Goal: Task Accomplishment & Management: Use online tool/utility

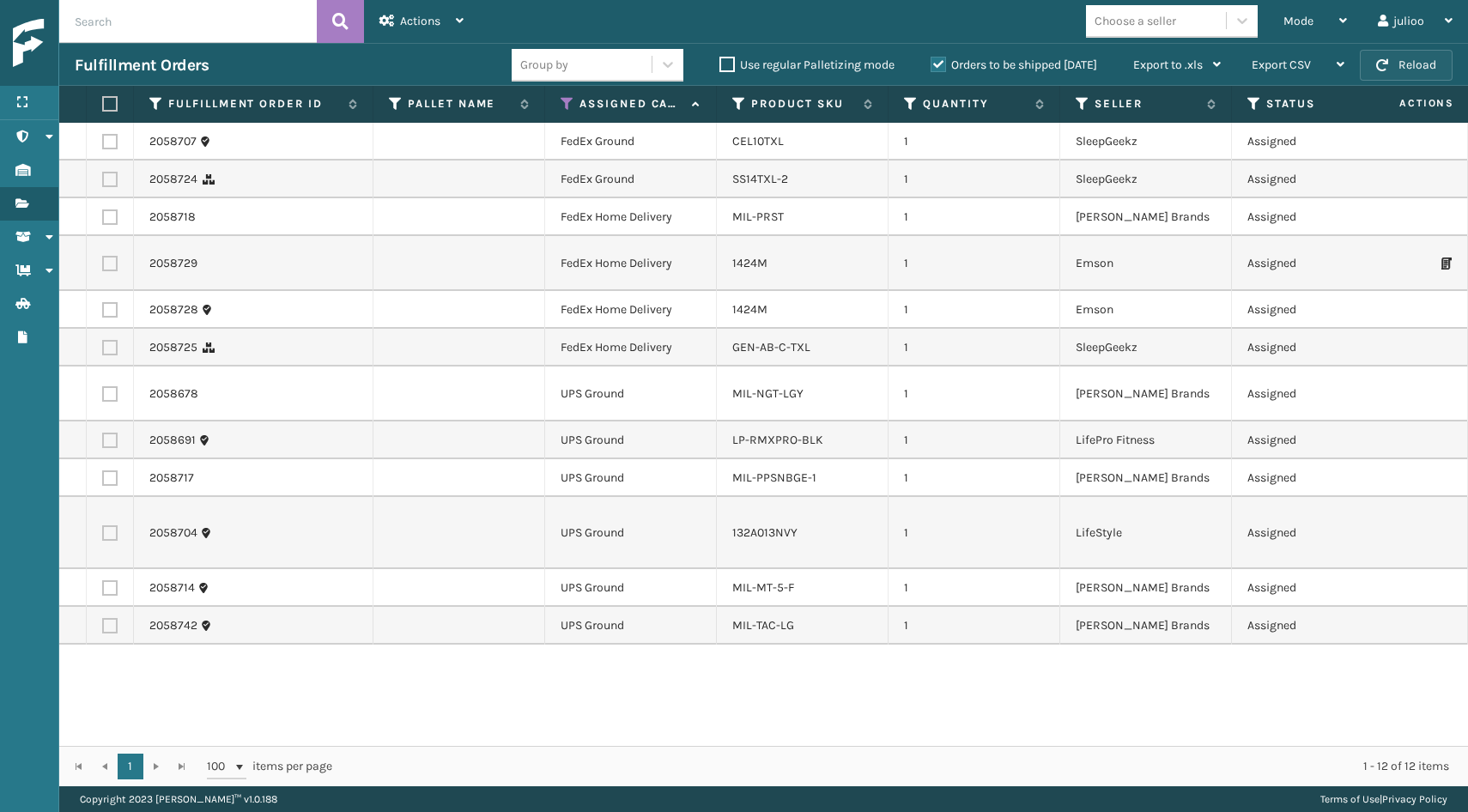
click at [1430, 60] on button "Reload" at bounding box center [1406, 65] width 93 height 31
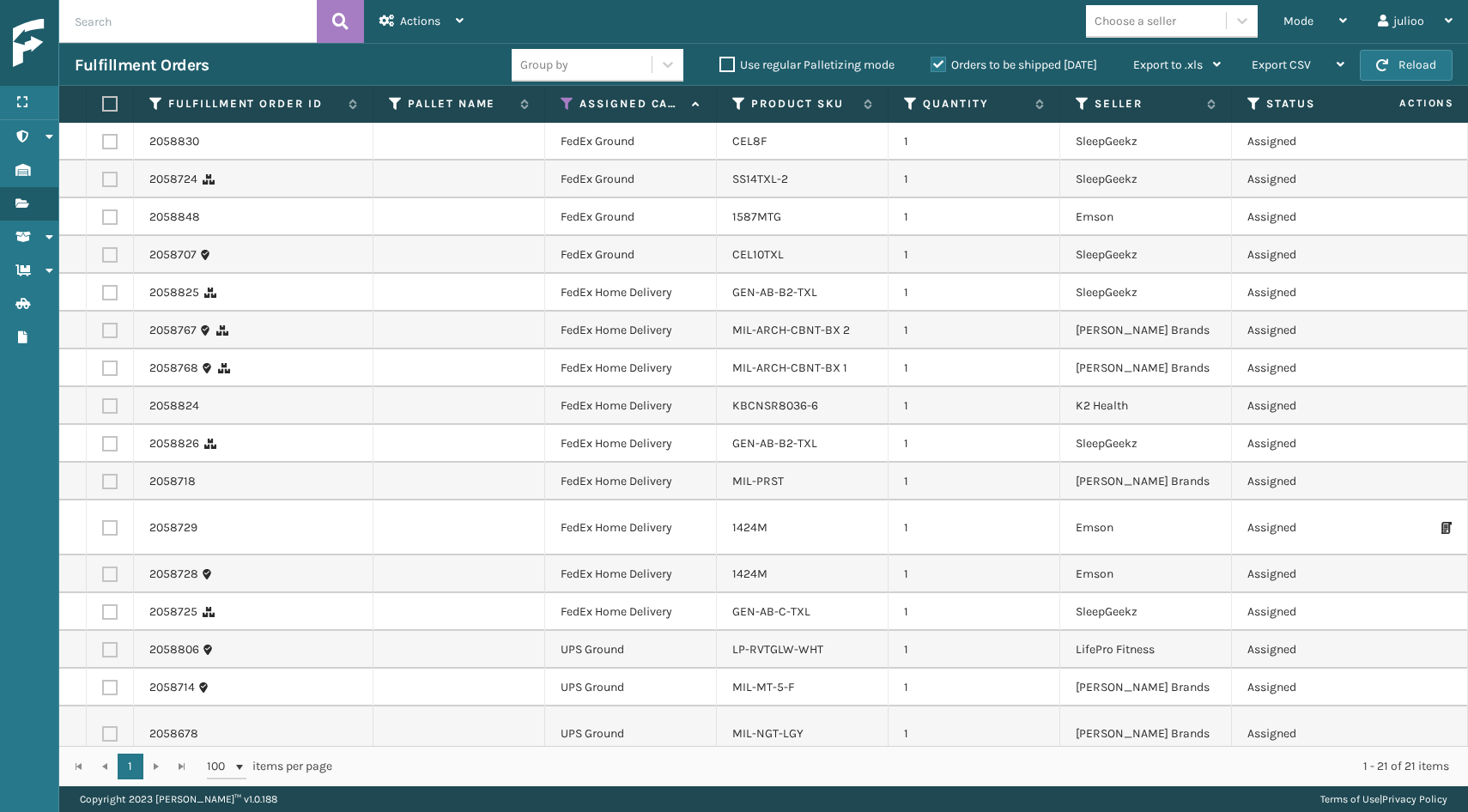
click at [106, 107] on label at bounding box center [107, 103] width 11 height 15
click at [103, 107] on input "checkbox" at bounding box center [102, 104] width 1 height 11
checkbox input "true"
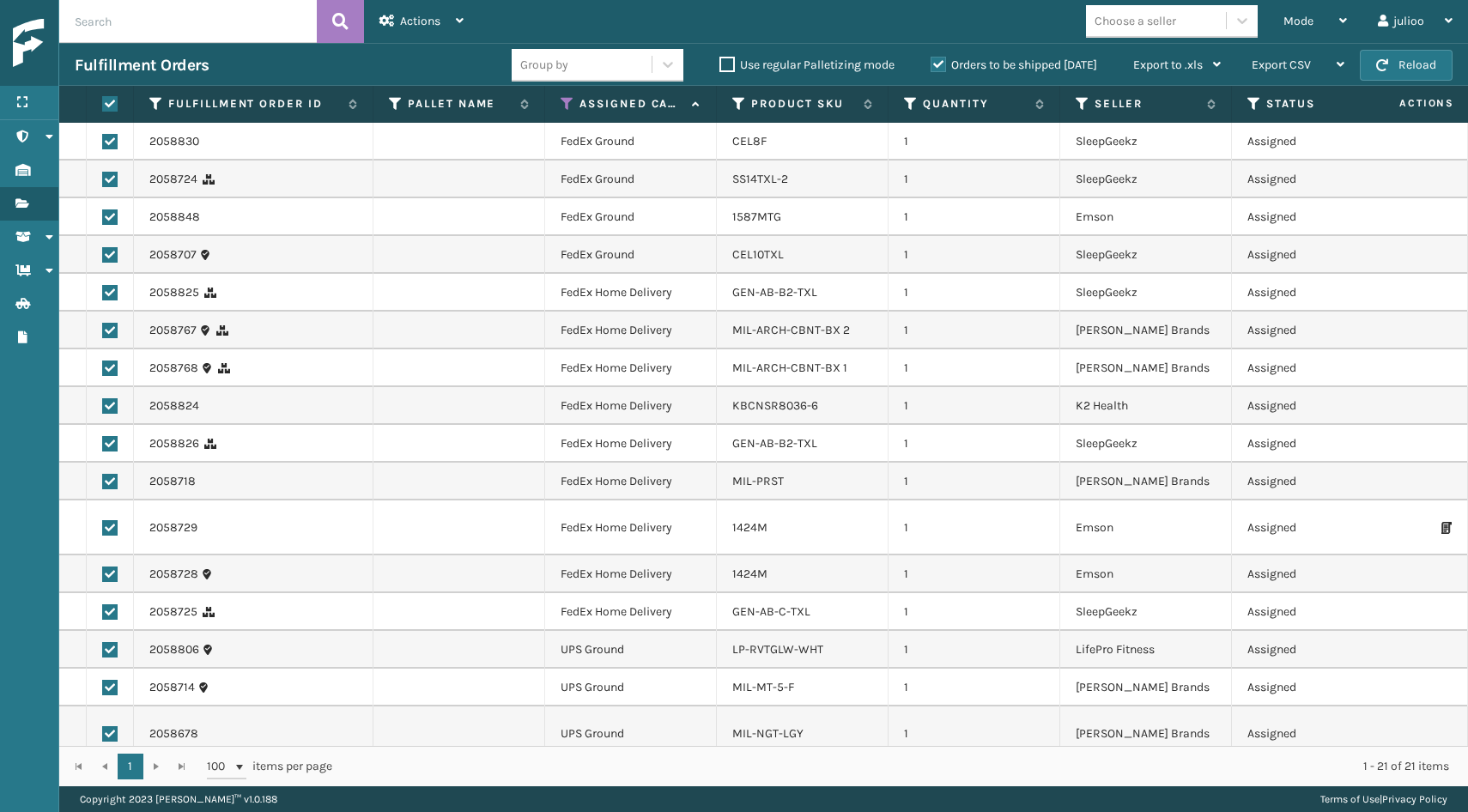
checkbox input "true"
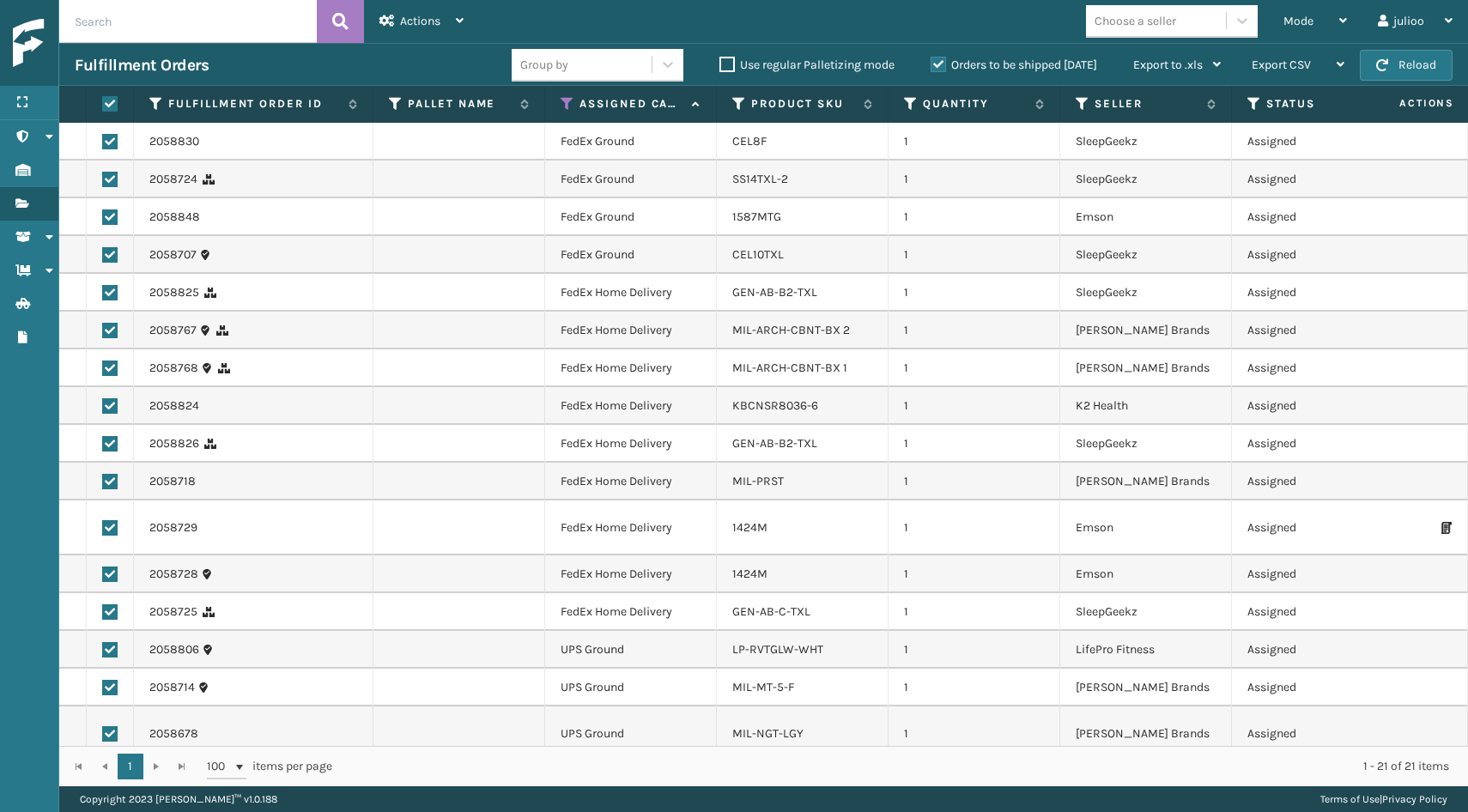
checkbox input "true"
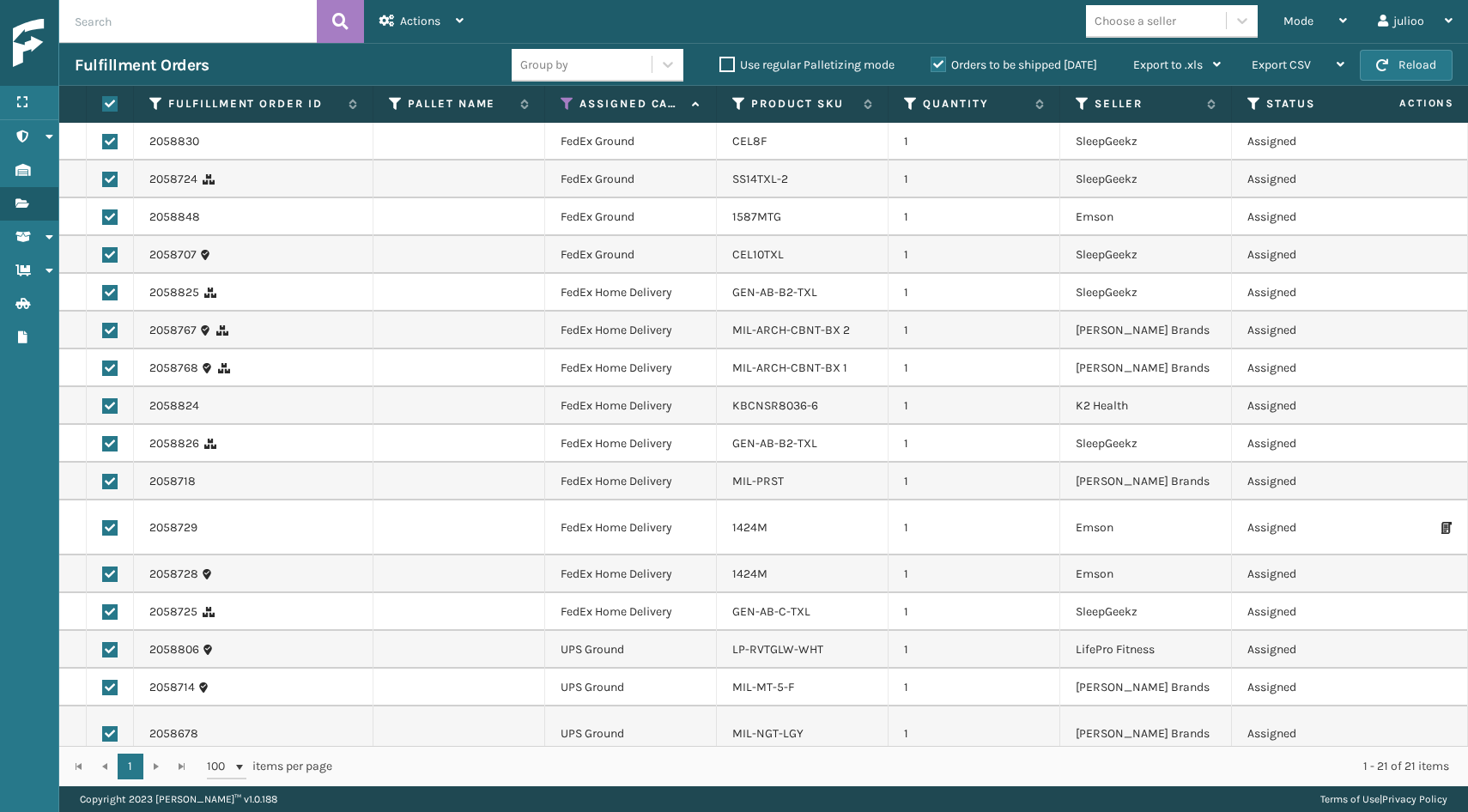
checkbox input "true"
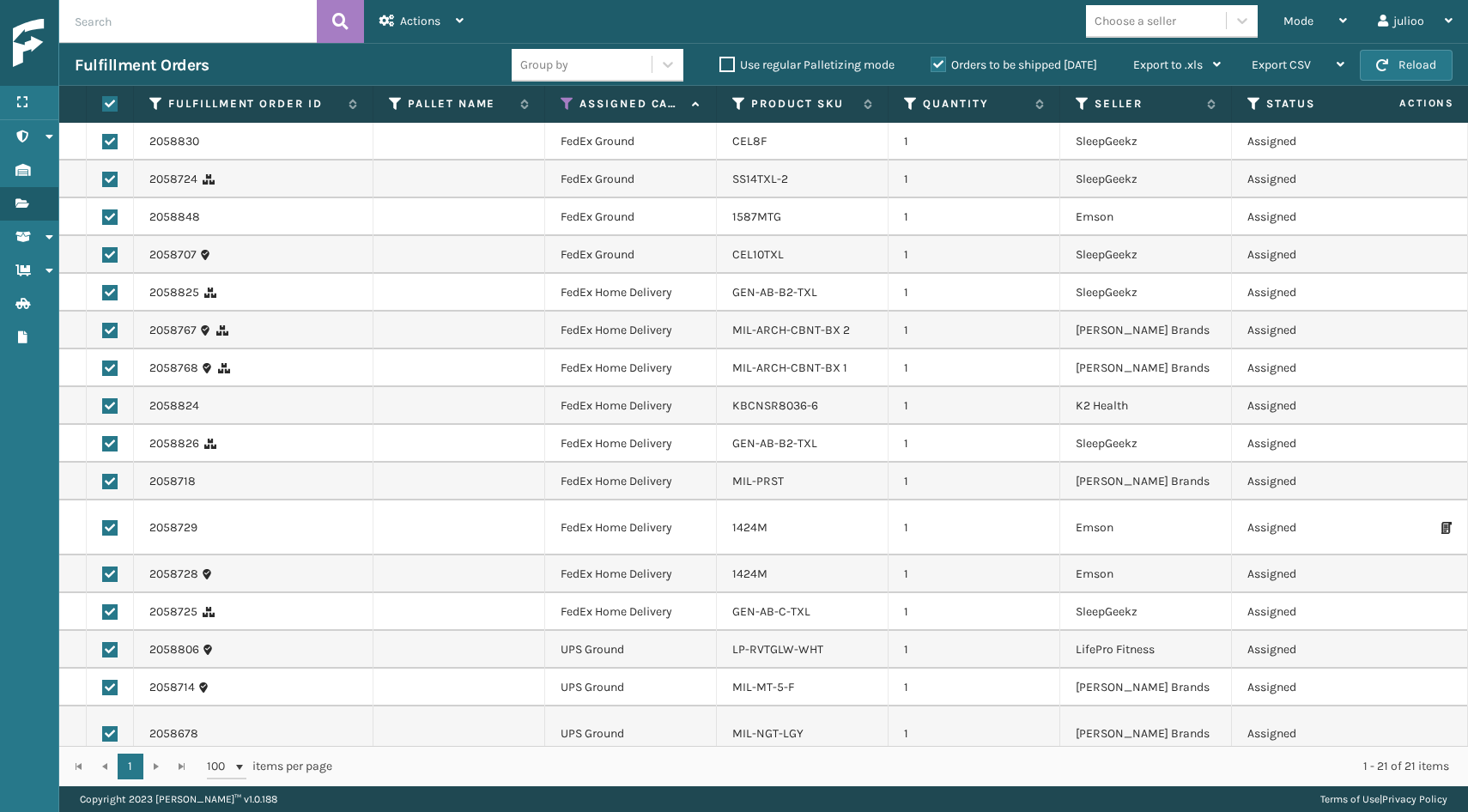
checkbox input "true"
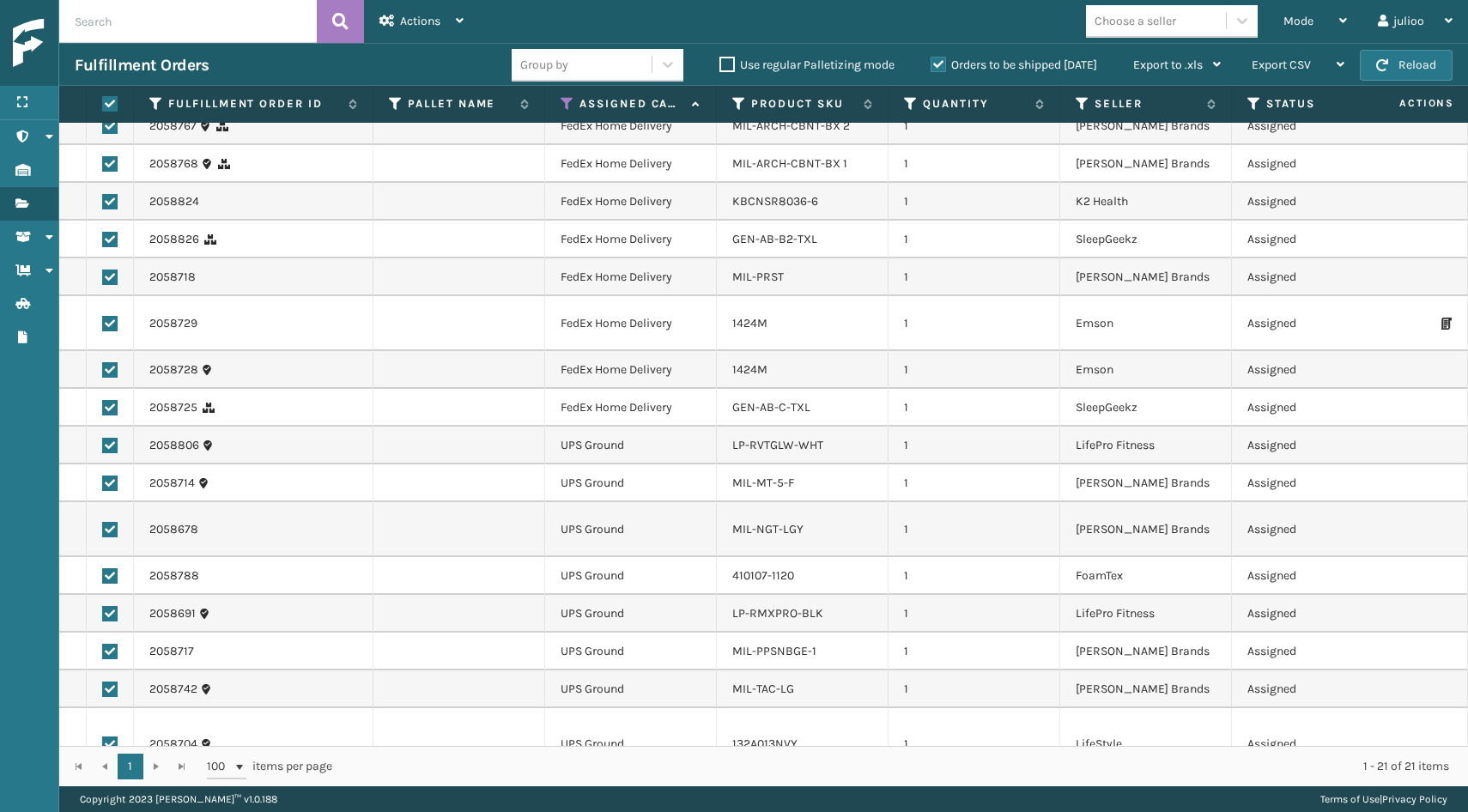
scroll to position [6, 0]
click at [110, 443] on label at bounding box center [109, 445] width 15 height 15
click at [103, 443] on input "checkbox" at bounding box center [102, 443] width 1 height 11
checkbox input "false"
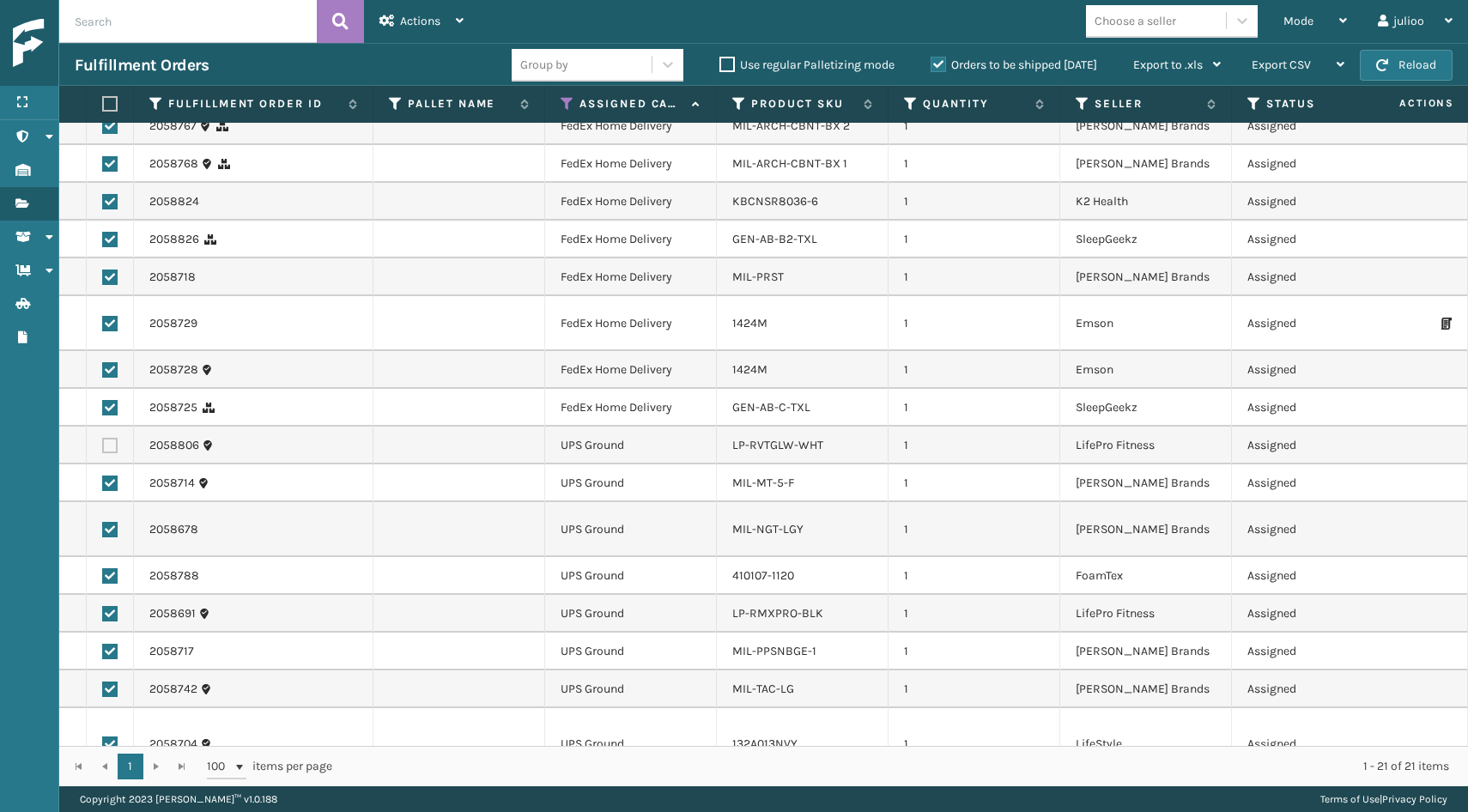
click at [105, 472] on td at bounding box center [110, 483] width 47 height 38
click at [107, 485] on label at bounding box center [109, 483] width 15 height 15
click at [103, 485] on input "checkbox" at bounding box center [102, 481] width 1 height 11
checkbox input "false"
click at [107, 526] on label at bounding box center [109, 529] width 15 height 15
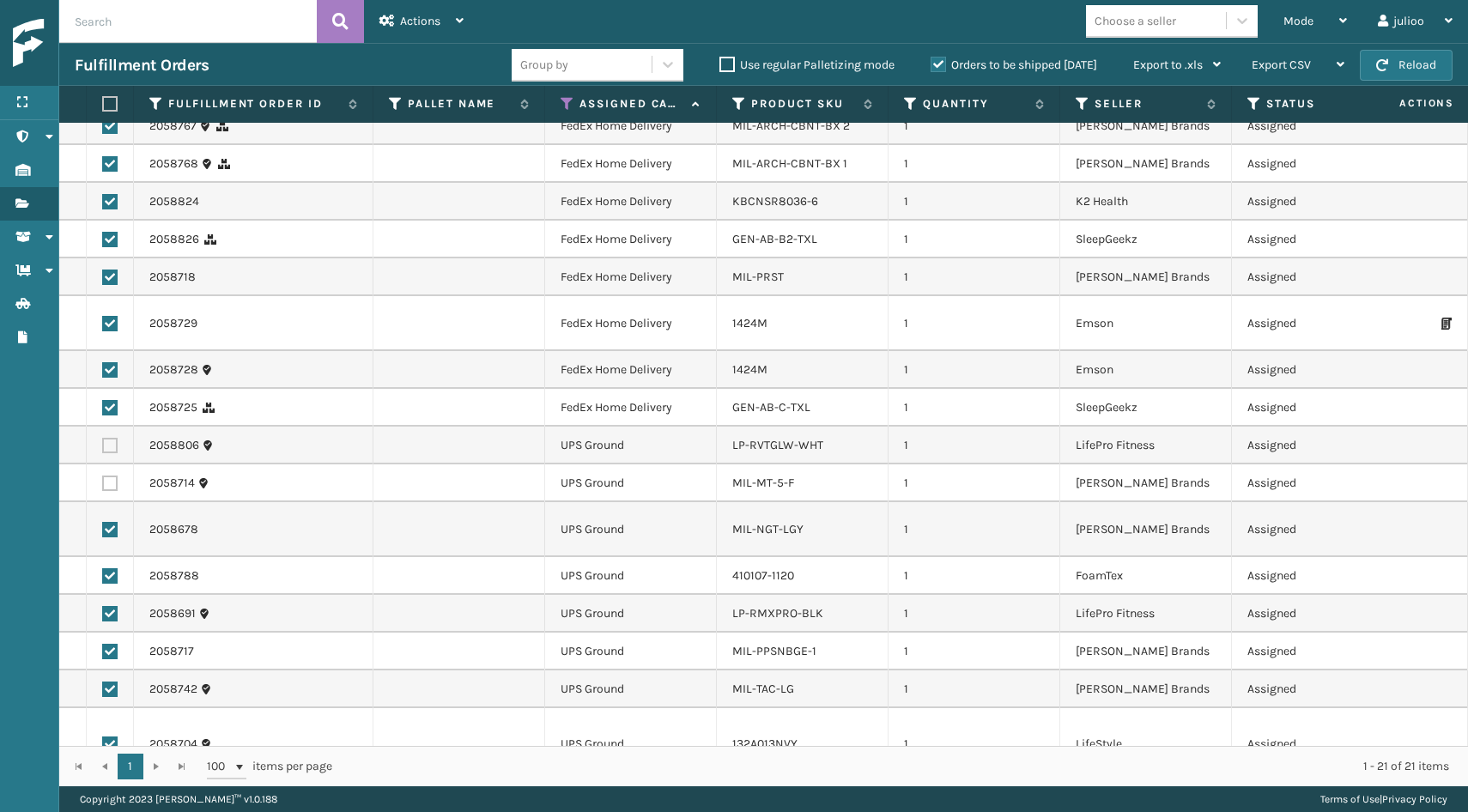
click at [103, 526] on input "checkbox" at bounding box center [102, 527] width 1 height 11
checkbox input "false"
click at [107, 568] on label at bounding box center [109, 576] width 15 height 15
click at [103, 568] on input "checkbox" at bounding box center [102, 574] width 1 height 11
checkbox input "false"
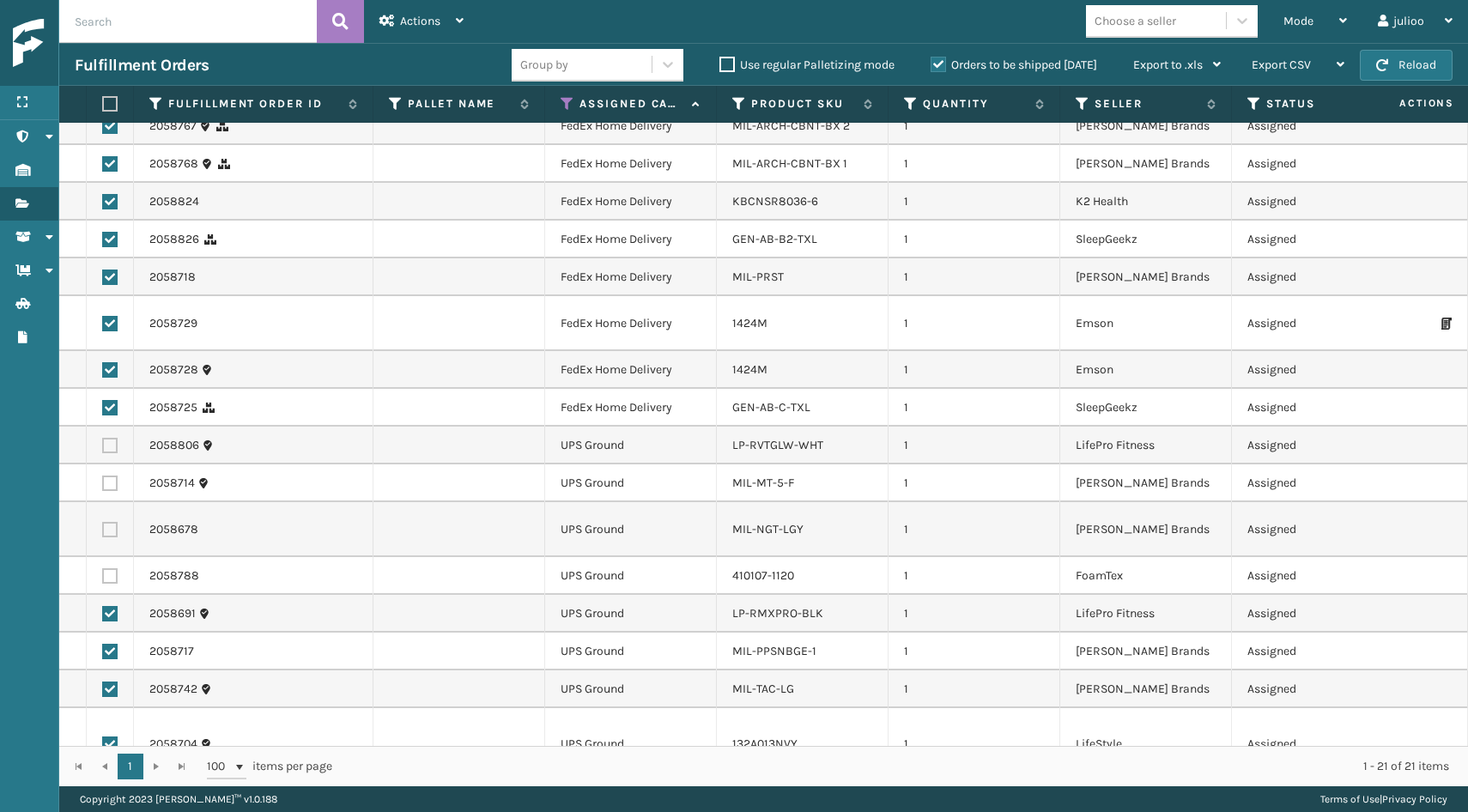
click at [110, 606] on label at bounding box center [109, 613] width 15 height 15
click at [103, 606] on input "checkbox" at bounding box center [102, 611] width 1 height 11
checkbox input "false"
click at [106, 644] on label at bounding box center [109, 651] width 15 height 15
click at [103, 644] on input "checkbox" at bounding box center [102, 649] width 1 height 11
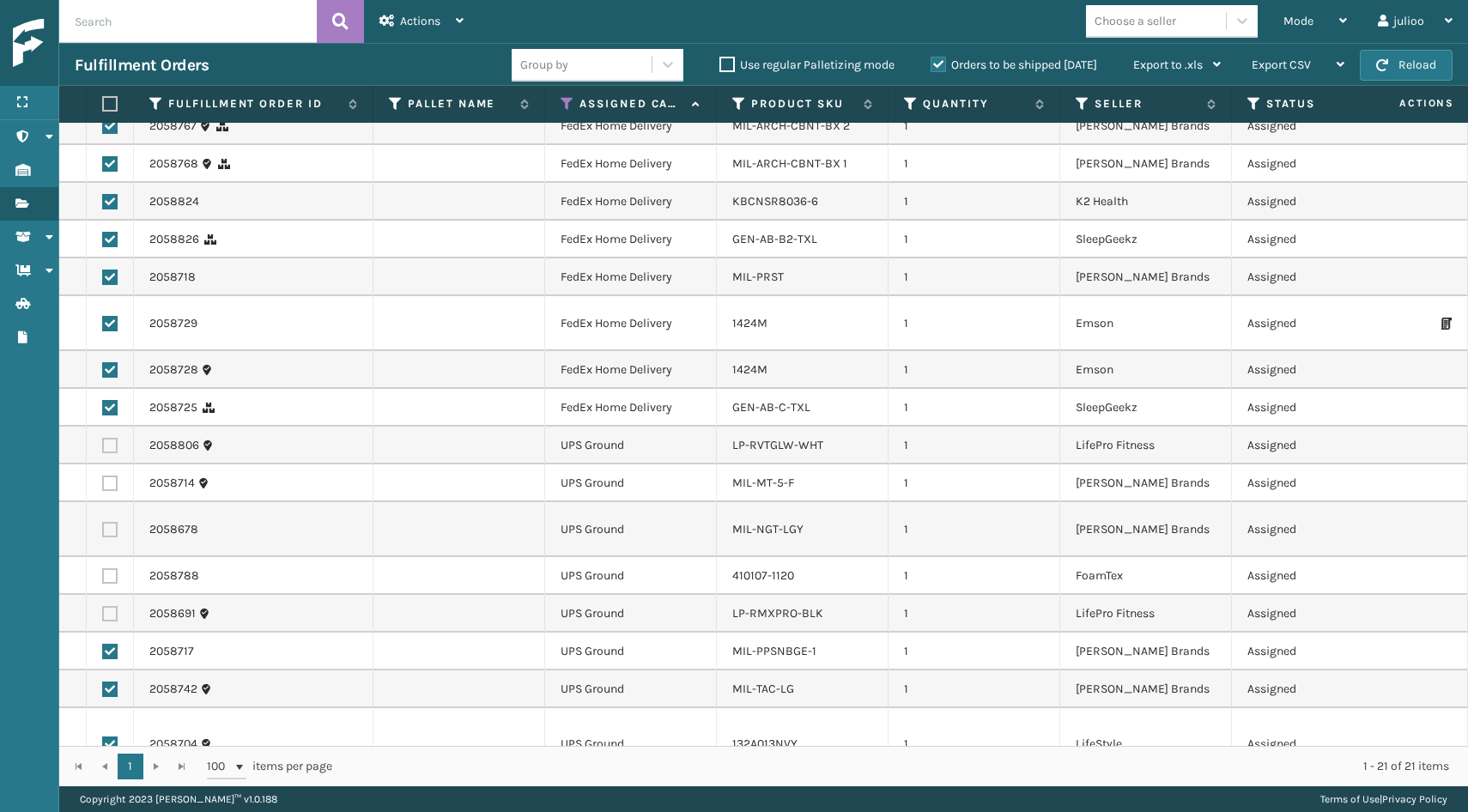
checkbox input "false"
click at [109, 671] on td at bounding box center [110, 689] width 47 height 38
click at [109, 681] on label at bounding box center [109, 688] width 15 height 15
click at [103, 681] on input "checkbox" at bounding box center [102, 687] width 1 height 11
checkbox input "false"
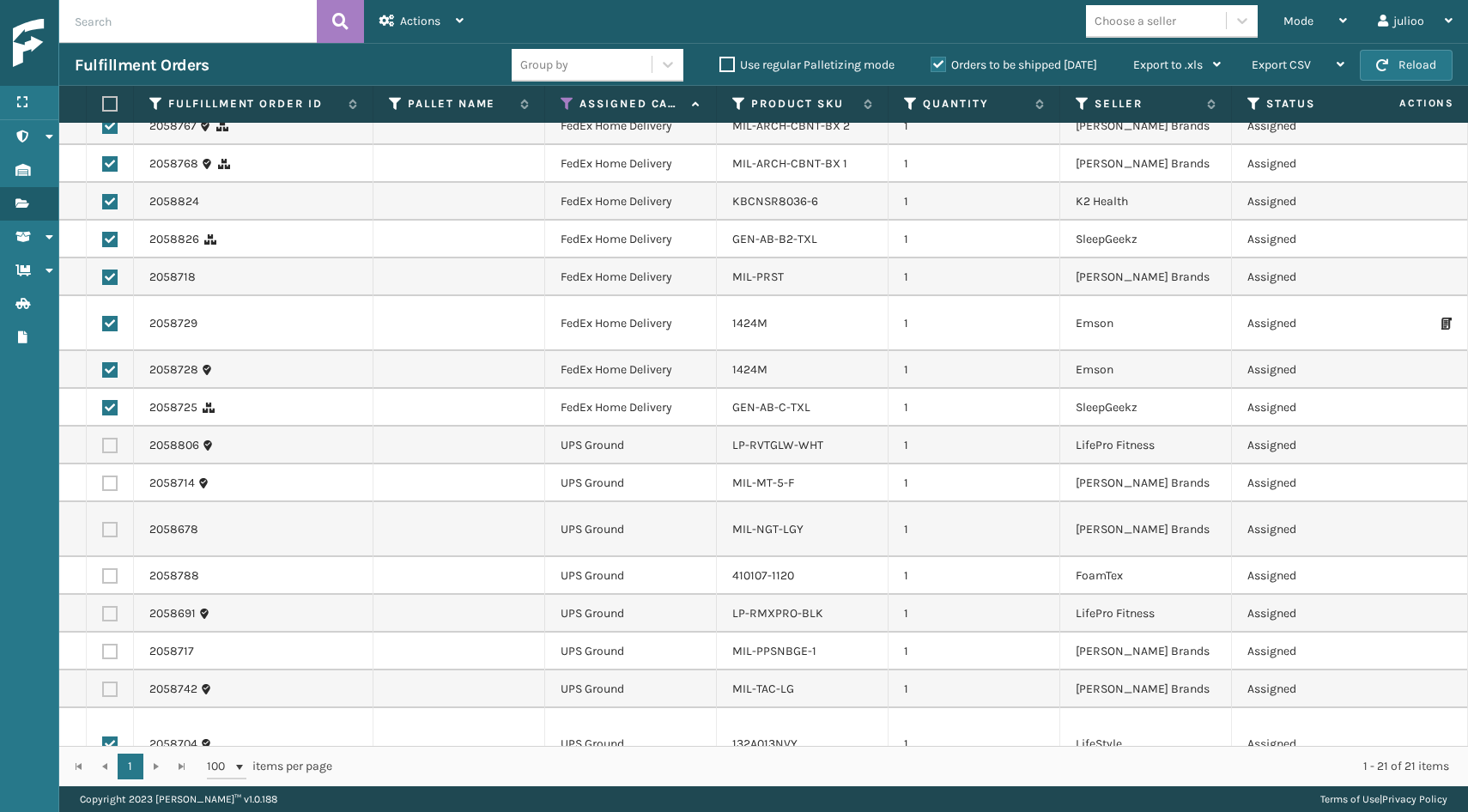
click at [106, 736] on label at bounding box center [109, 743] width 15 height 15
click at [103, 736] on input "checkbox" at bounding box center [102, 741] width 1 height 11
checkbox input "false"
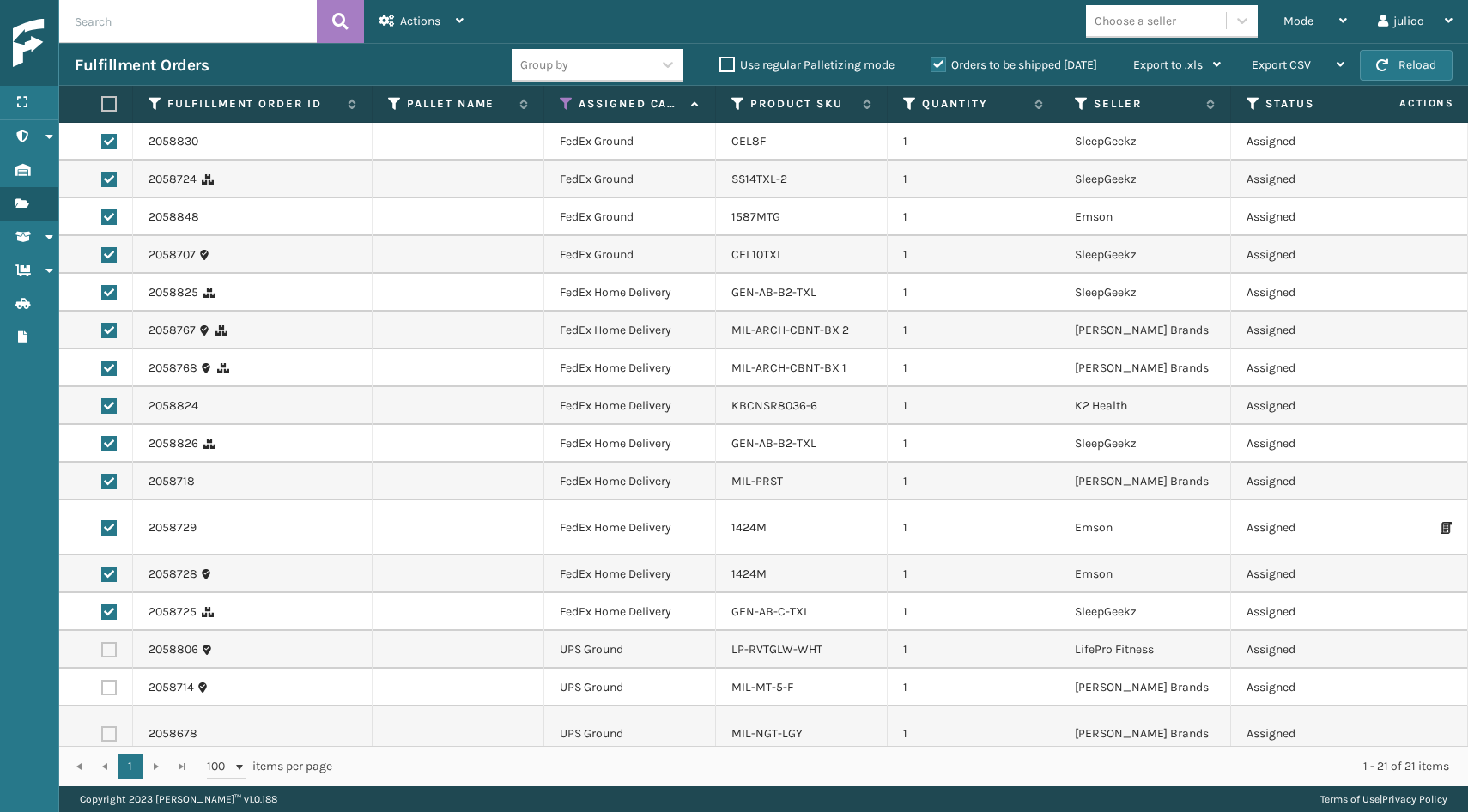
scroll to position [0, 0]
click at [412, 22] on span "Actions" at bounding box center [420, 21] width 40 height 14
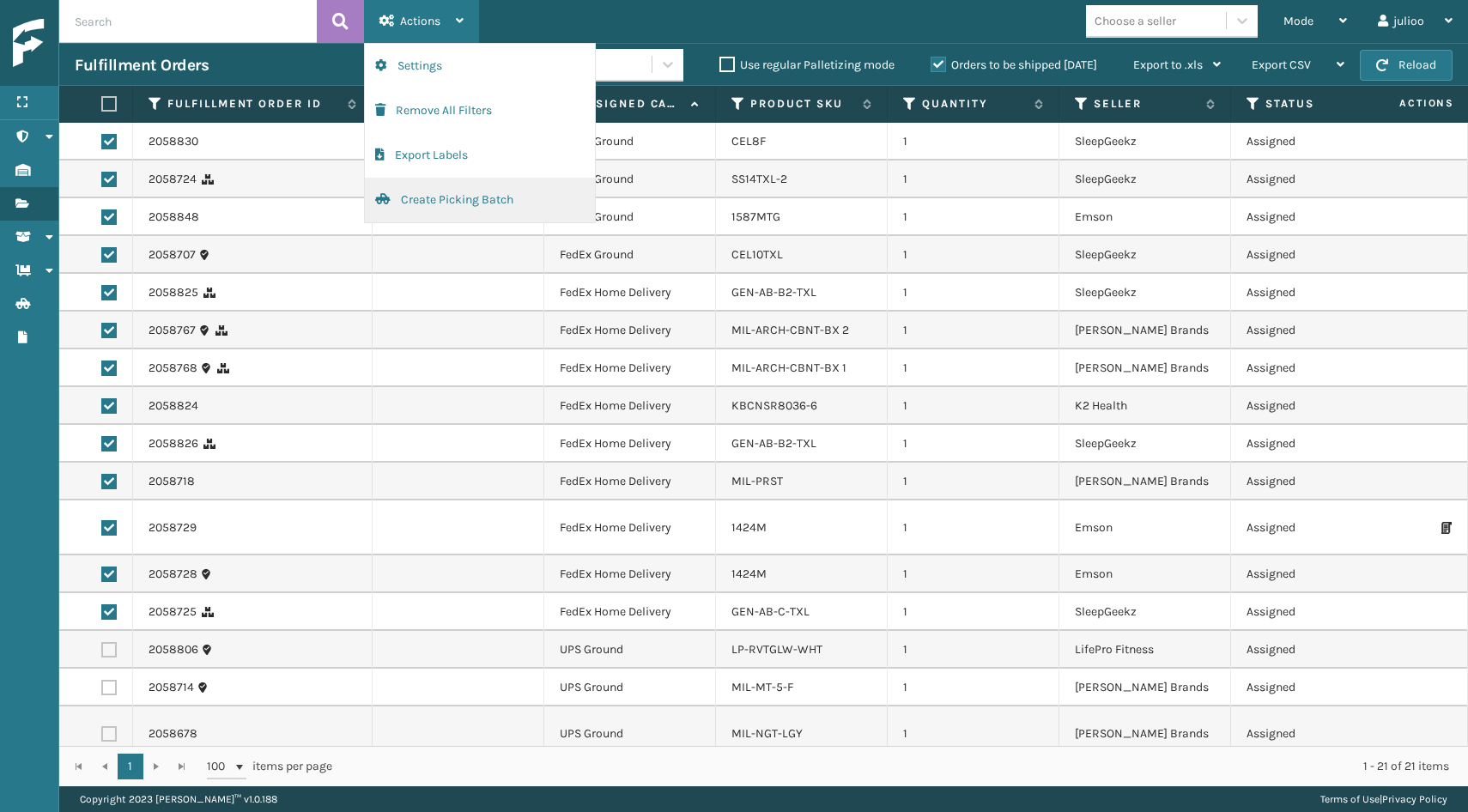
click at [413, 206] on button "Create Picking Batch" at bounding box center [479, 200] width 230 height 45
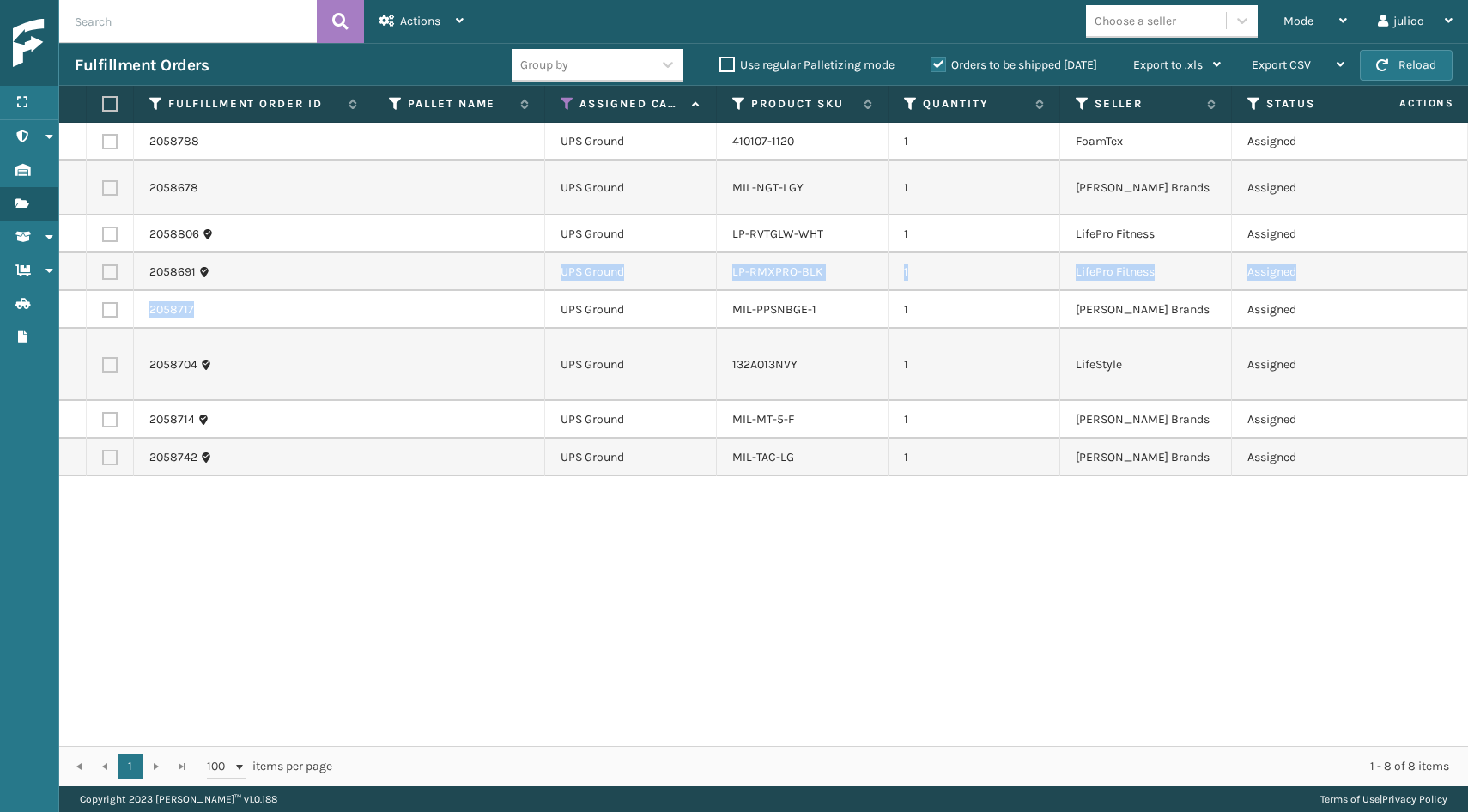
drag, startPoint x: 297, startPoint y: 287, endPoint x: 119, endPoint y: 438, distance: 233.4
click at [138, 411] on tbody "2058788 UPS Ground 410107-1120 1 FoamTex Assigned 113-7094454-0013853 Fellowshi…" at bounding box center [1224, 299] width 2331 height 354
click at [860, 142] on div "410107-1120" at bounding box center [803, 141] width 140 height 17
click at [112, 107] on label at bounding box center [107, 103] width 11 height 15
click at [103, 107] on input "checkbox" at bounding box center [102, 104] width 1 height 11
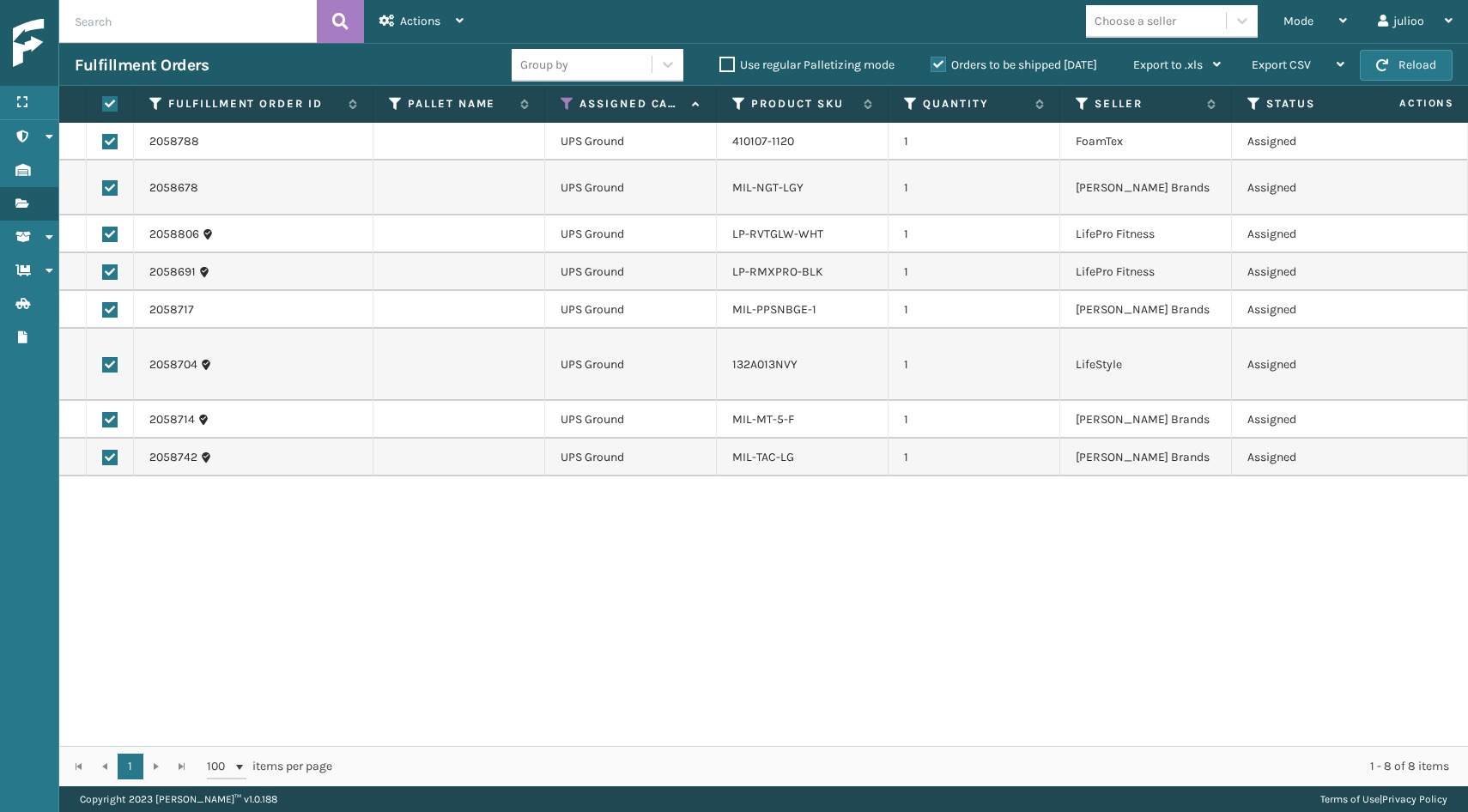
checkbox input "true"
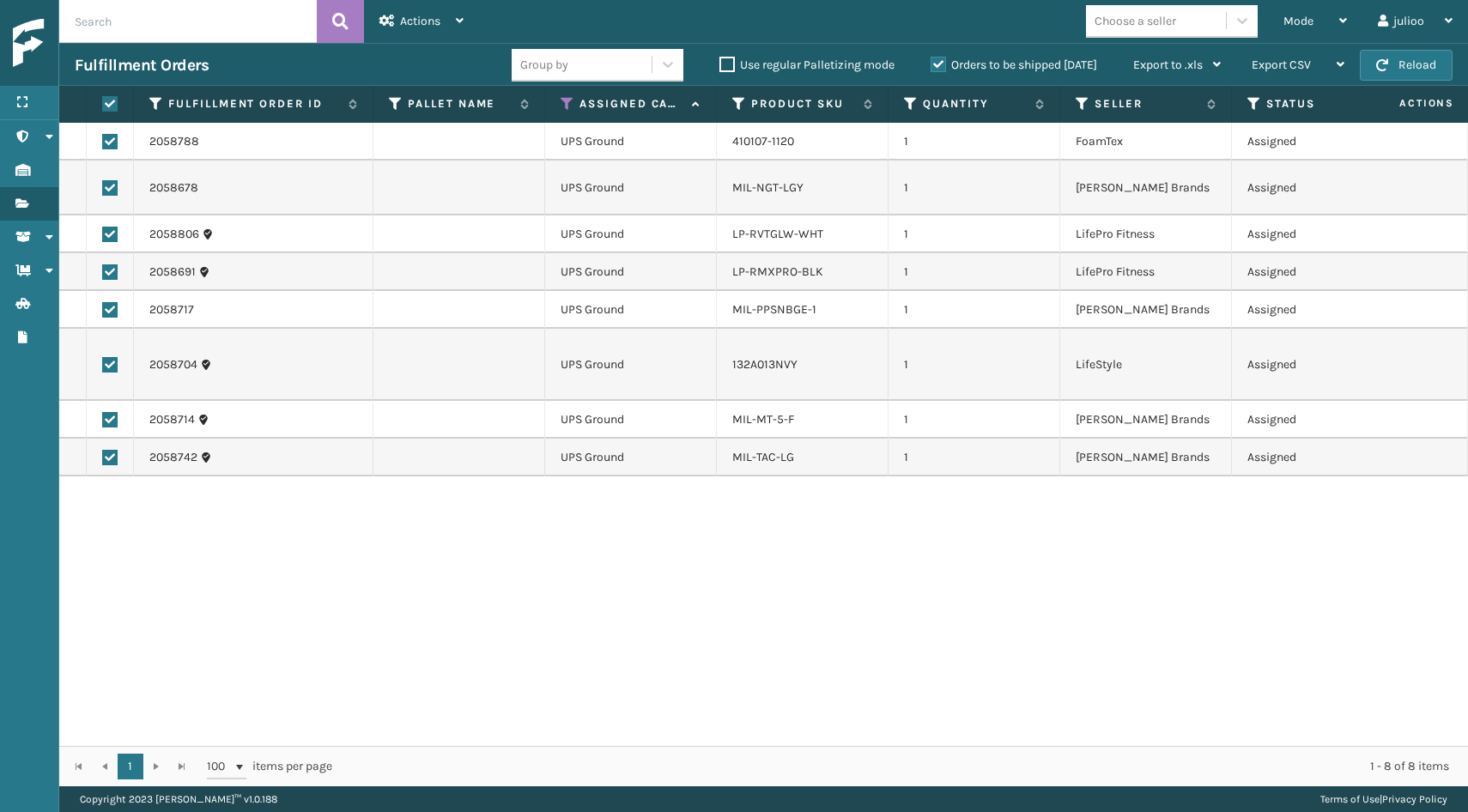
checkbox input "true"
click at [430, 21] on span "Actions" at bounding box center [420, 21] width 40 height 14
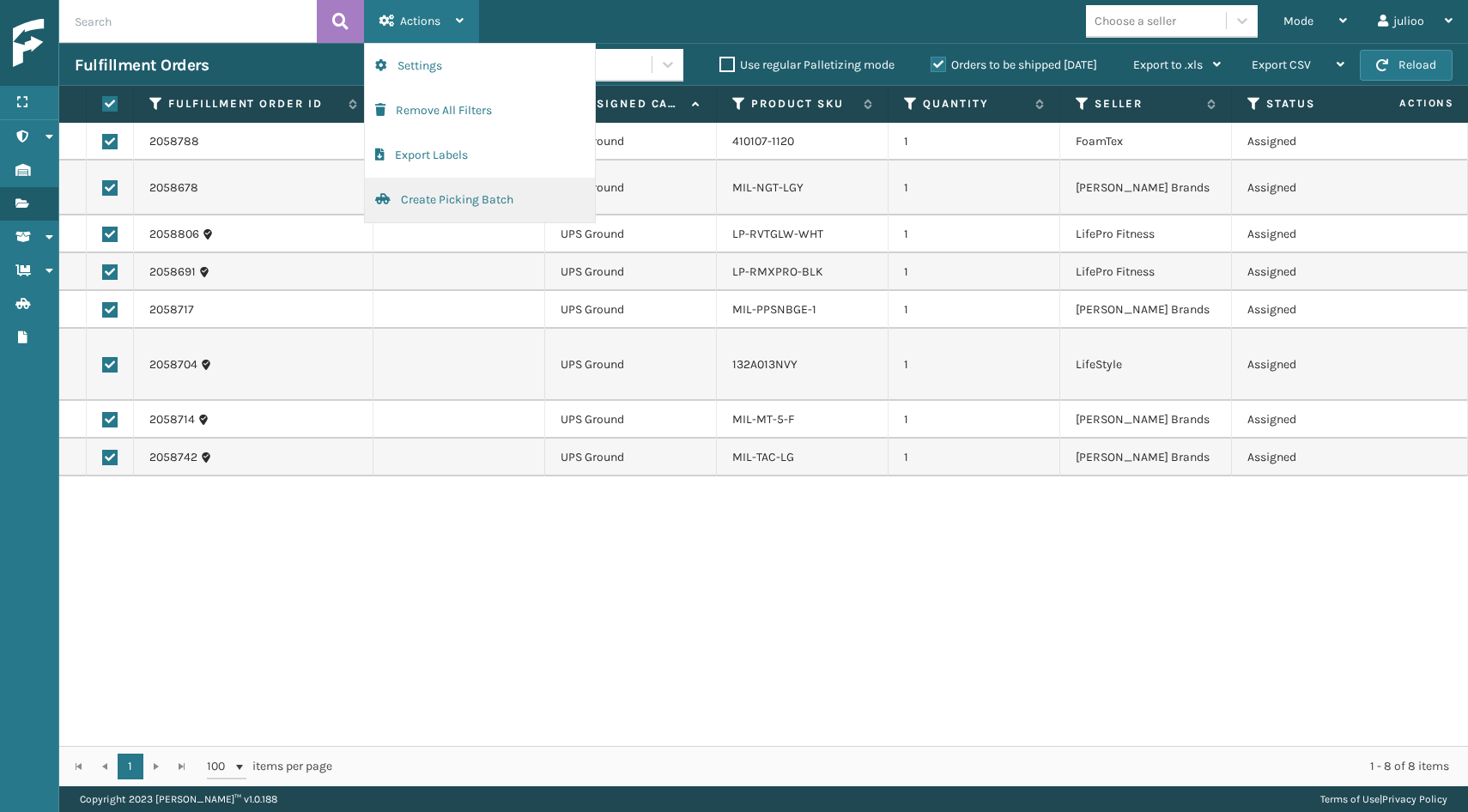
click at [424, 196] on button "Create Picking Batch" at bounding box center [479, 200] width 230 height 45
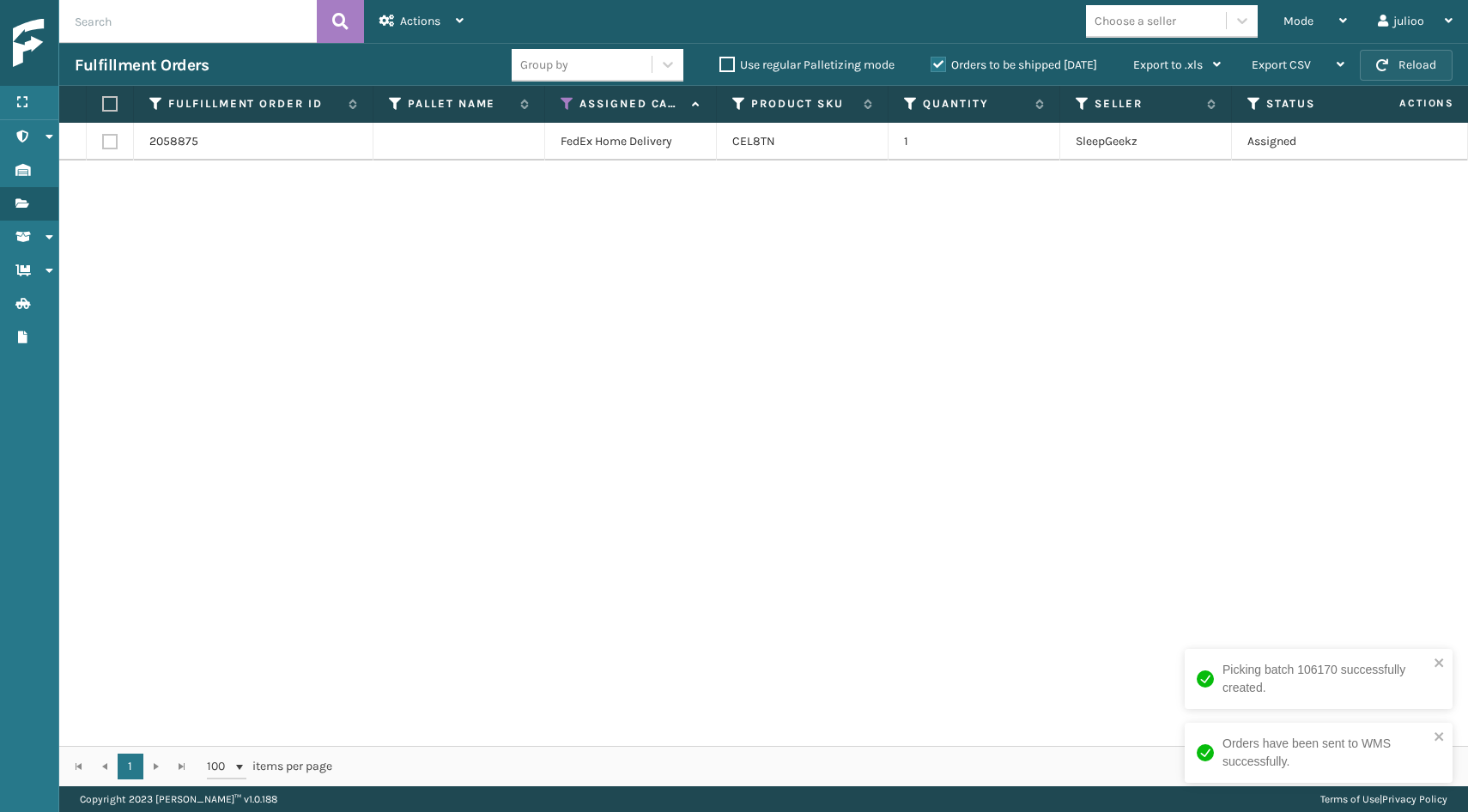
click at [1404, 59] on button "Reload" at bounding box center [1406, 65] width 93 height 31
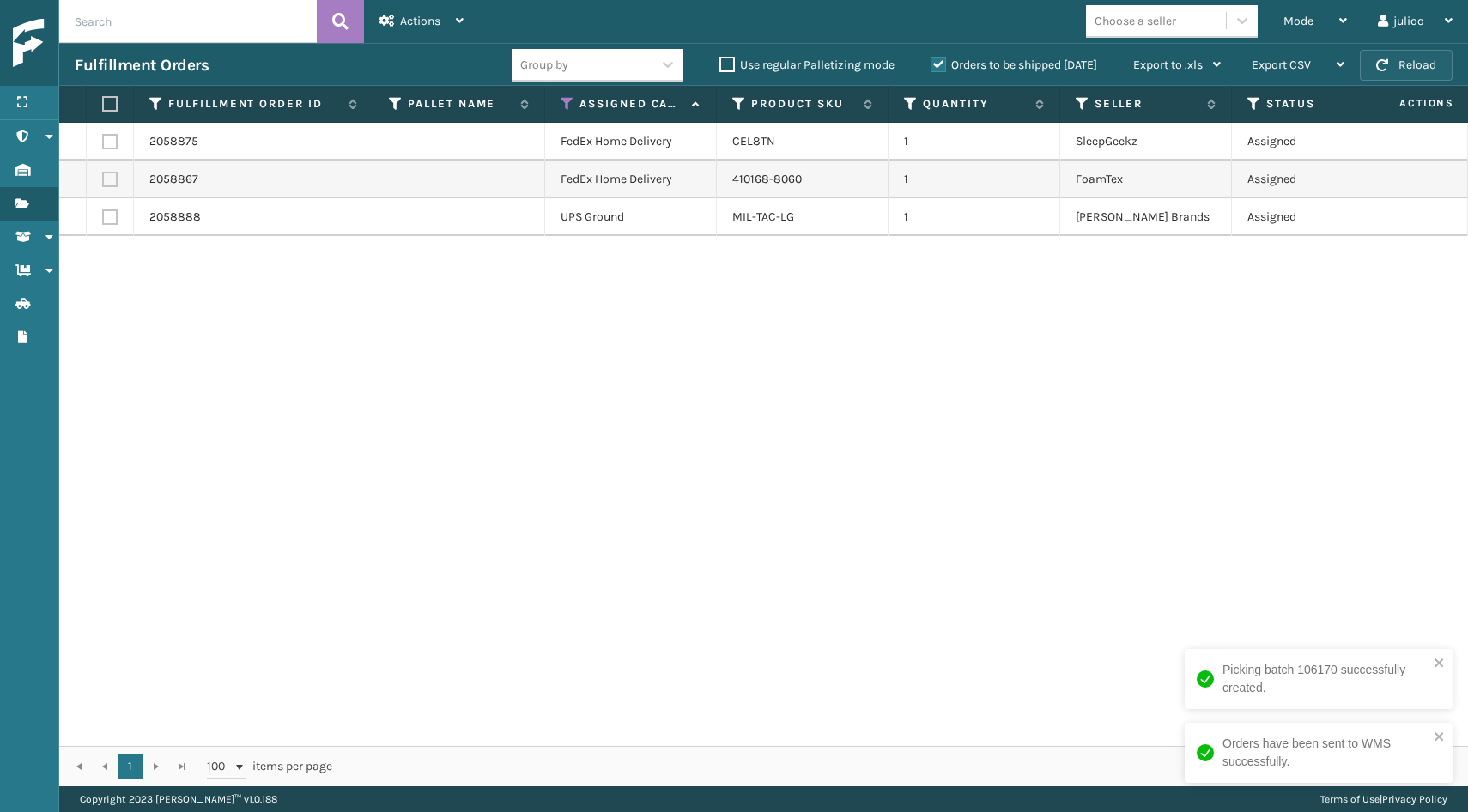
click at [1401, 67] on button "Reload" at bounding box center [1406, 65] width 93 height 31
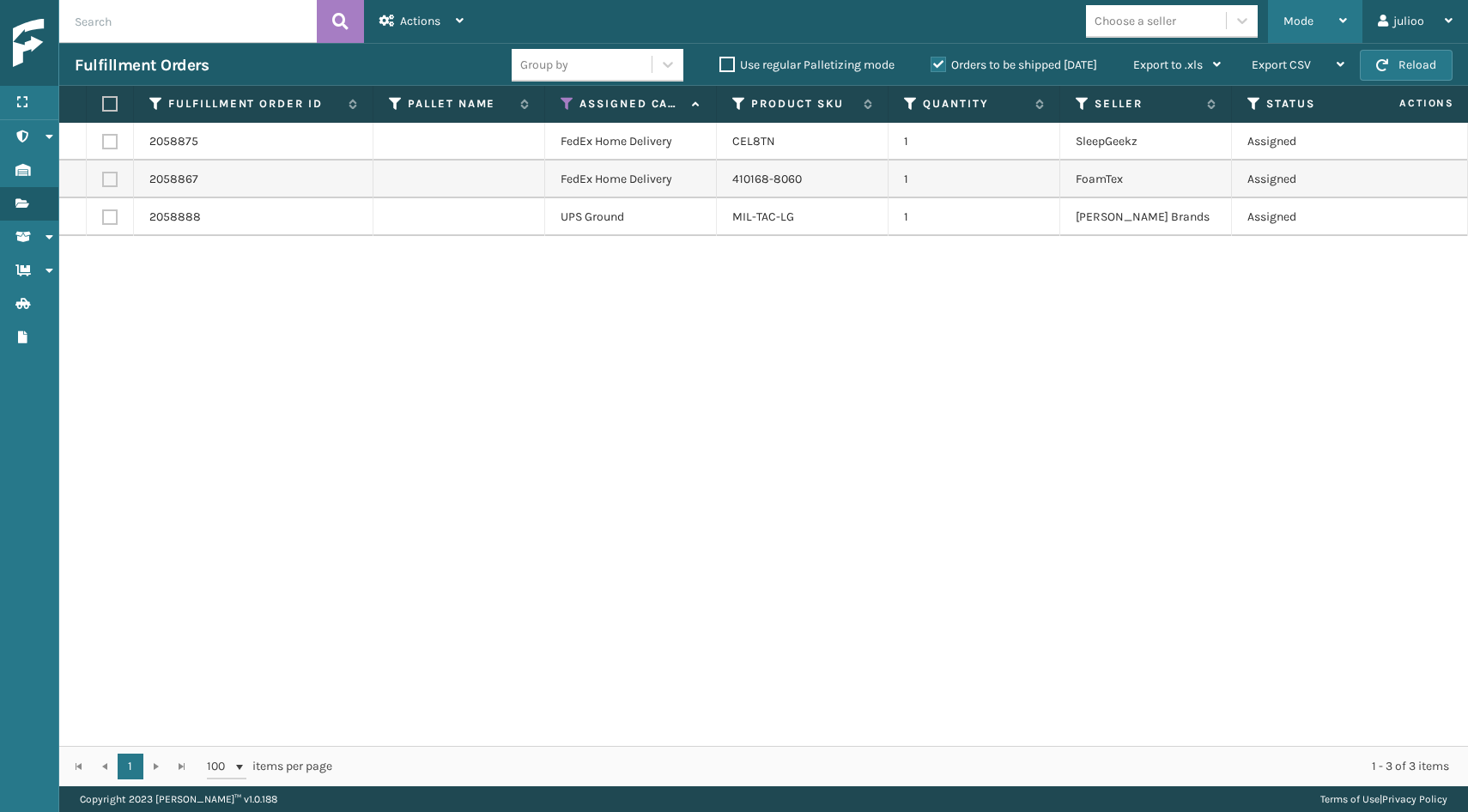
click at [1302, 21] on span "Mode" at bounding box center [1299, 21] width 30 height 14
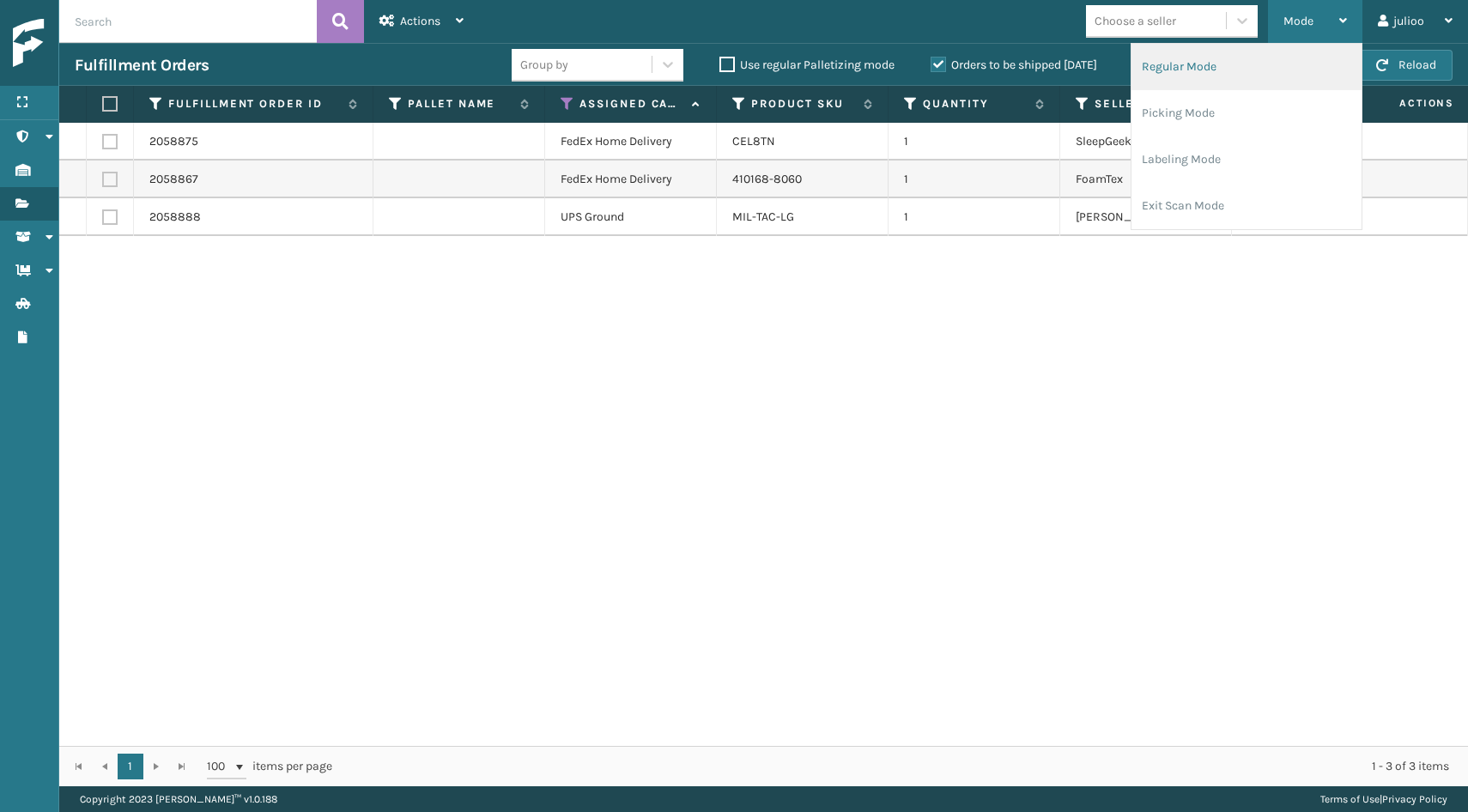
click at [1258, 70] on li "Regular Mode" at bounding box center [1246, 67] width 230 height 47
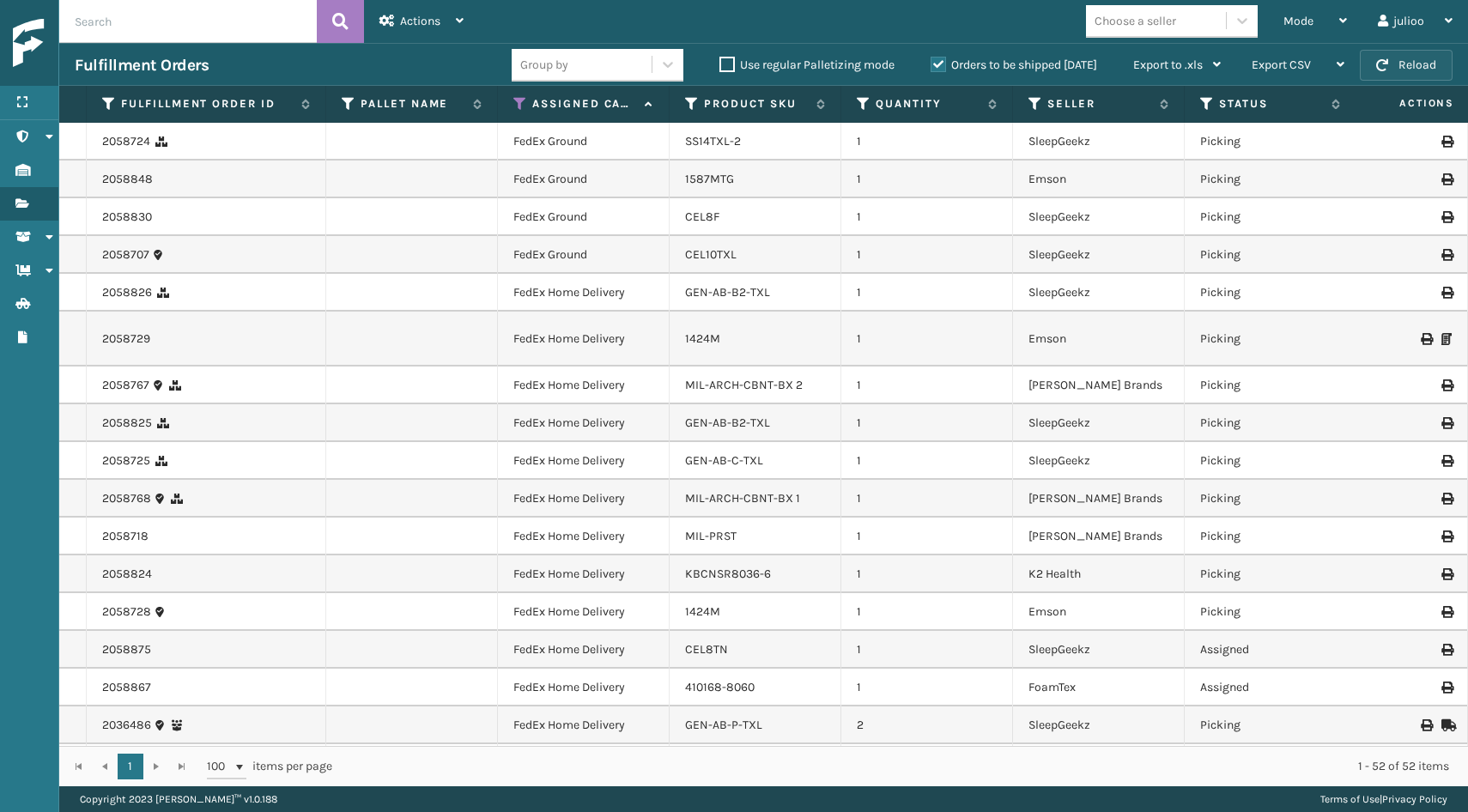
click at [1421, 64] on button "Reload" at bounding box center [1406, 65] width 93 height 31
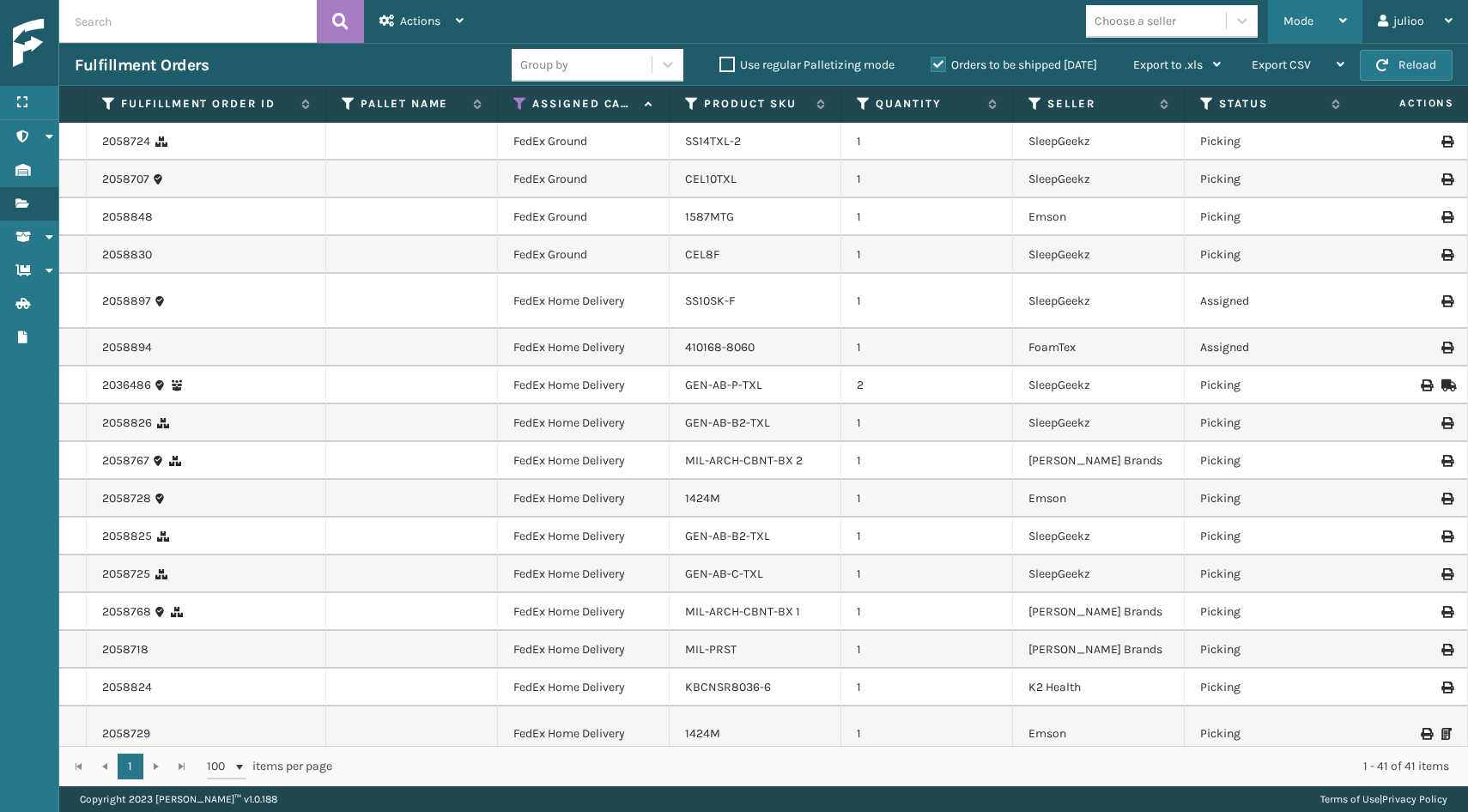
click at [1316, 12] on div "Mode" at bounding box center [1315, 21] width 64 height 43
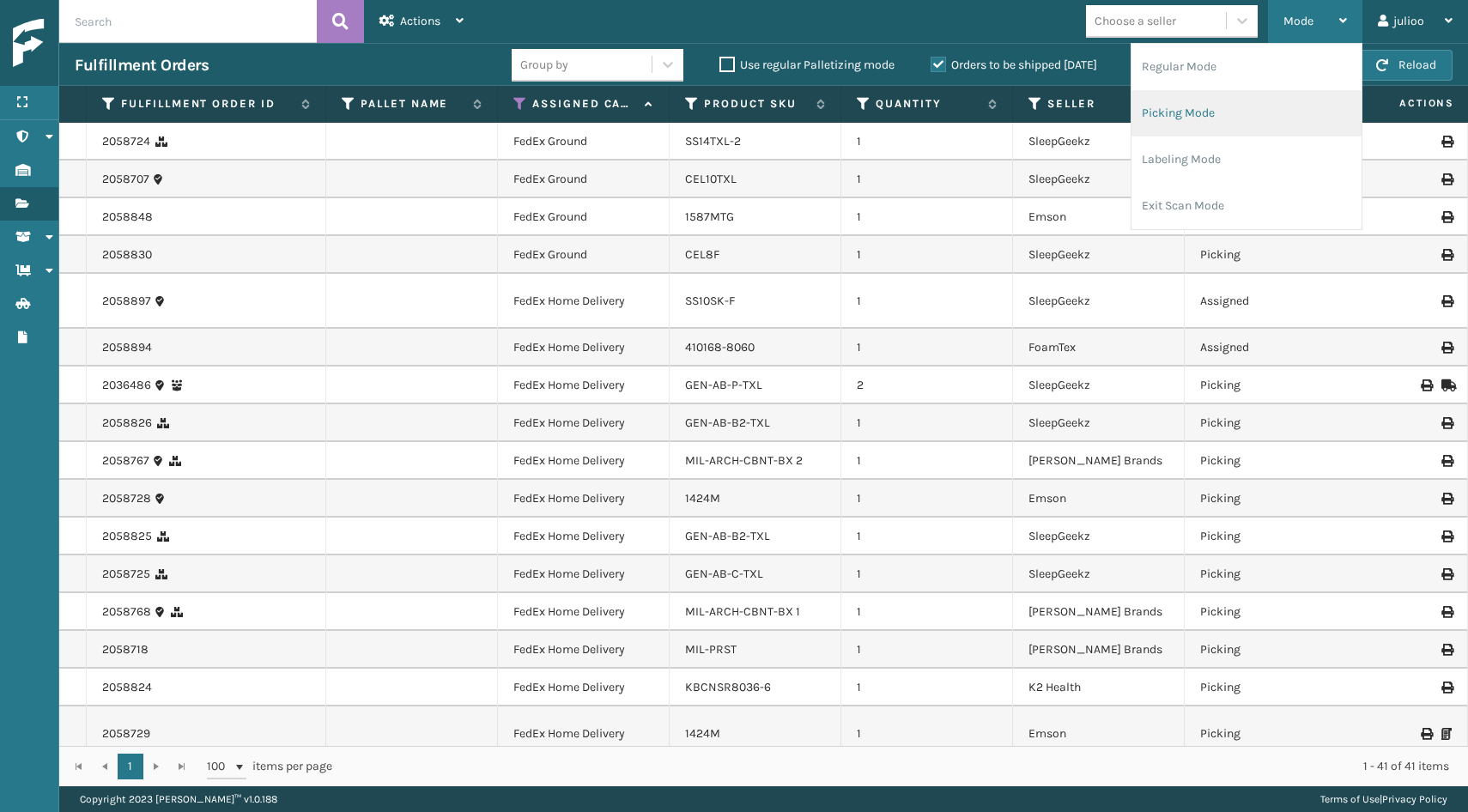
click at [1231, 94] on li "Picking Mode" at bounding box center [1246, 114] width 230 height 47
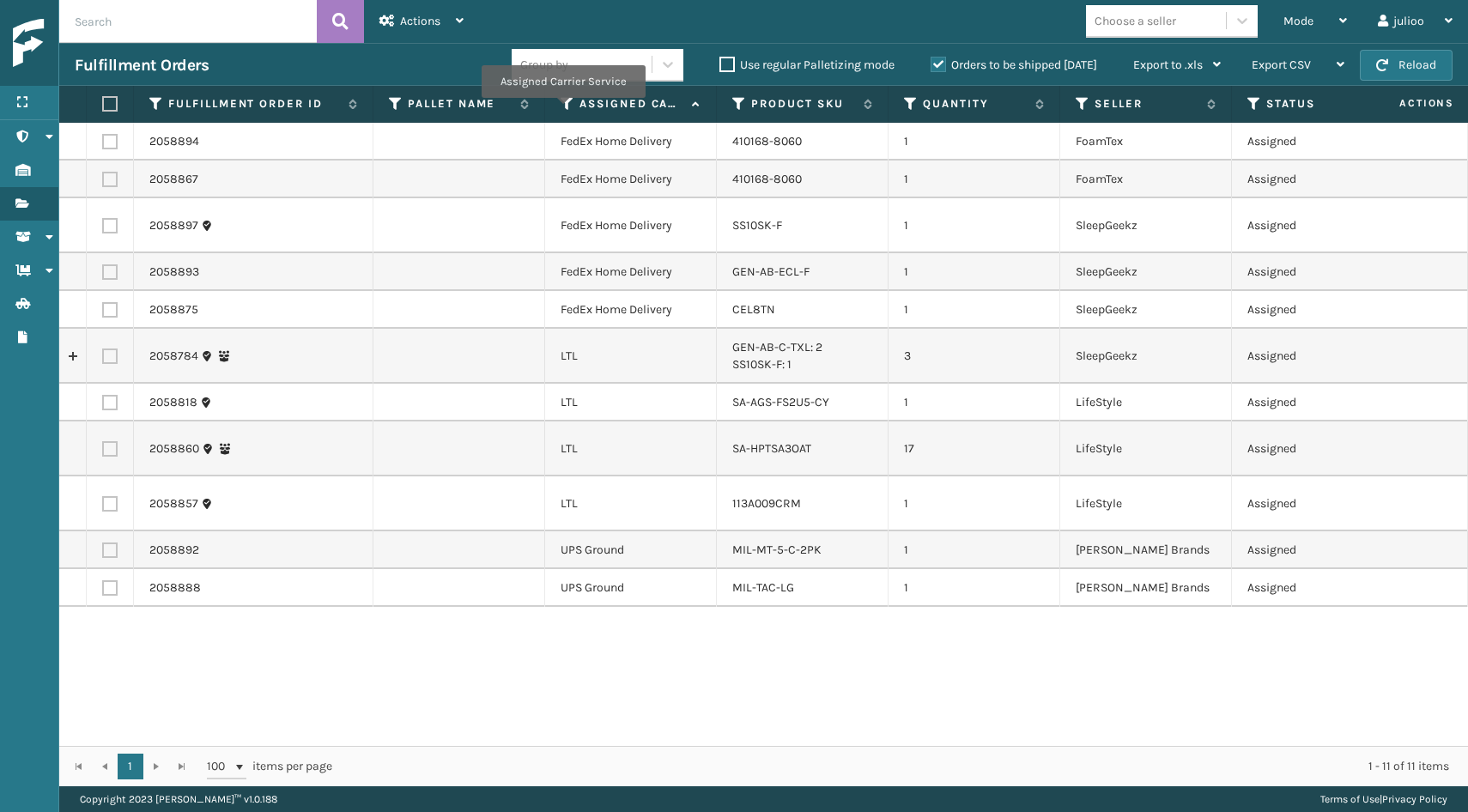
click at [562, 110] on icon at bounding box center [567, 103] width 13 height 15
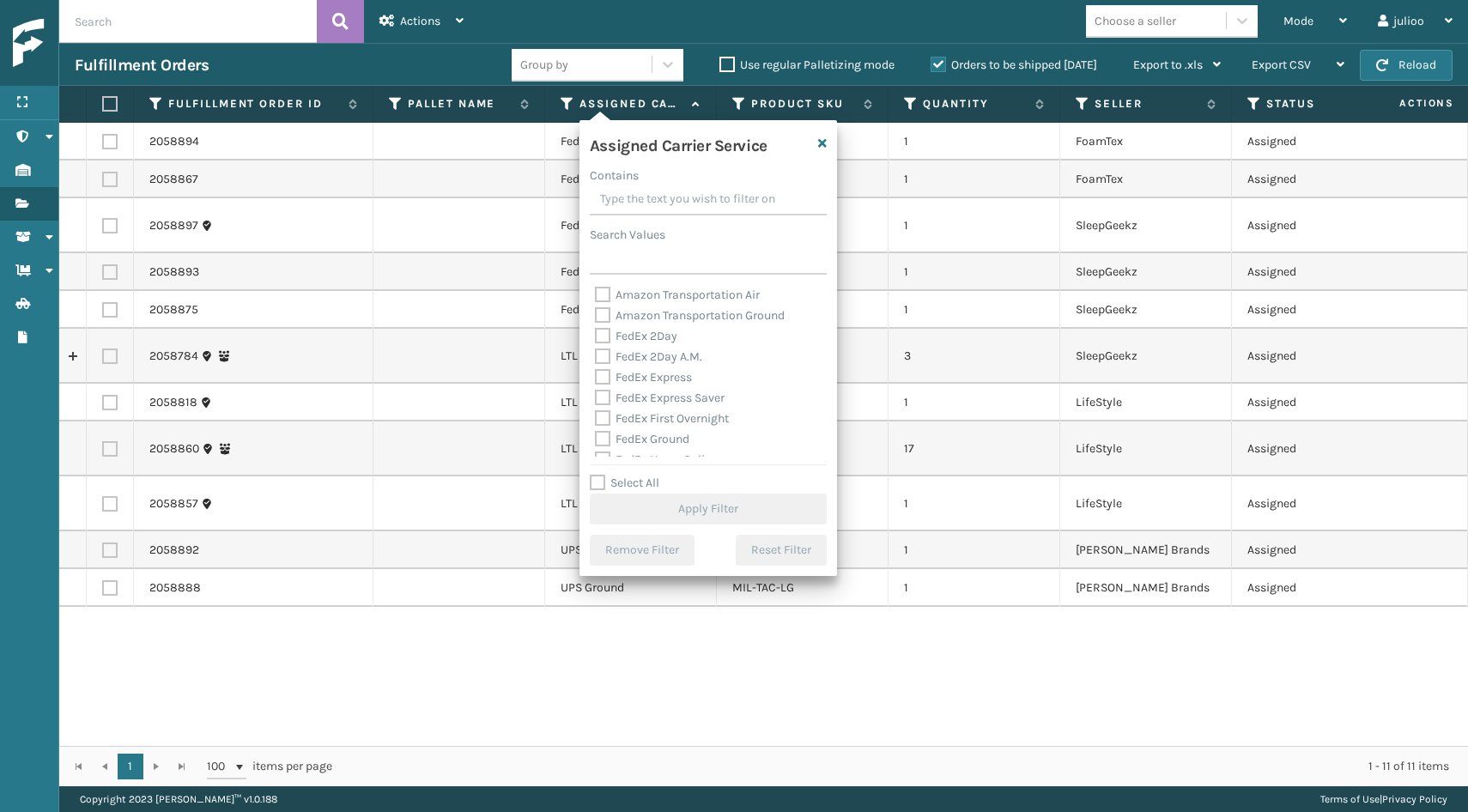
click at [598, 480] on label "Select All" at bounding box center [625, 483] width 70 height 14
click at [598, 474] on input "Select All" at bounding box center [719, 474] width 258 height 2
checkbox input "true"
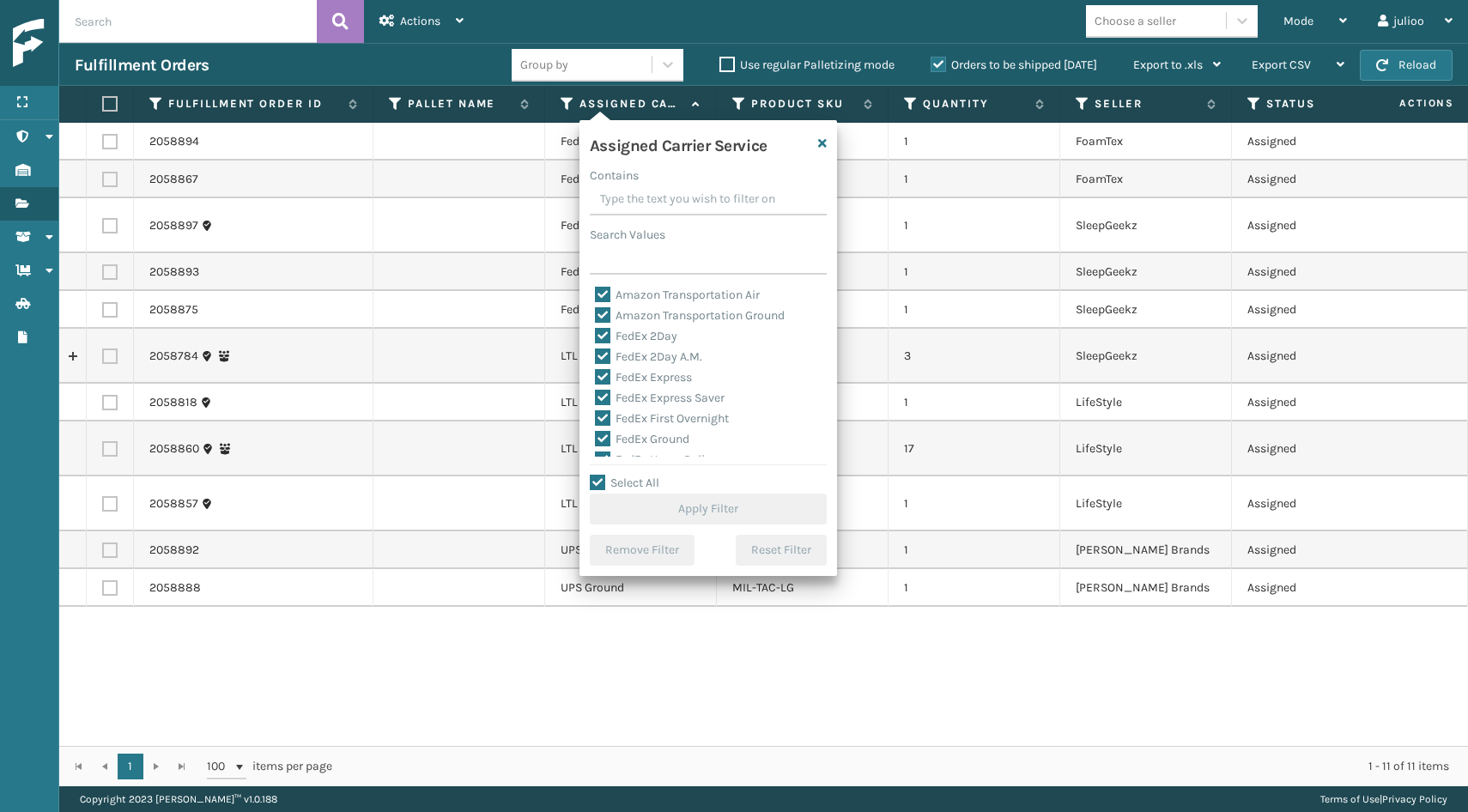
checkbox input "true"
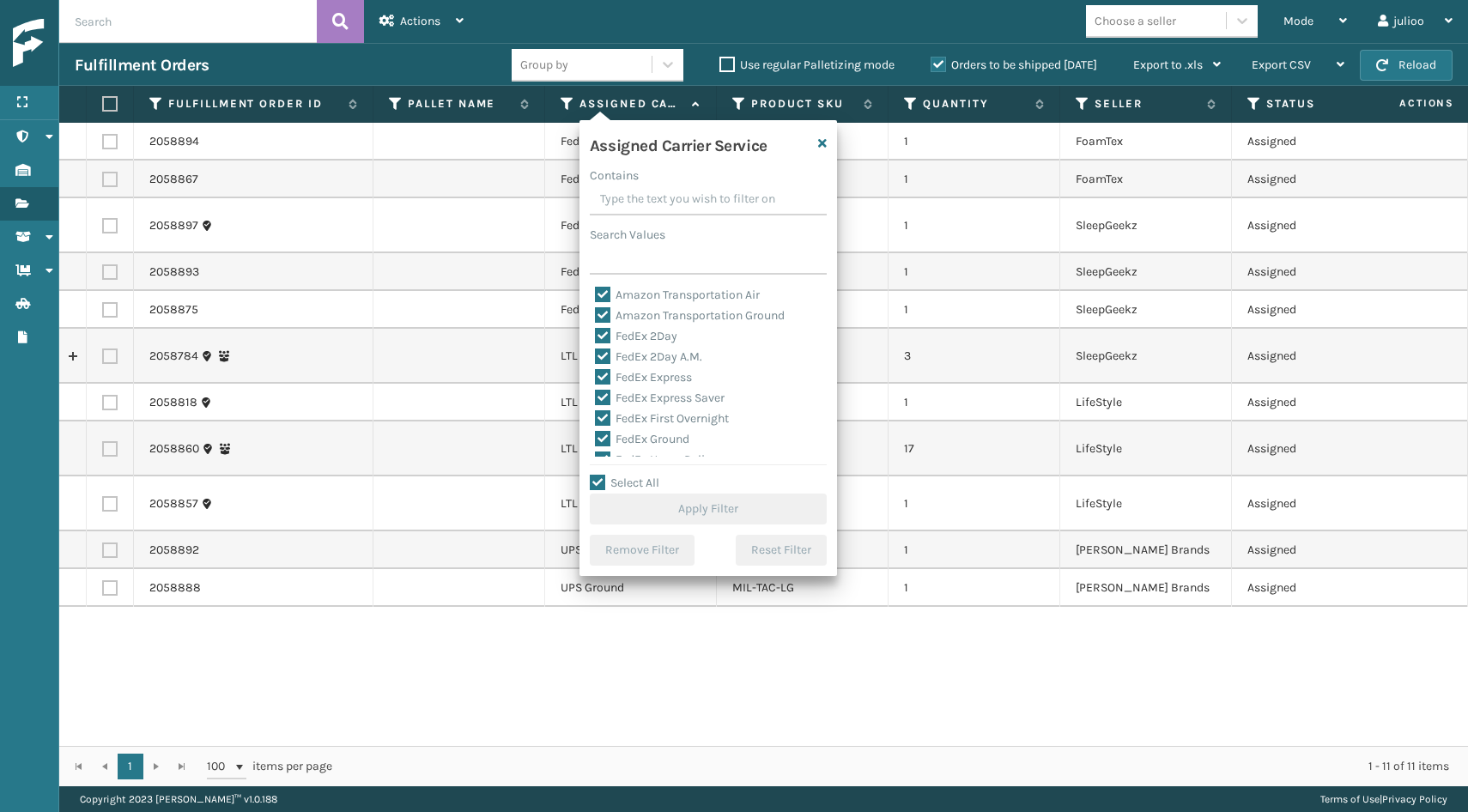
checkbox input "true"
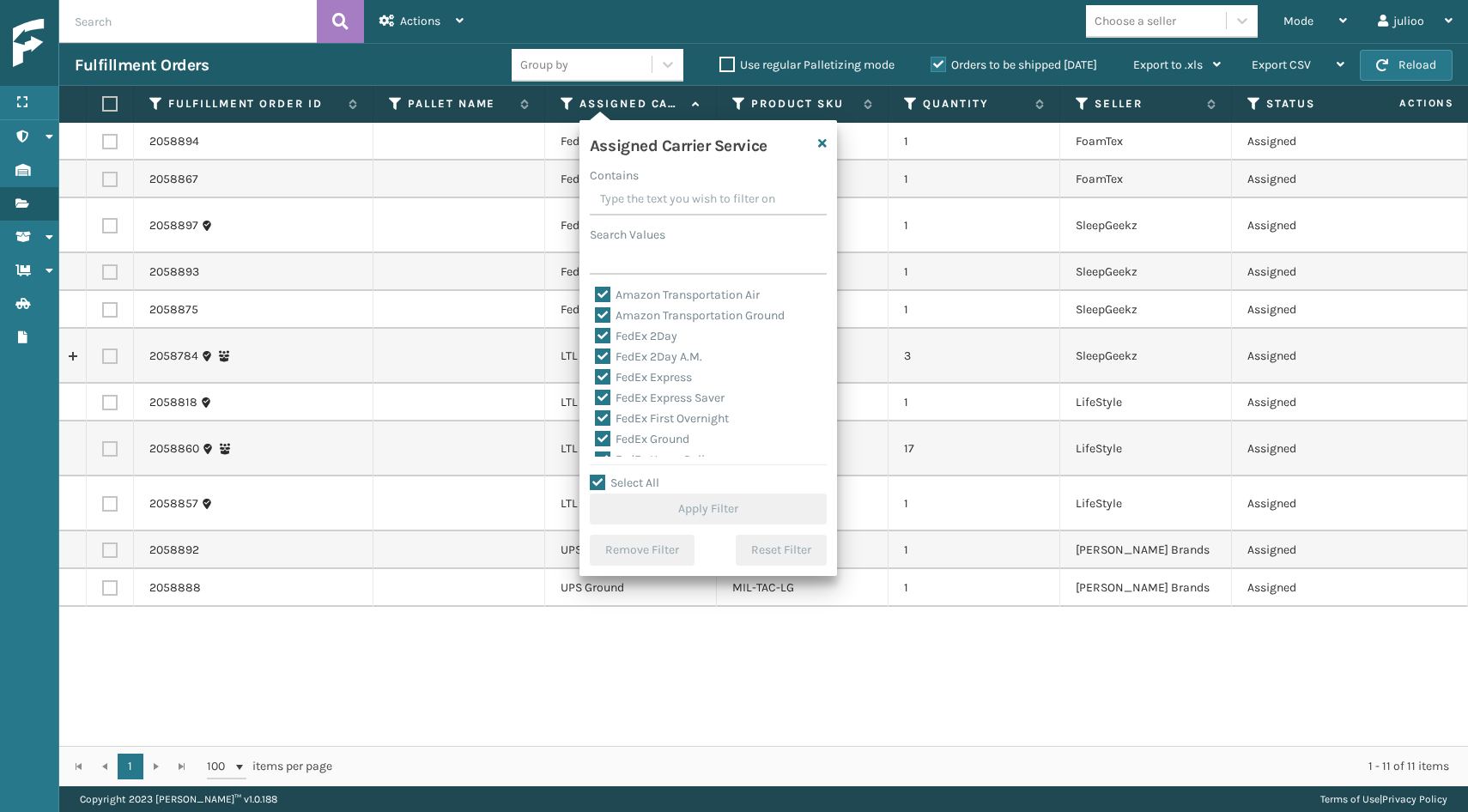
checkbox input "true"
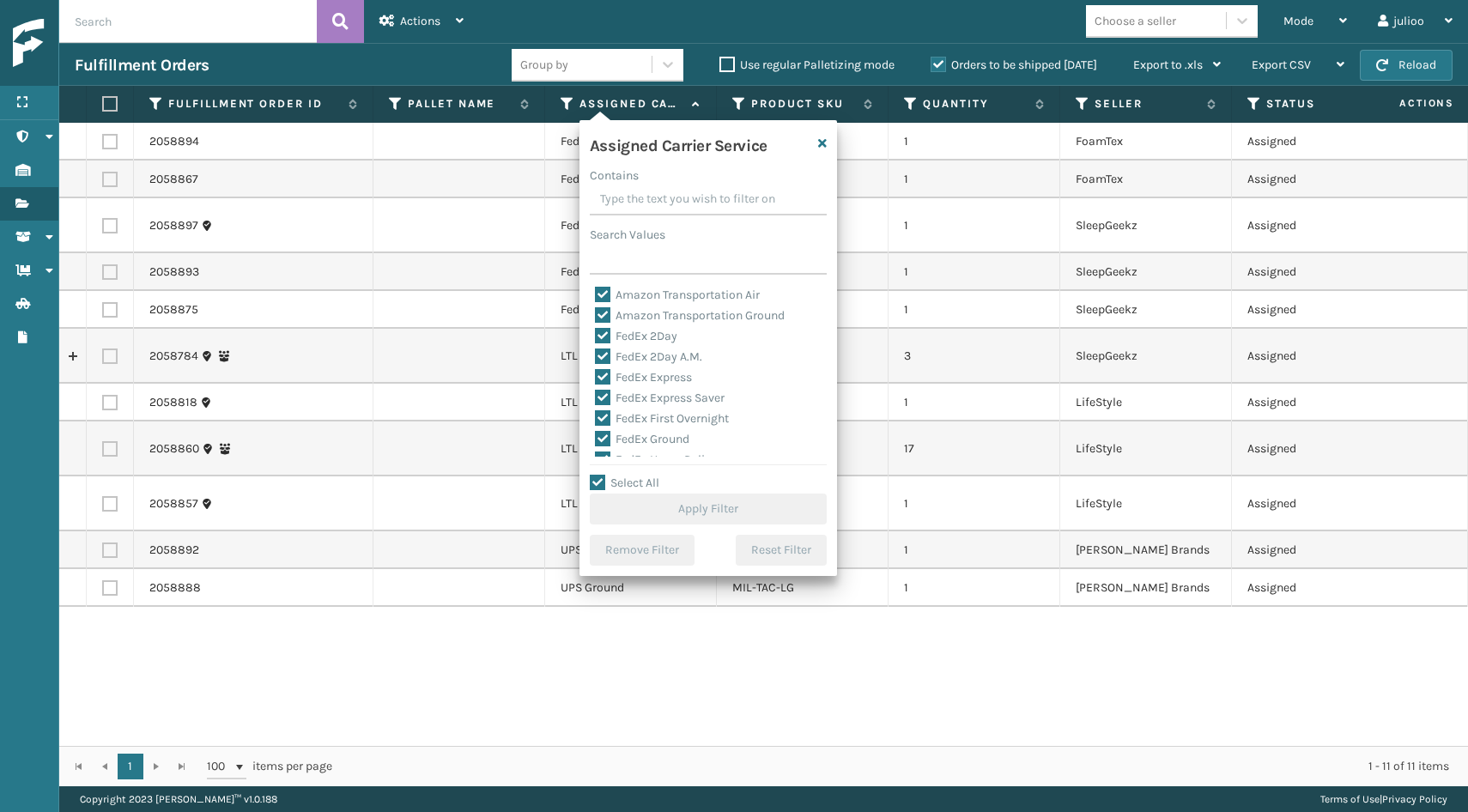
checkbox input "true"
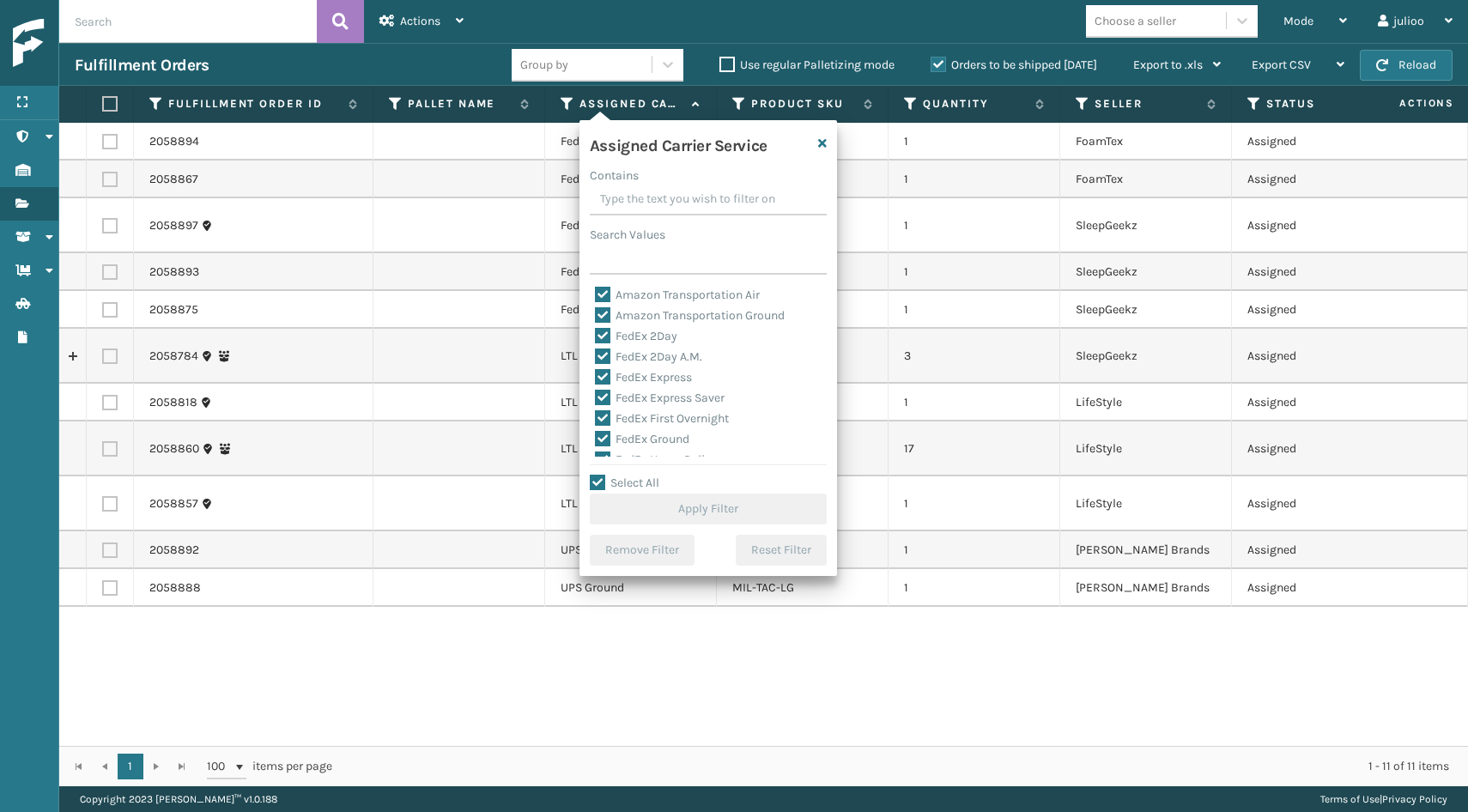
checkbox input "true"
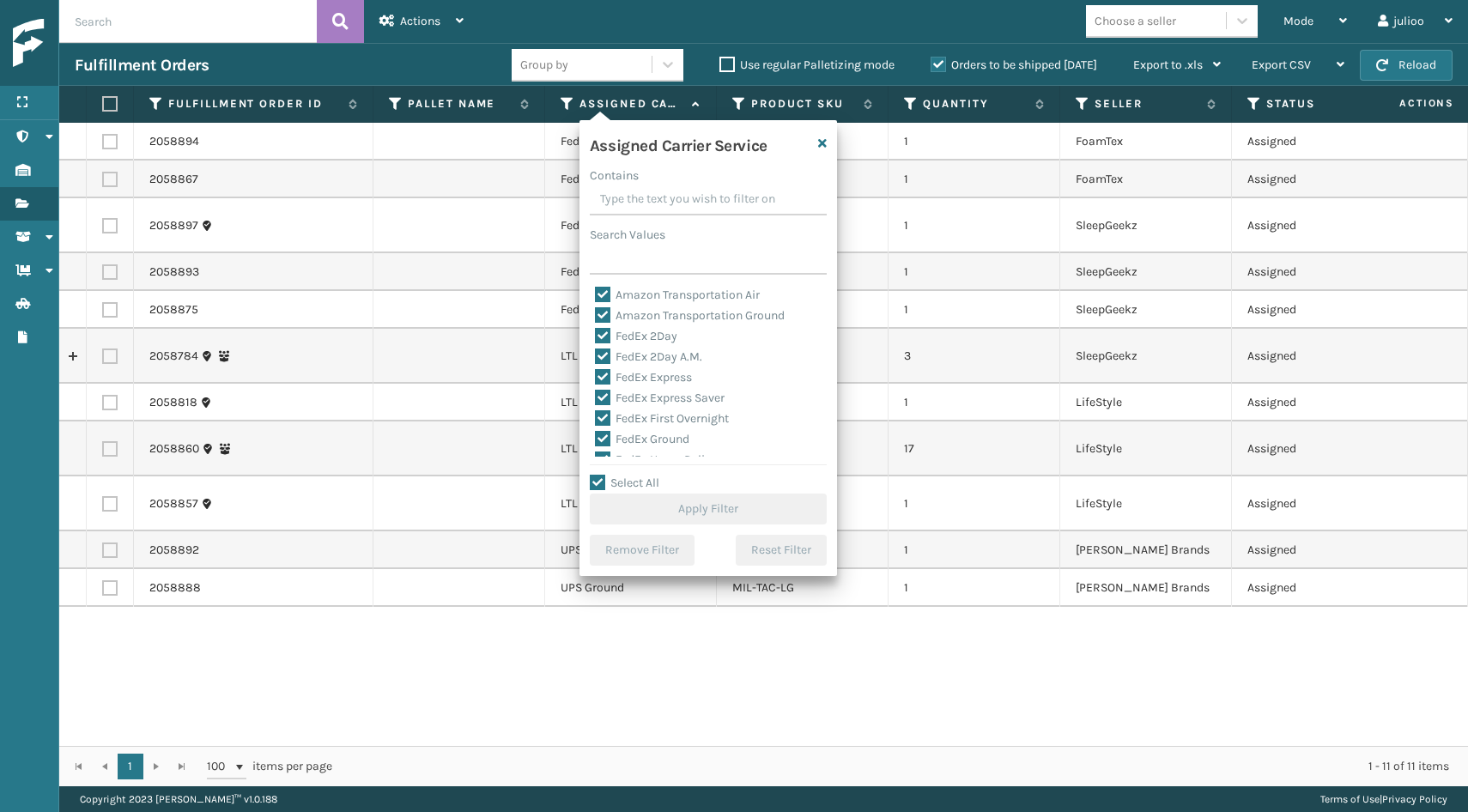
checkbox input "true"
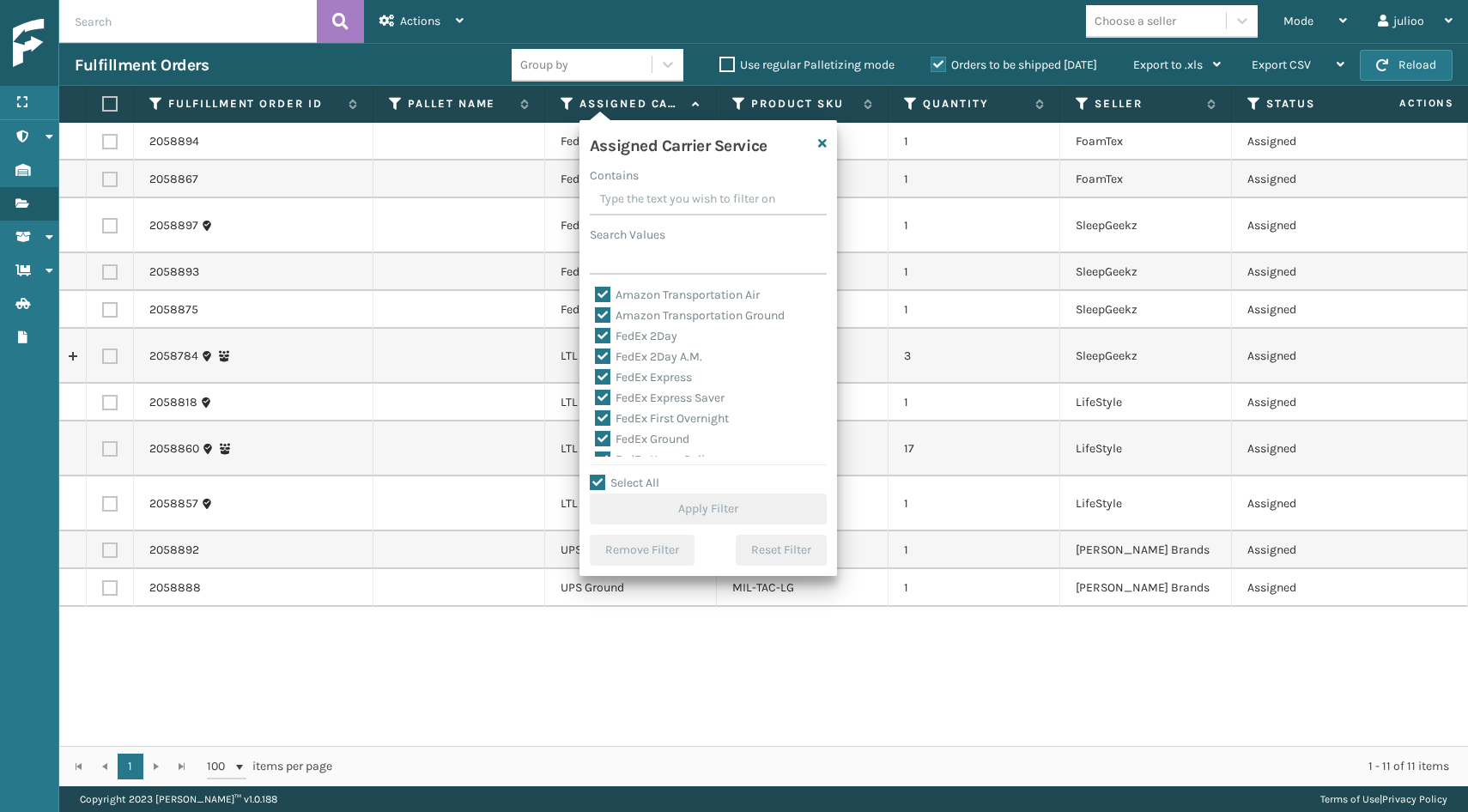
checkbox input "true"
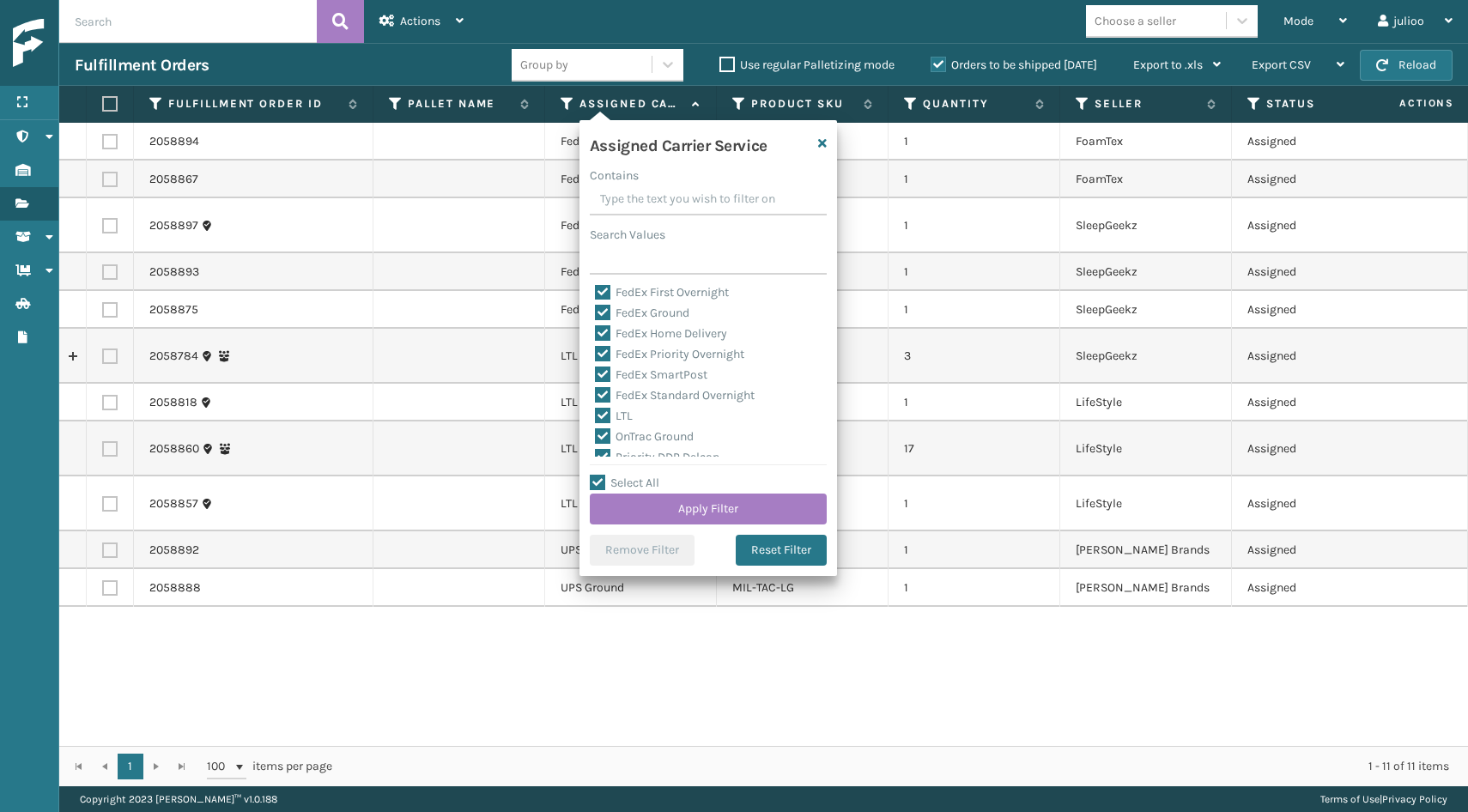
scroll to position [129, 0]
click at [600, 407] on label "LTL" at bounding box center [614, 413] width 38 height 14
click at [596, 407] on input "LTL" at bounding box center [595, 409] width 1 height 11
checkbox input "false"
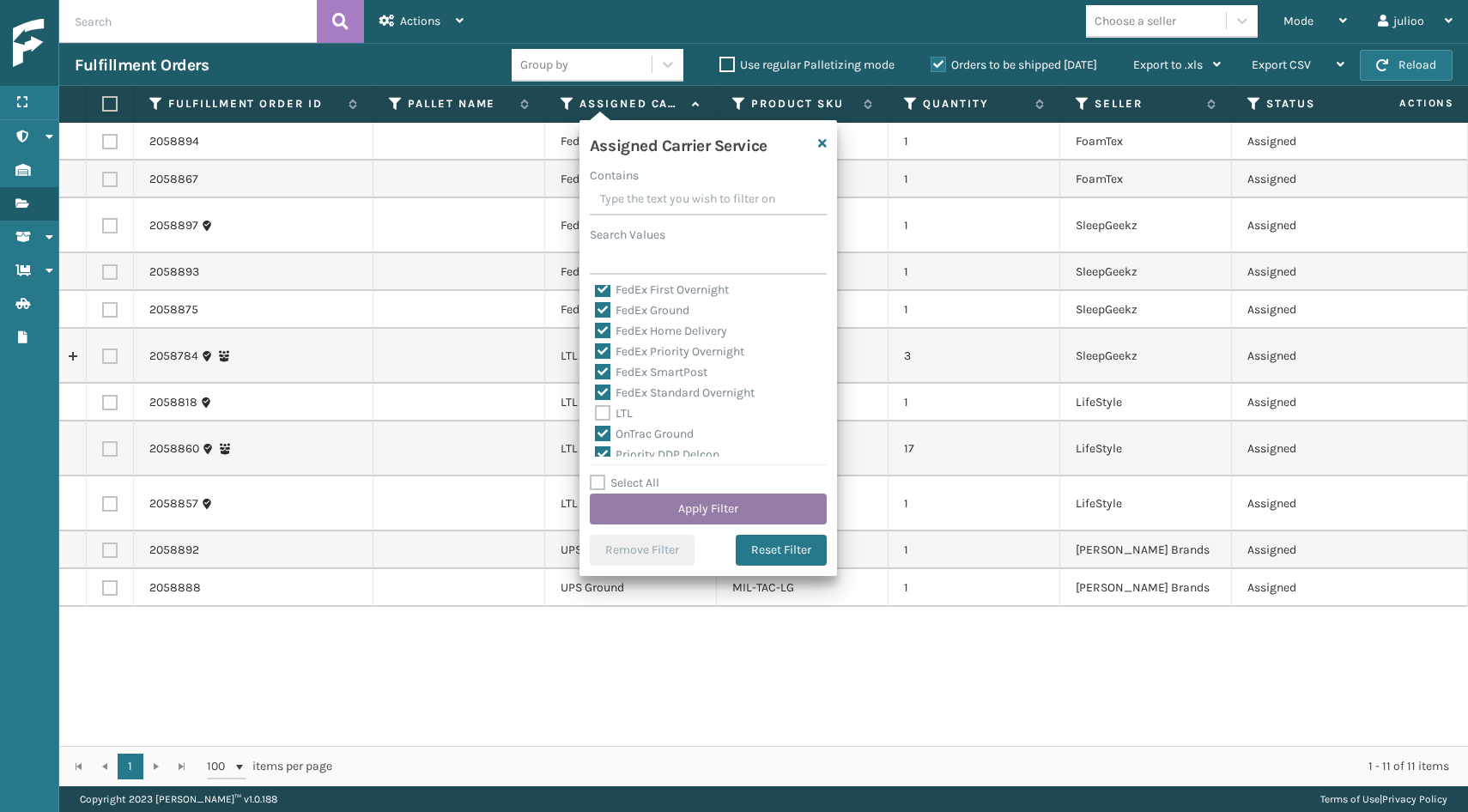
click at [642, 503] on button "Apply Filter" at bounding box center [708, 509] width 237 height 31
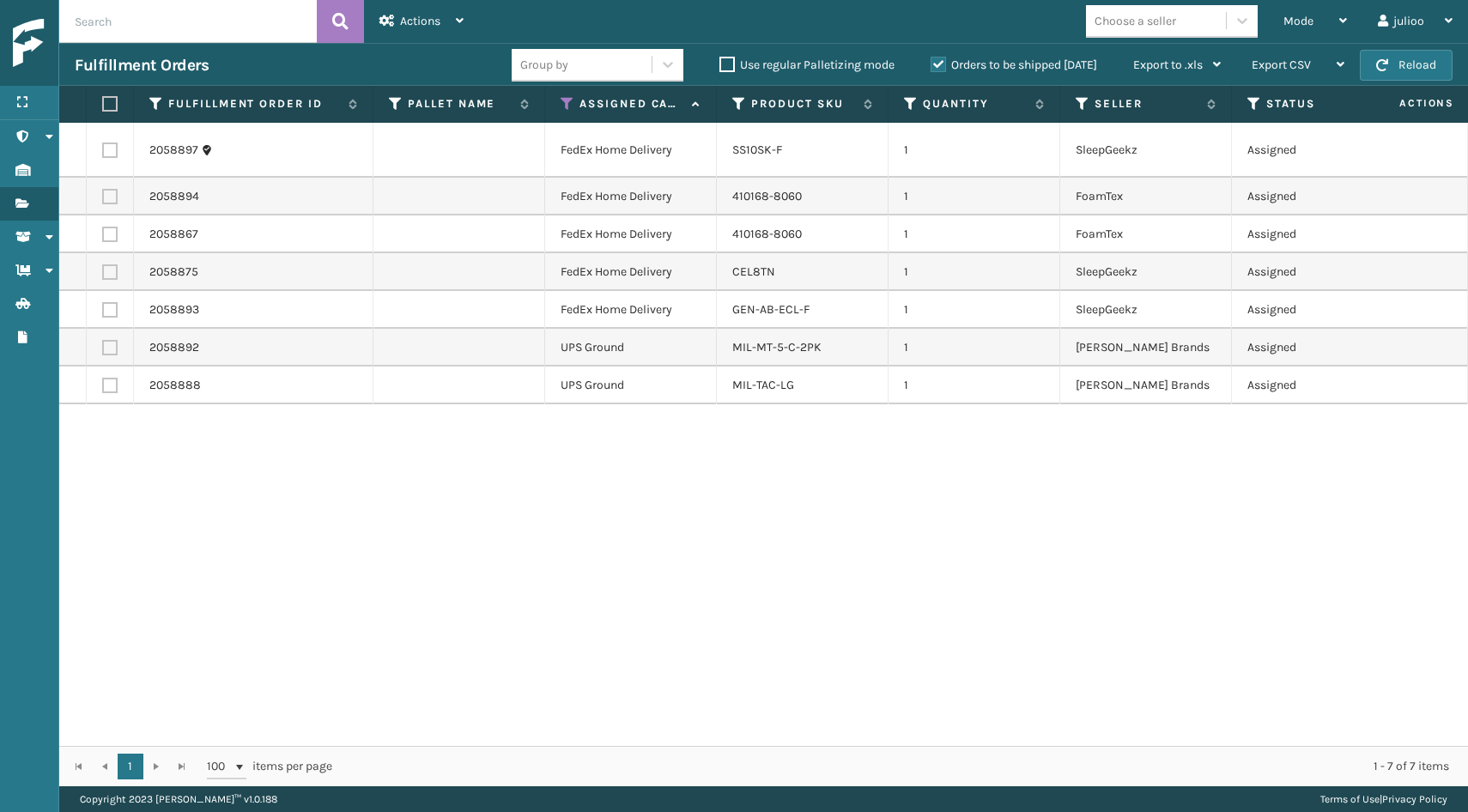
click at [1406, 49] on div "Fulfillment Orders Group by Use regular Palletizing mode Orders to be shipped […" at bounding box center [763, 64] width 1409 height 43
click at [1406, 56] on button "Reload" at bounding box center [1406, 65] width 93 height 31
click at [107, 307] on label at bounding box center [109, 309] width 15 height 15
click at [103, 307] on input "checkbox" at bounding box center [102, 307] width 1 height 11
checkbox input "true"
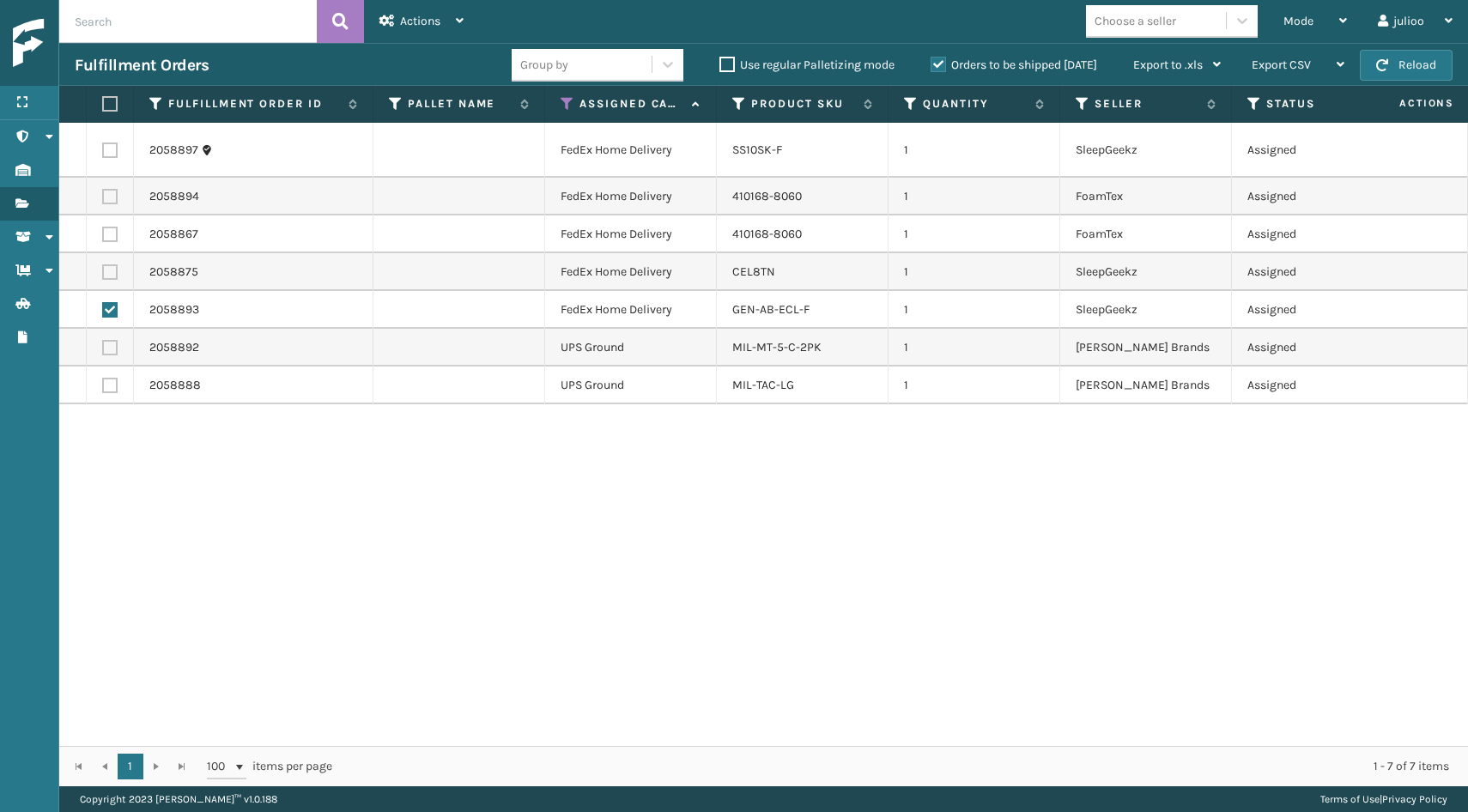
click at [111, 273] on label at bounding box center [109, 271] width 15 height 15
click at [103, 273] on input "checkbox" at bounding box center [102, 269] width 1 height 11
checkbox input "true"
click at [112, 225] on td at bounding box center [110, 235] width 47 height 38
click at [111, 233] on label at bounding box center [109, 234] width 15 height 15
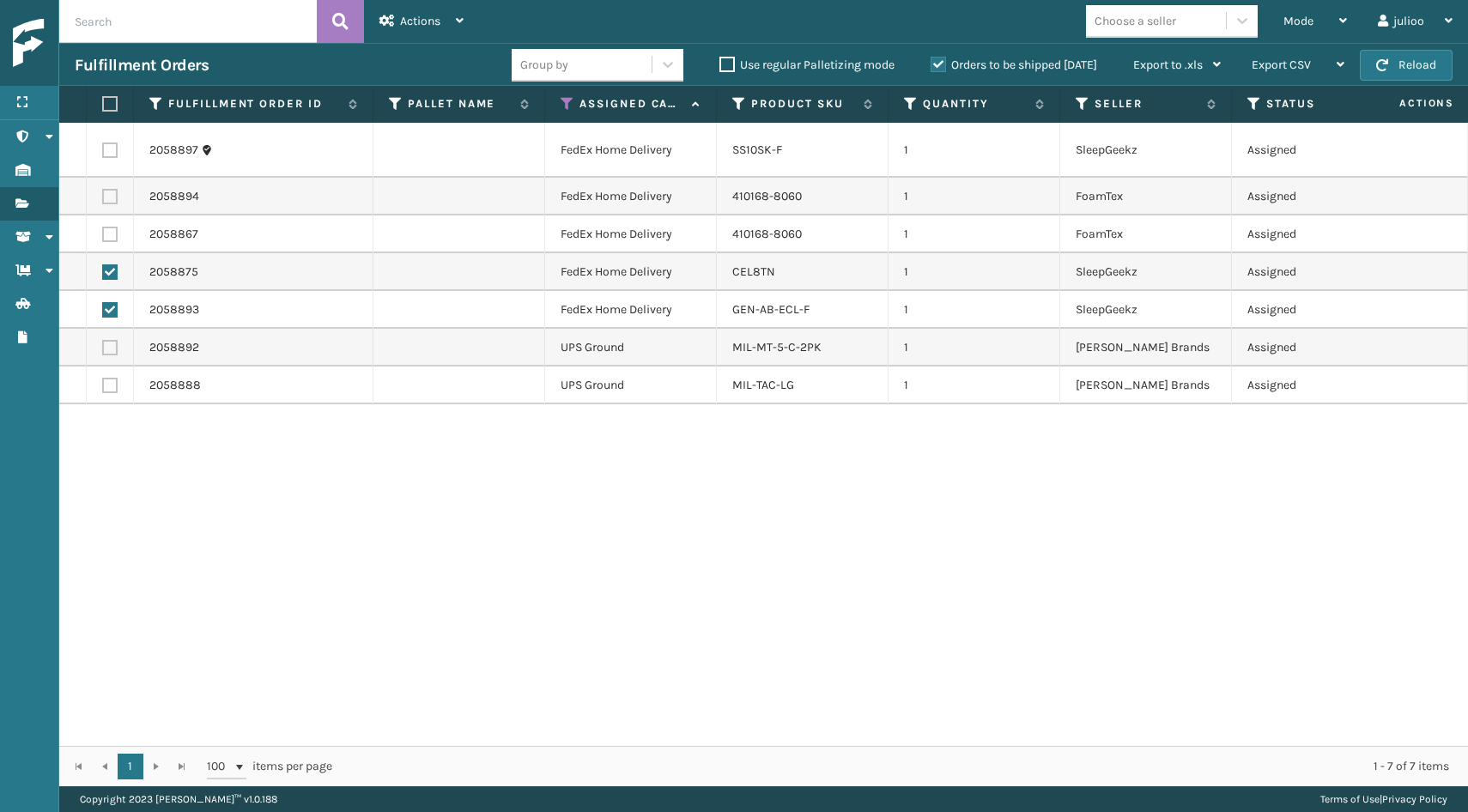
click at [103, 233] on input "checkbox" at bounding box center [102, 232] width 1 height 11
checkbox input "true"
click at [109, 197] on label at bounding box center [109, 196] width 15 height 15
click at [103, 197] on input "checkbox" at bounding box center [102, 194] width 1 height 11
checkbox input "true"
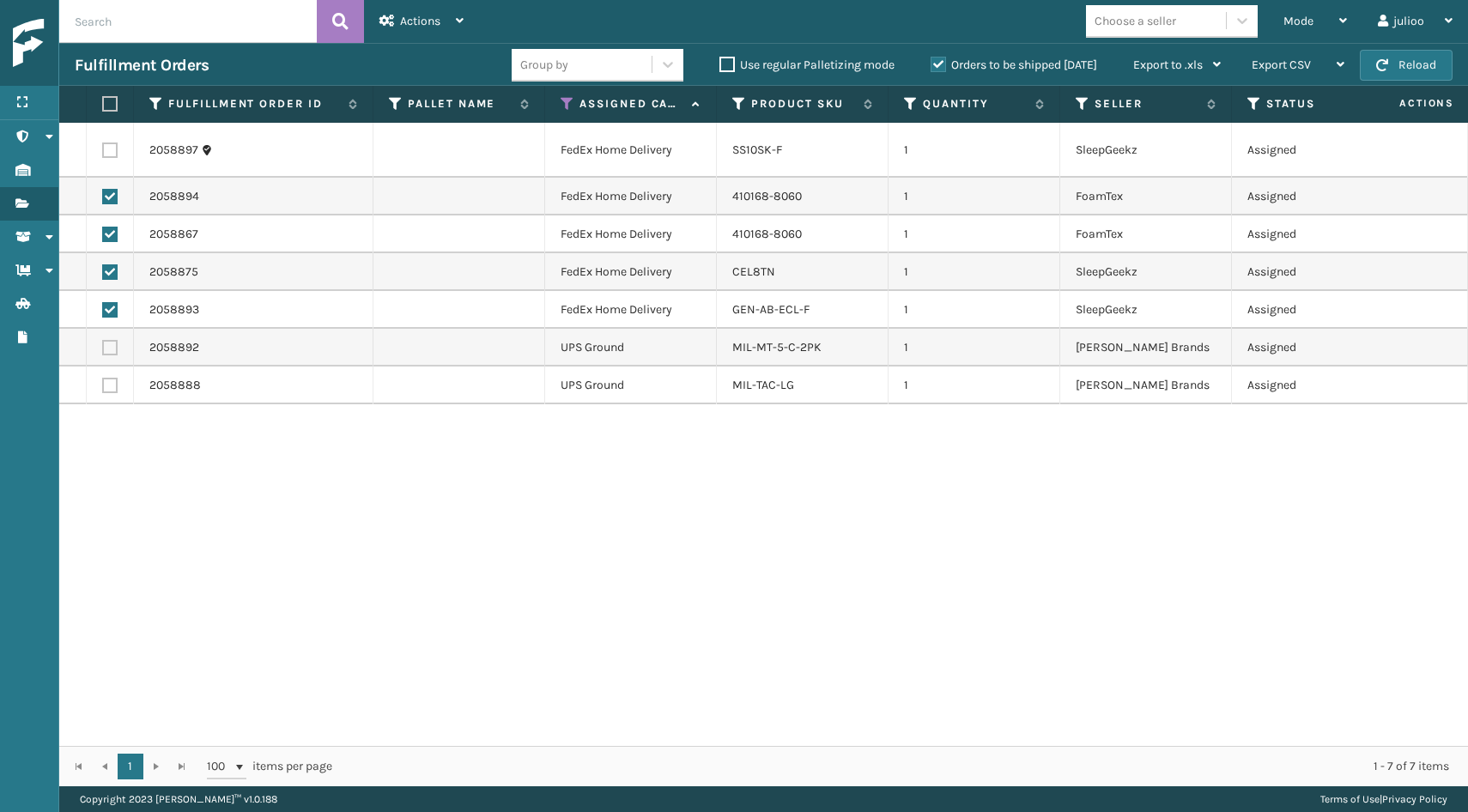
click at [110, 150] on label at bounding box center [109, 150] width 15 height 15
click at [103, 150] on input "checkbox" at bounding box center [102, 148] width 1 height 11
checkbox input "true"
click at [427, 14] on span "Actions" at bounding box center [420, 21] width 40 height 14
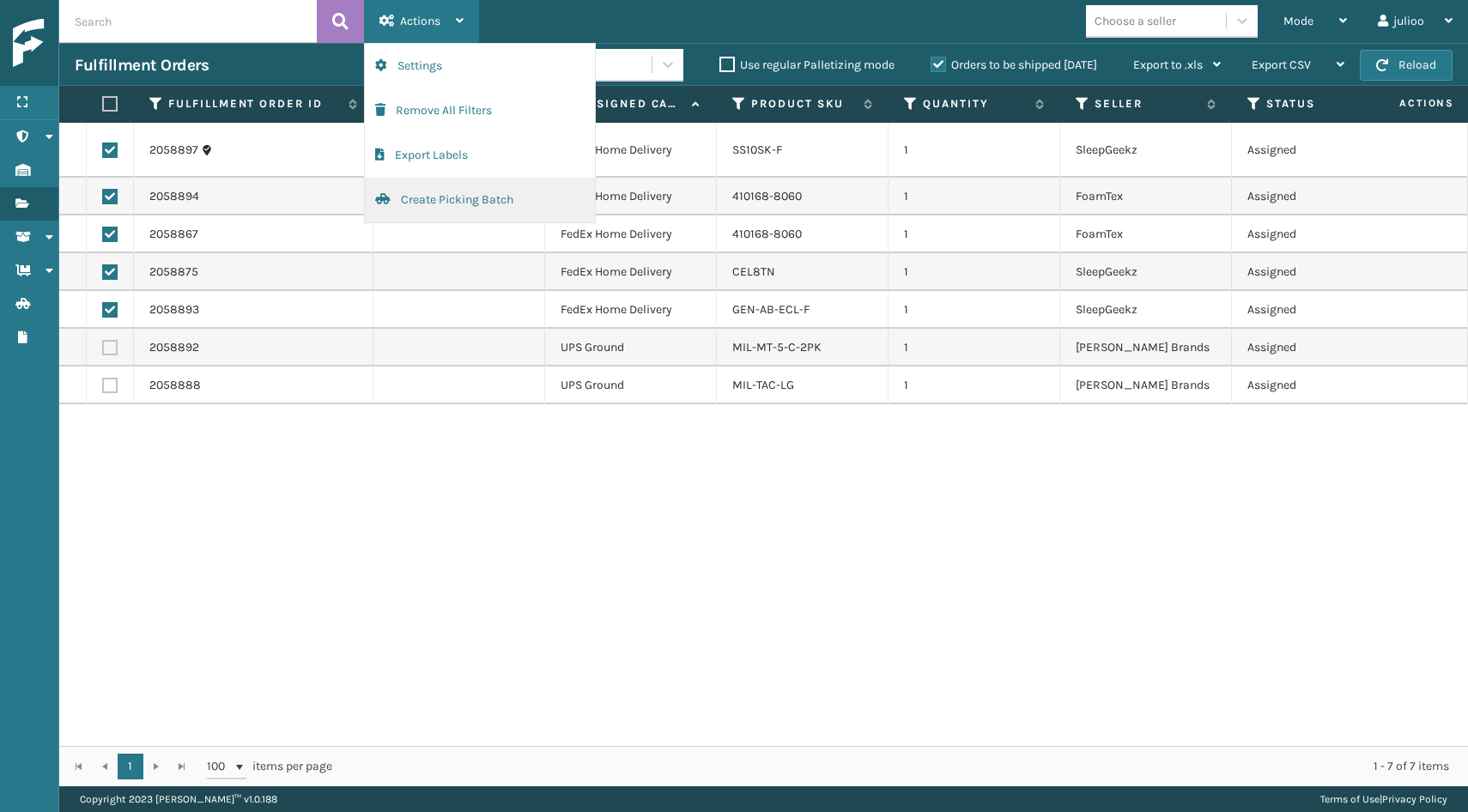
click at [430, 193] on button "Create Picking Batch" at bounding box center [479, 200] width 230 height 45
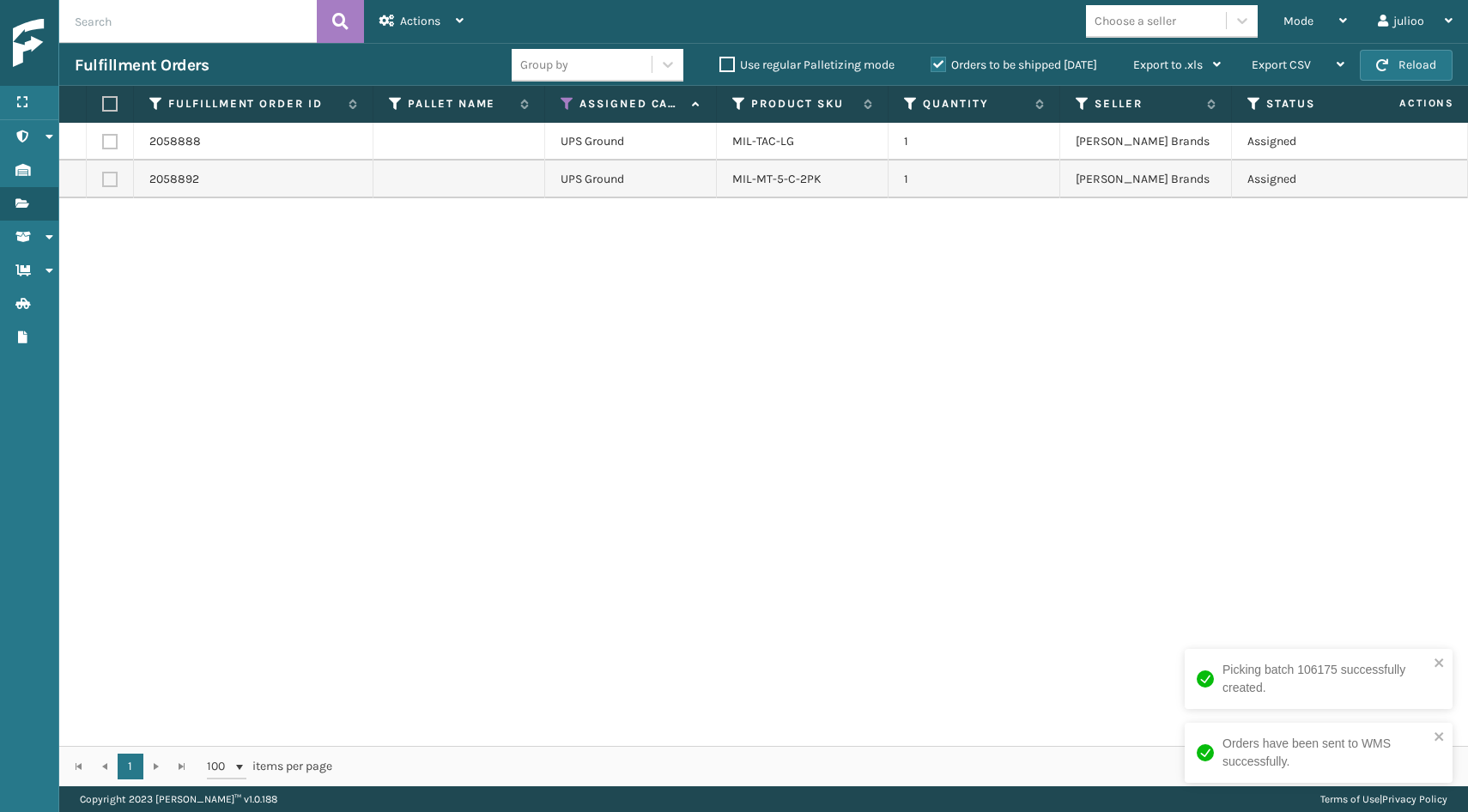
click at [102, 103] on label at bounding box center [107, 103] width 11 height 15
click at [102, 103] on input "checkbox" at bounding box center [102, 104] width 1 height 11
checkbox input "true"
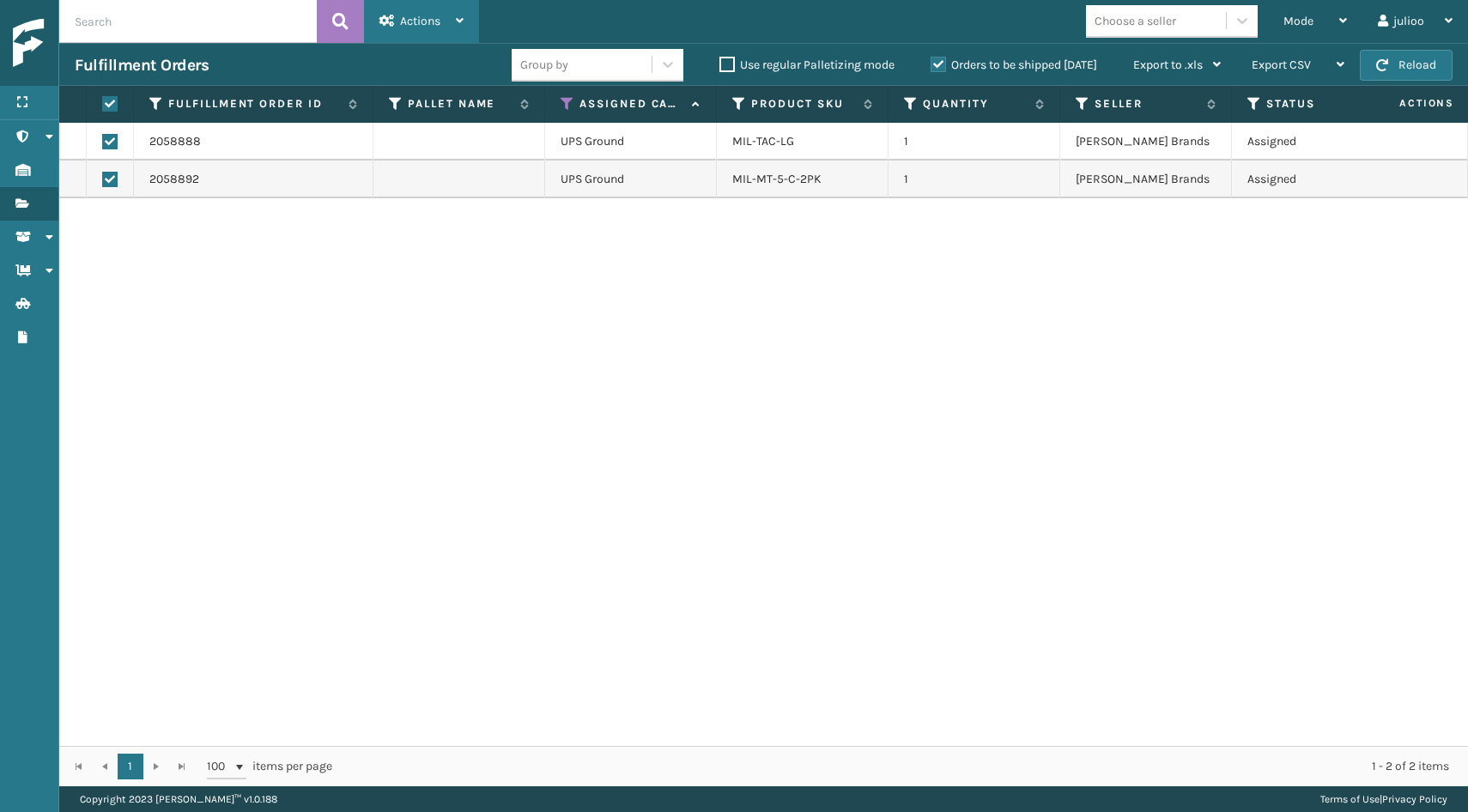
click at [442, 26] on div "Actions" at bounding box center [422, 21] width 84 height 43
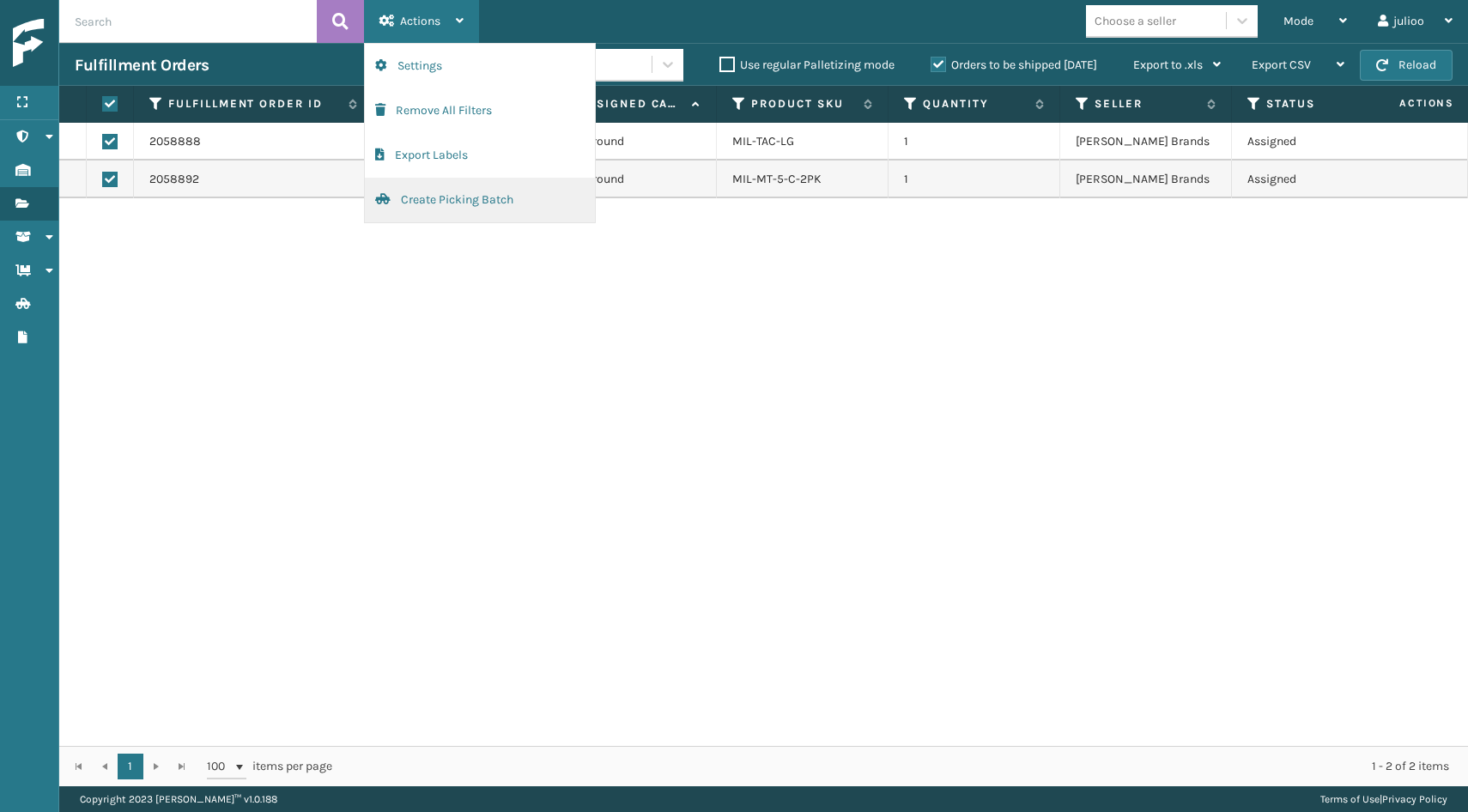
click at [435, 200] on button "Create Picking Batch" at bounding box center [479, 200] width 230 height 45
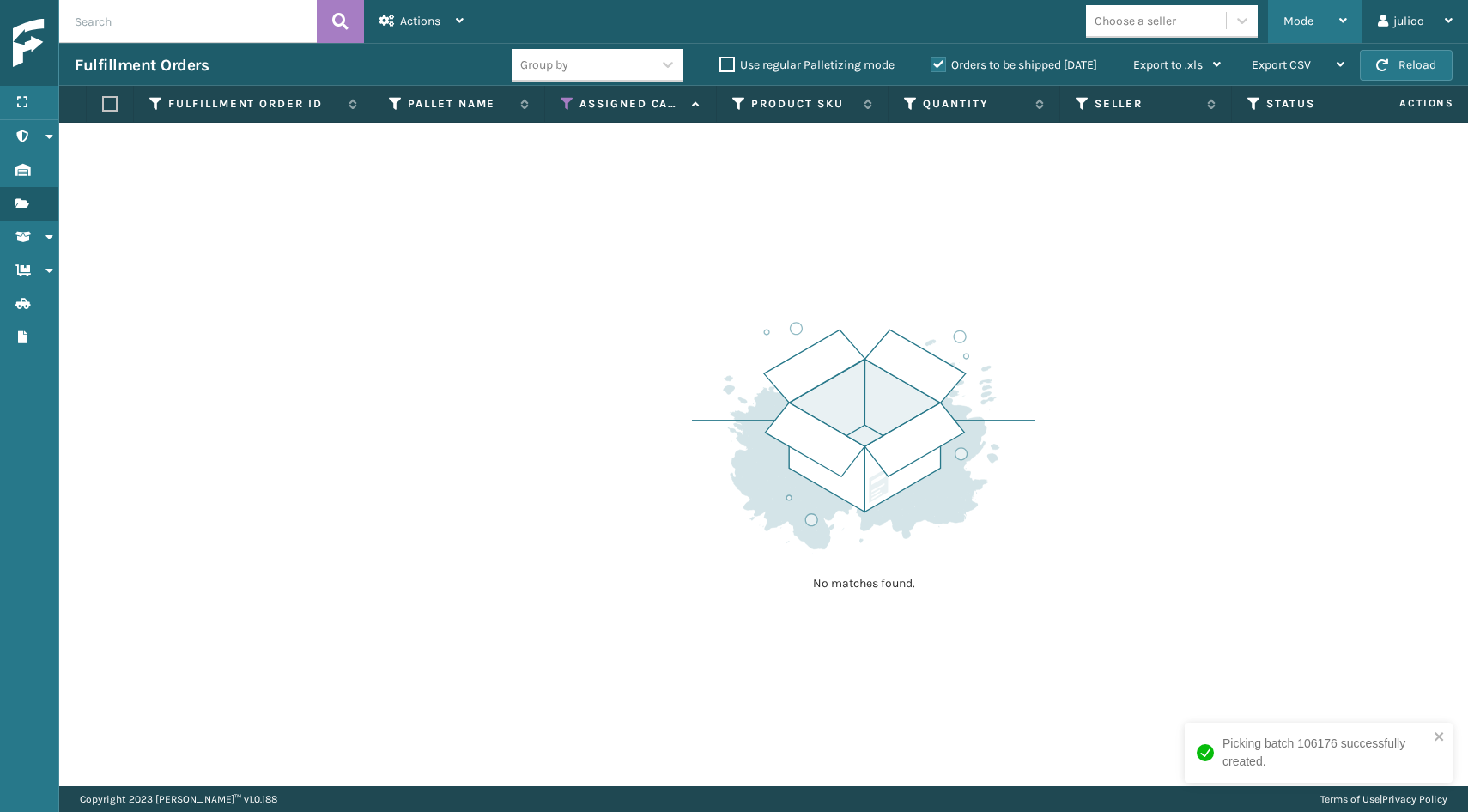
click at [1302, 28] on span "Mode" at bounding box center [1299, 21] width 30 height 14
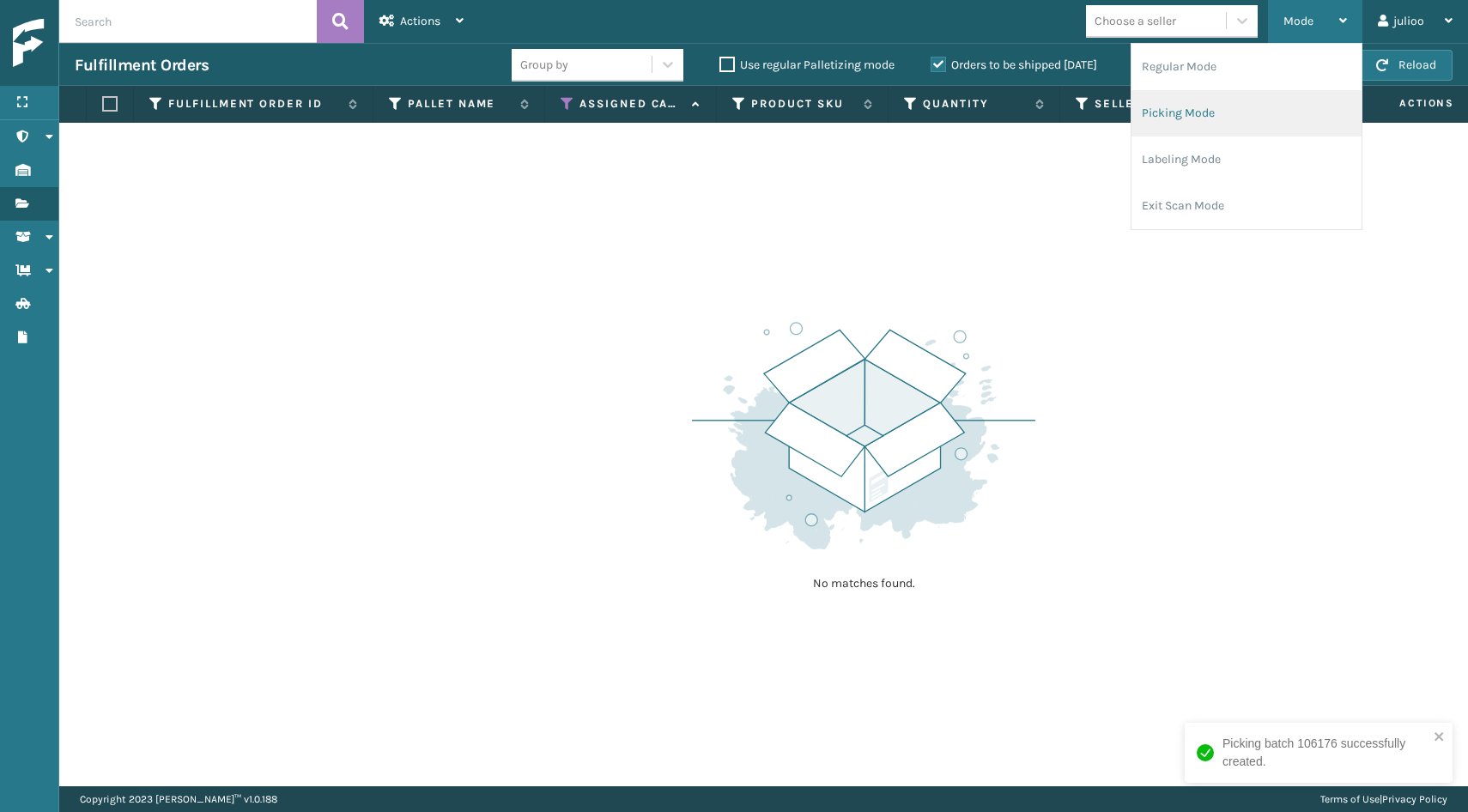
click at [1238, 106] on li "Picking Mode" at bounding box center [1246, 114] width 230 height 47
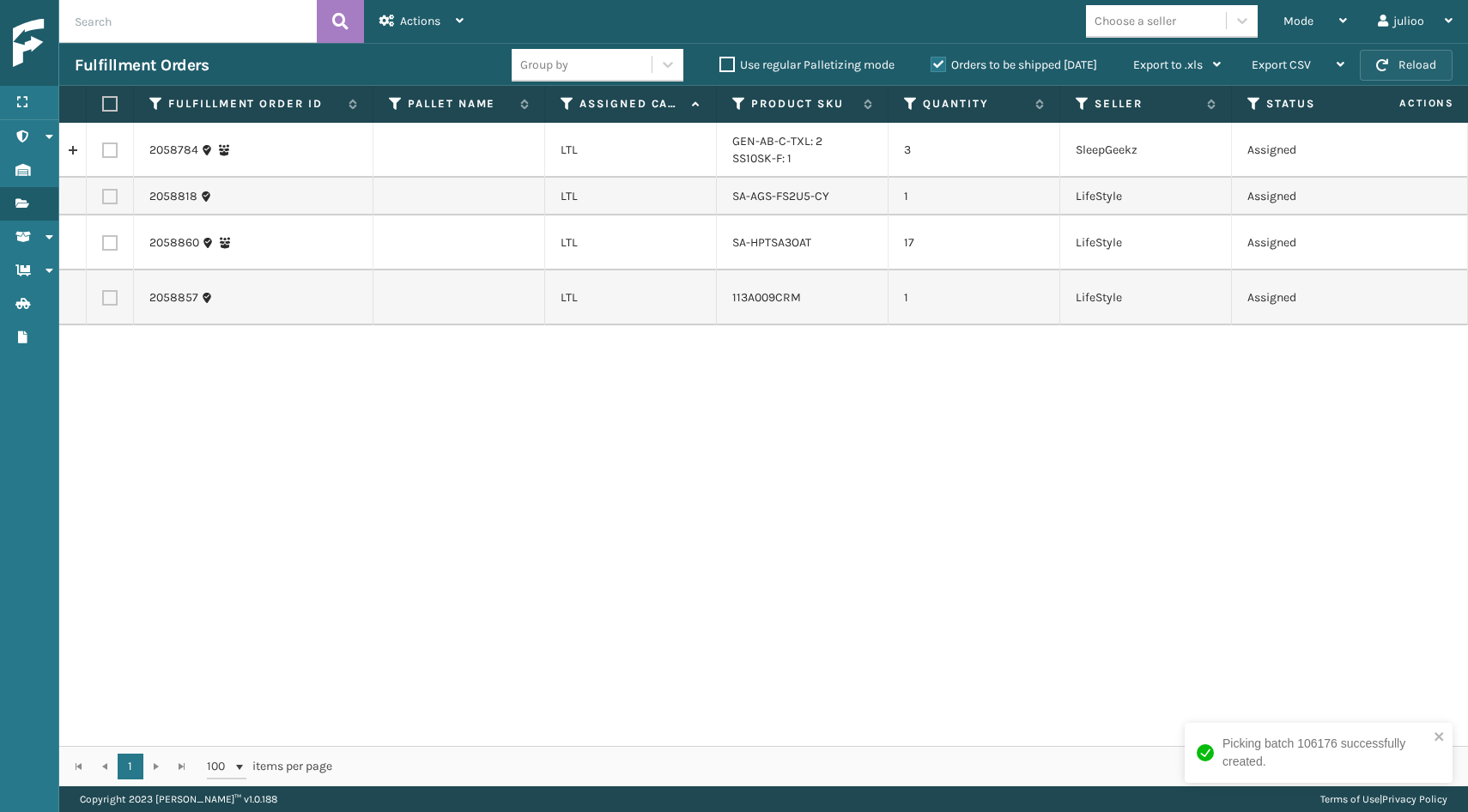
click at [1419, 62] on button "Reload" at bounding box center [1406, 65] width 93 height 31
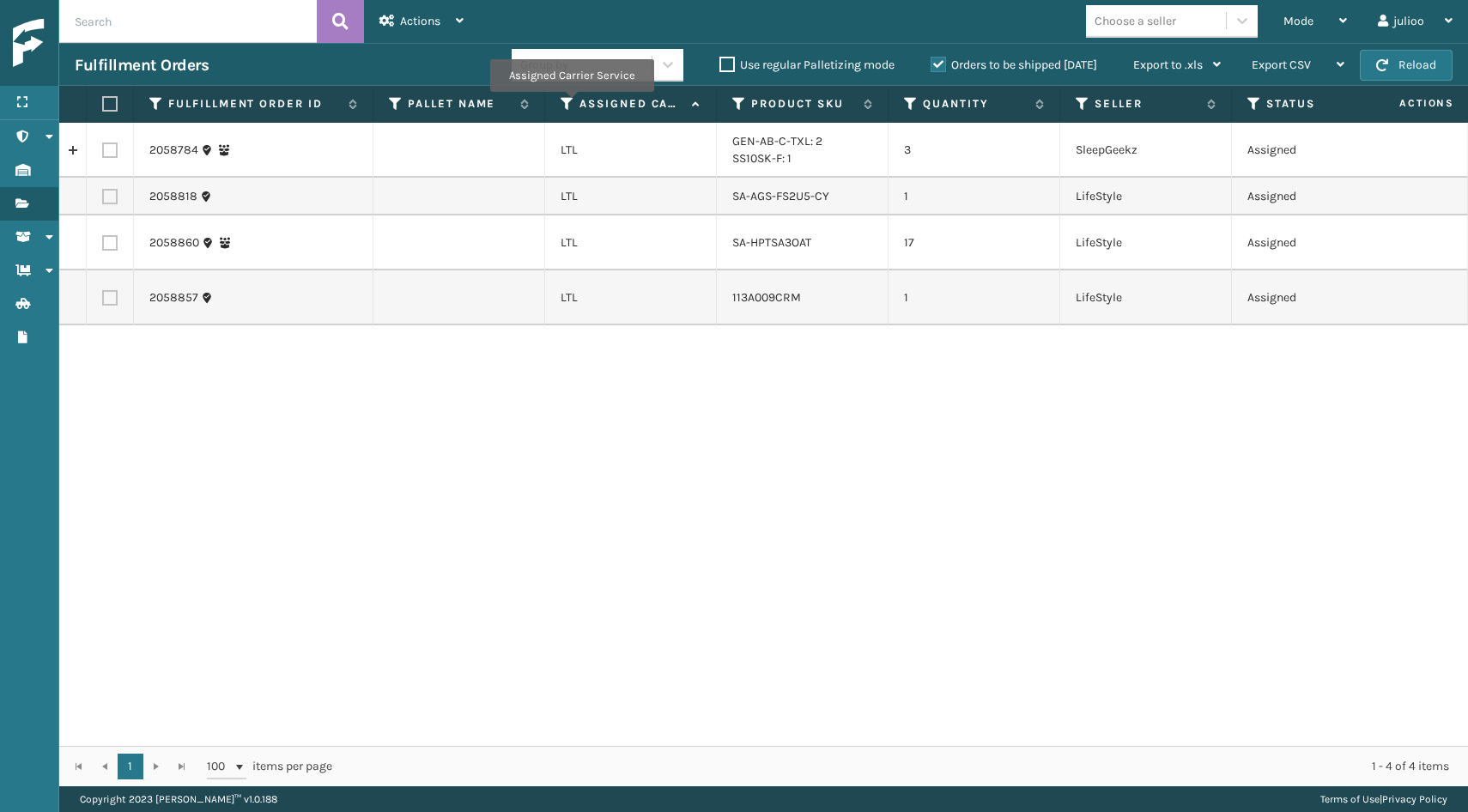
click at [568, 104] on icon at bounding box center [567, 103] width 13 height 15
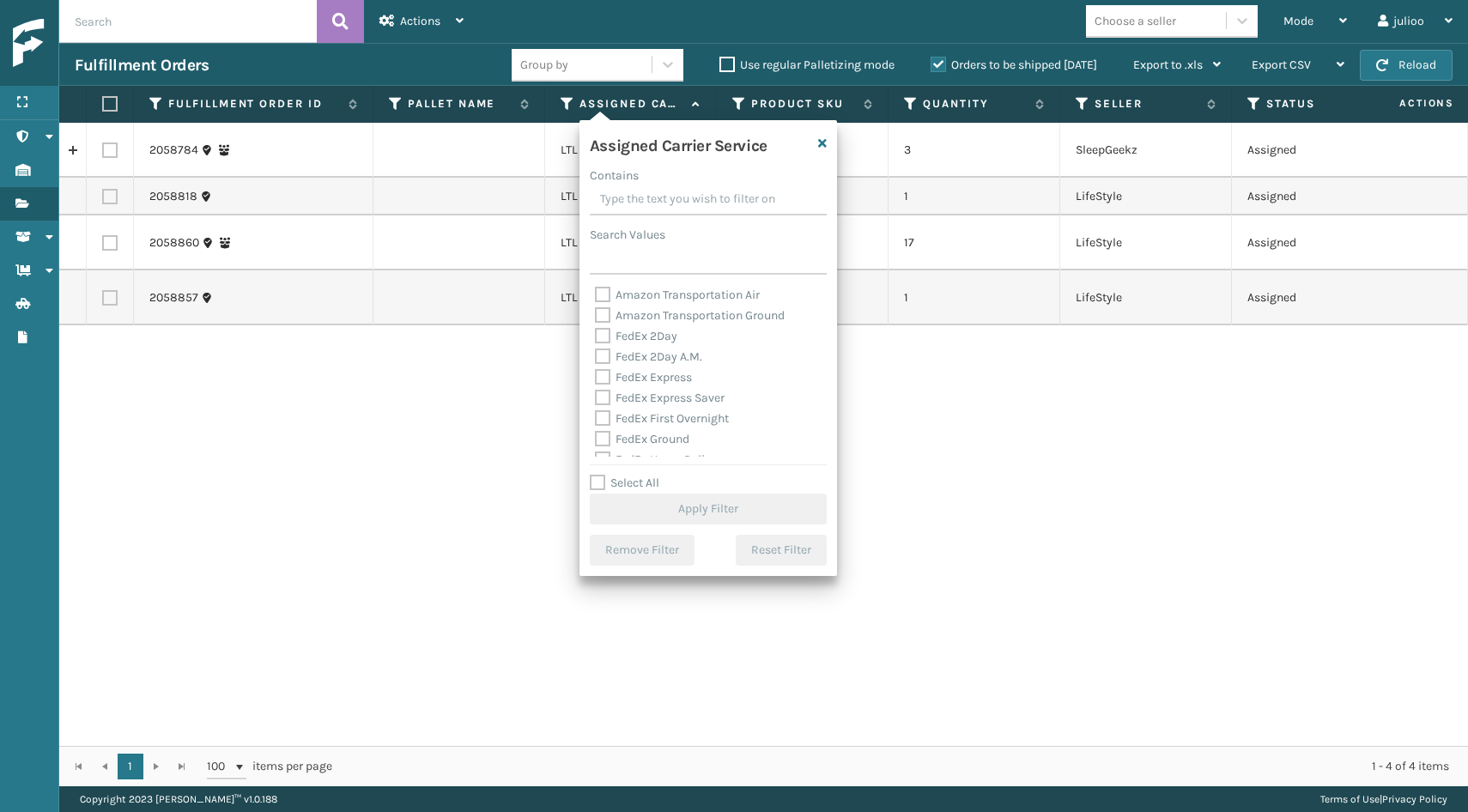
click at [595, 486] on label "Select All" at bounding box center [625, 483] width 70 height 14
click at [595, 474] on input "Select All" at bounding box center [719, 474] width 258 height 2
checkbox input "true"
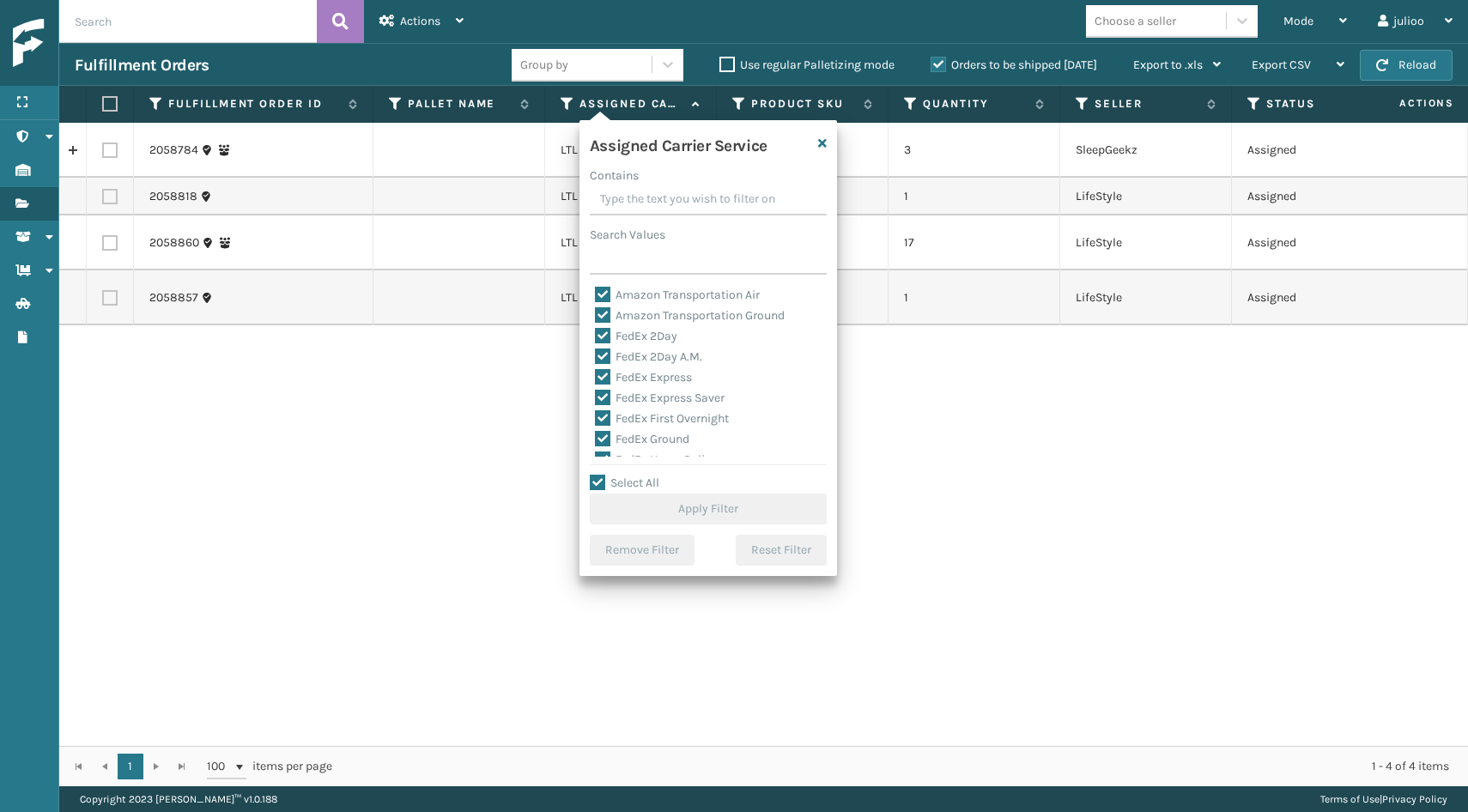
checkbox input "true"
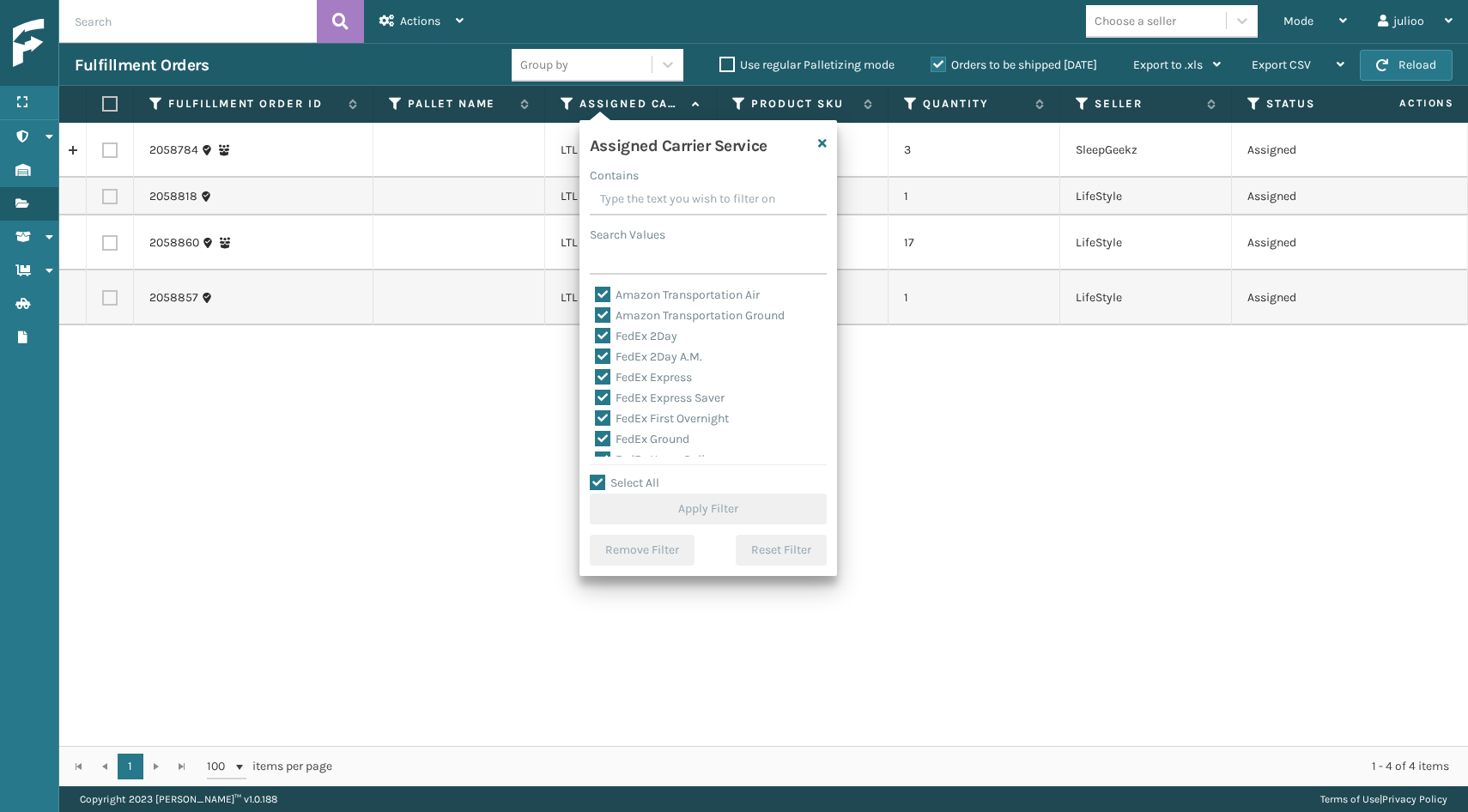
checkbox input "true"
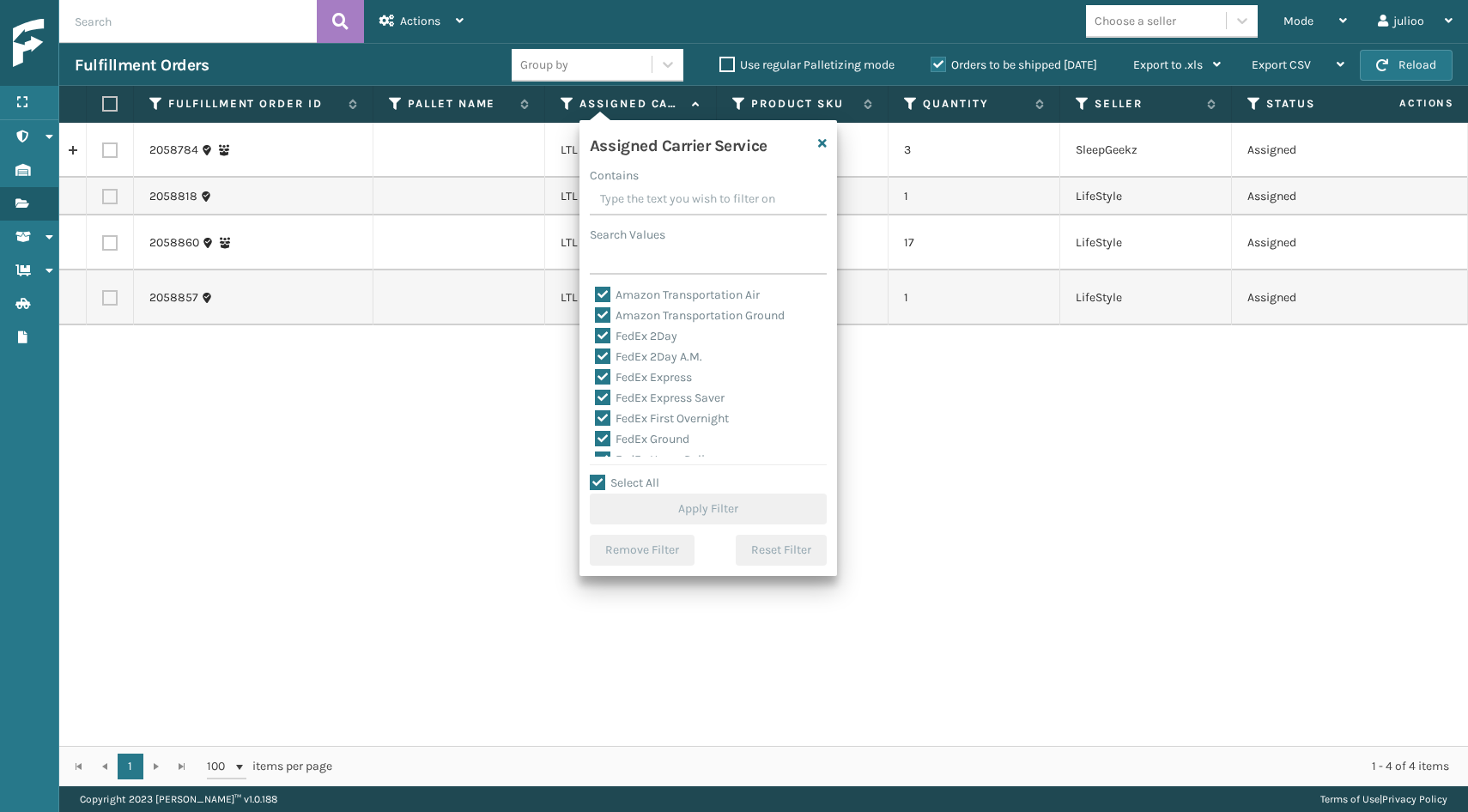
checkbox input "true"
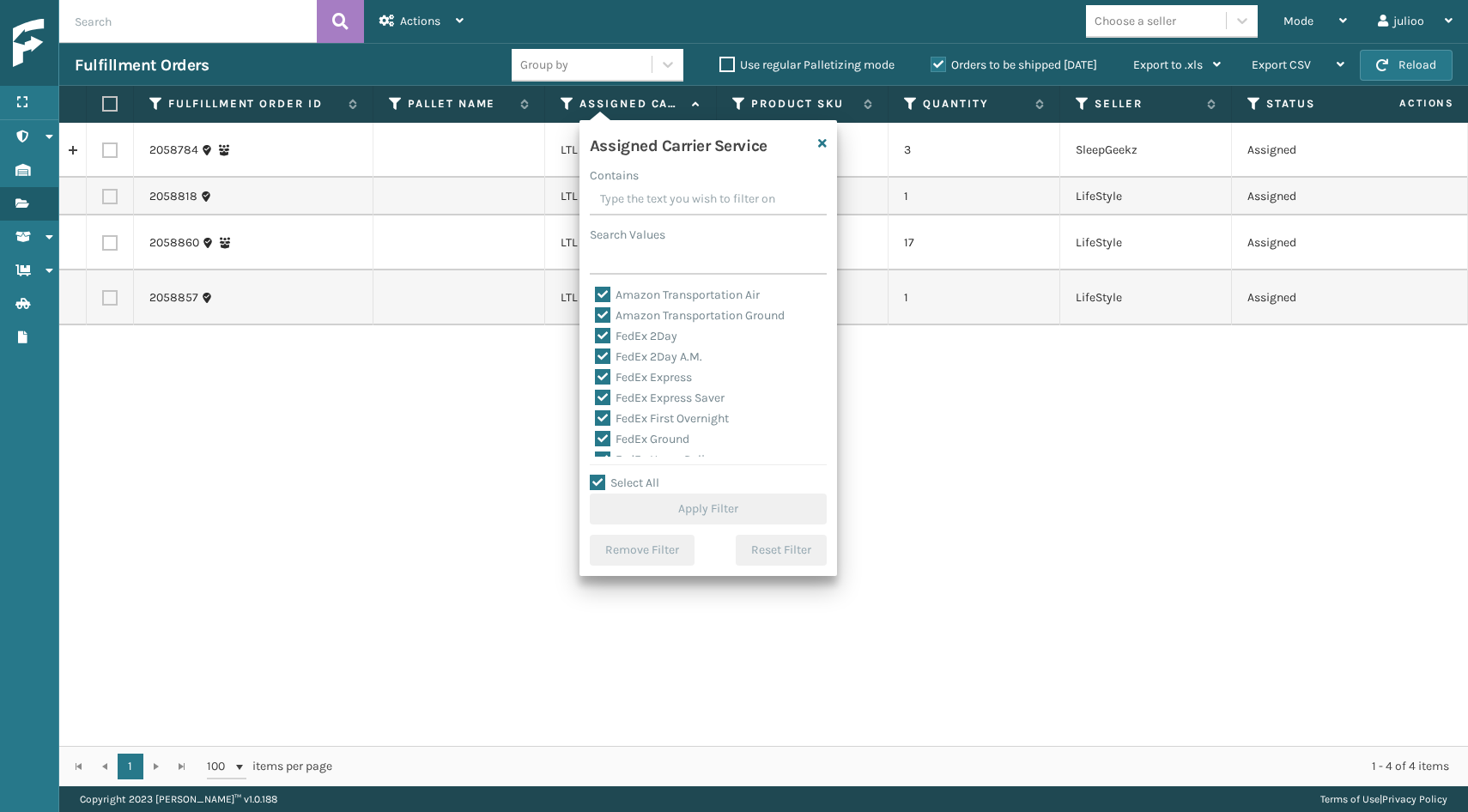
checkbox input "true"
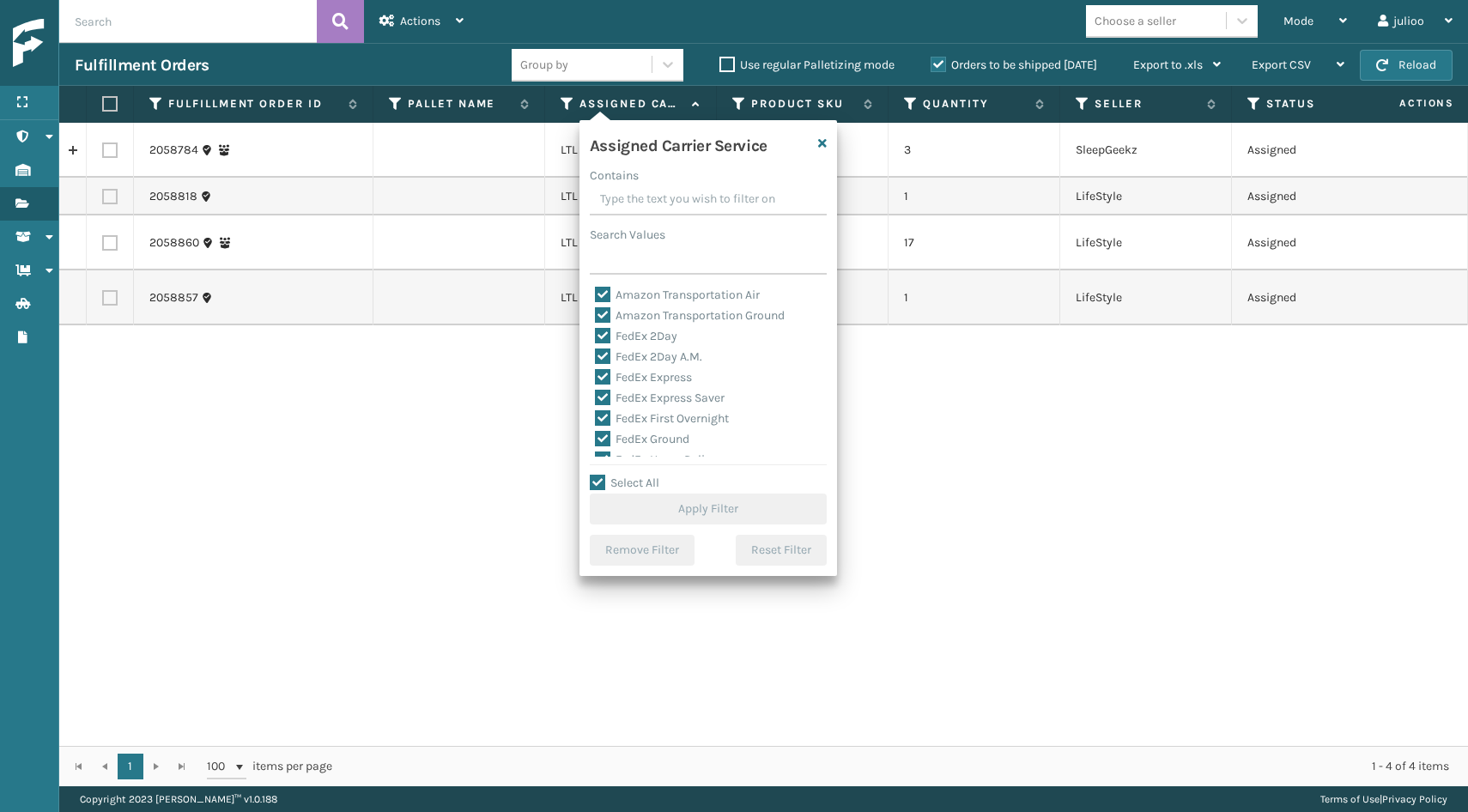
checkbox input "true"
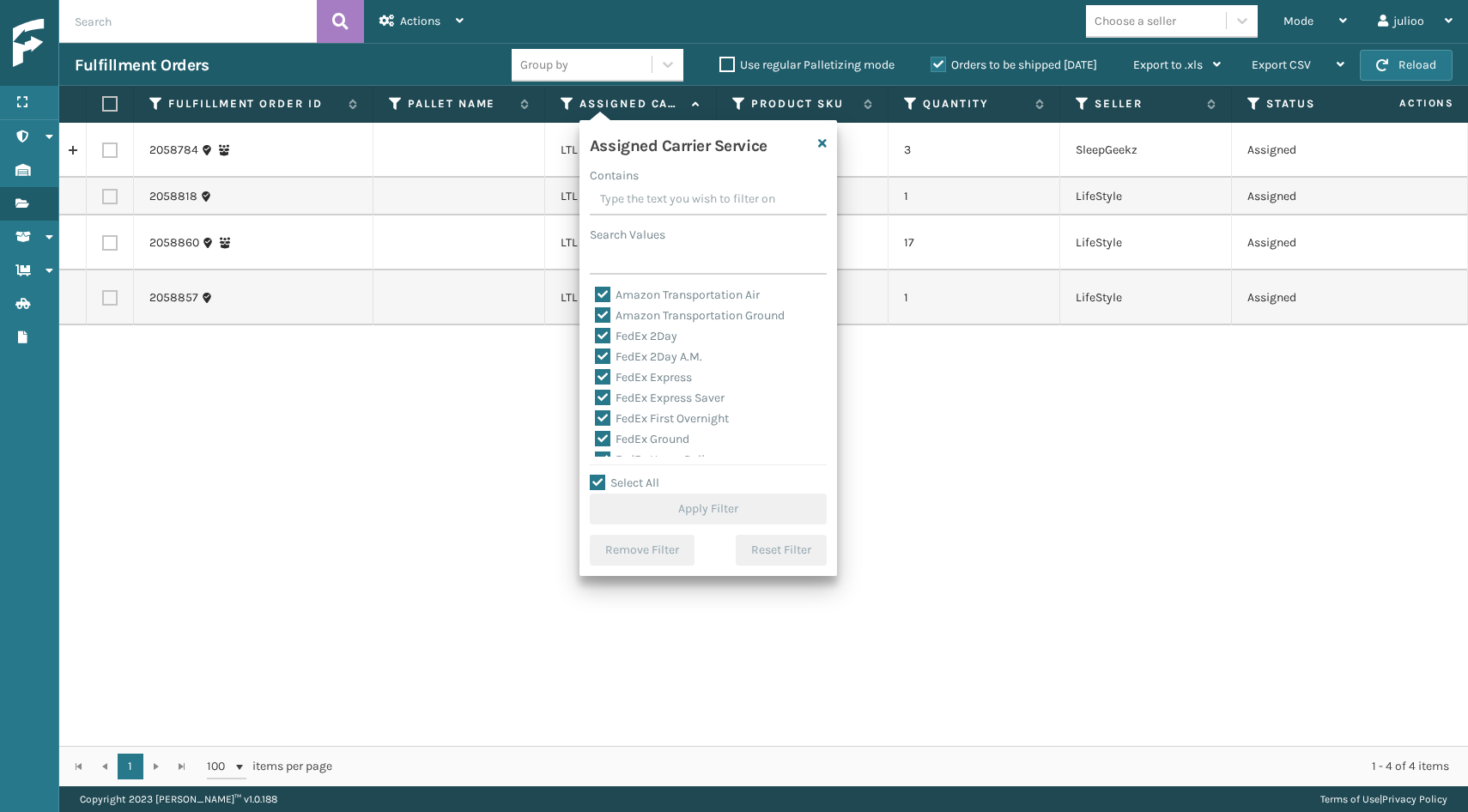
checkbox input "true"
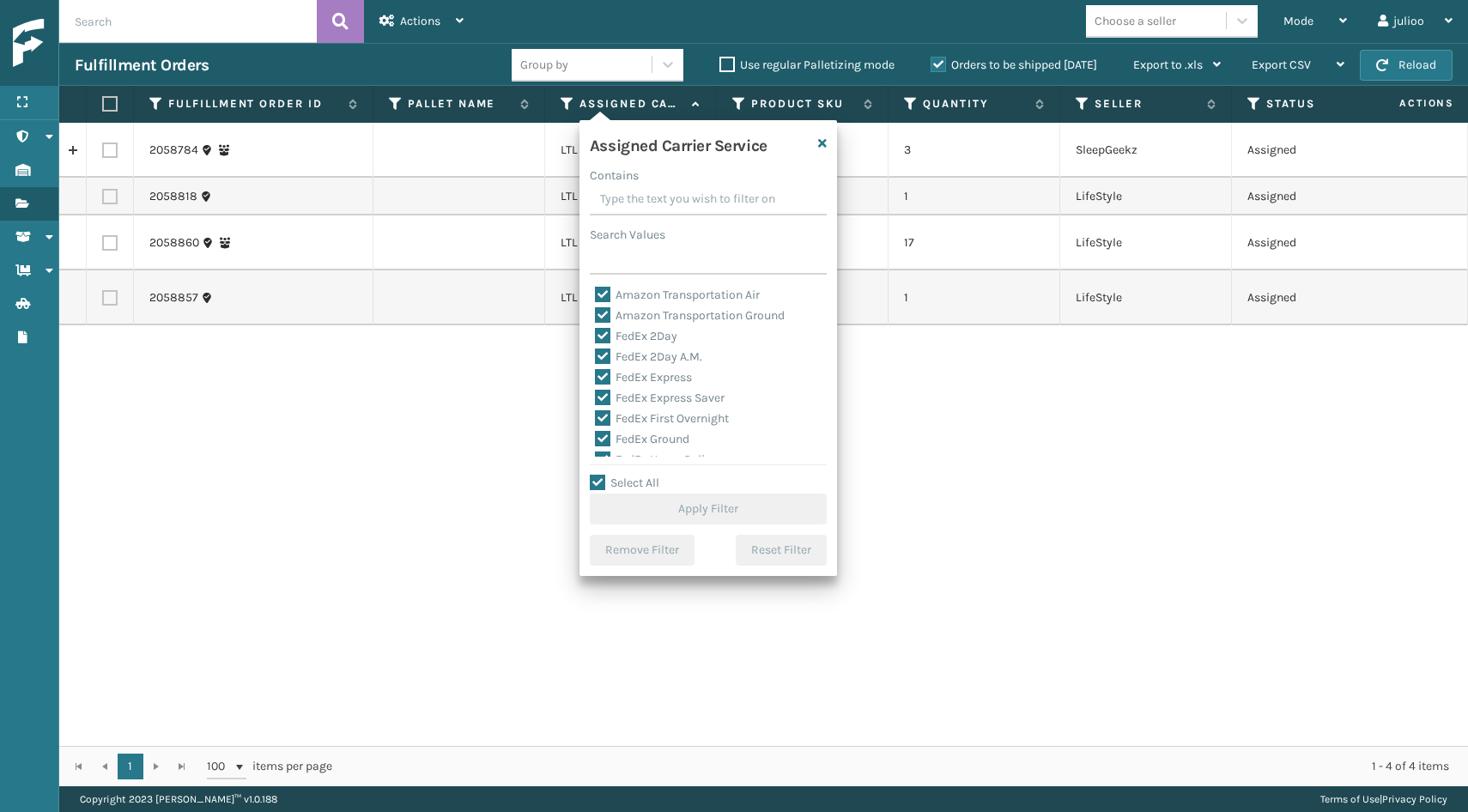
checkbox input "true"
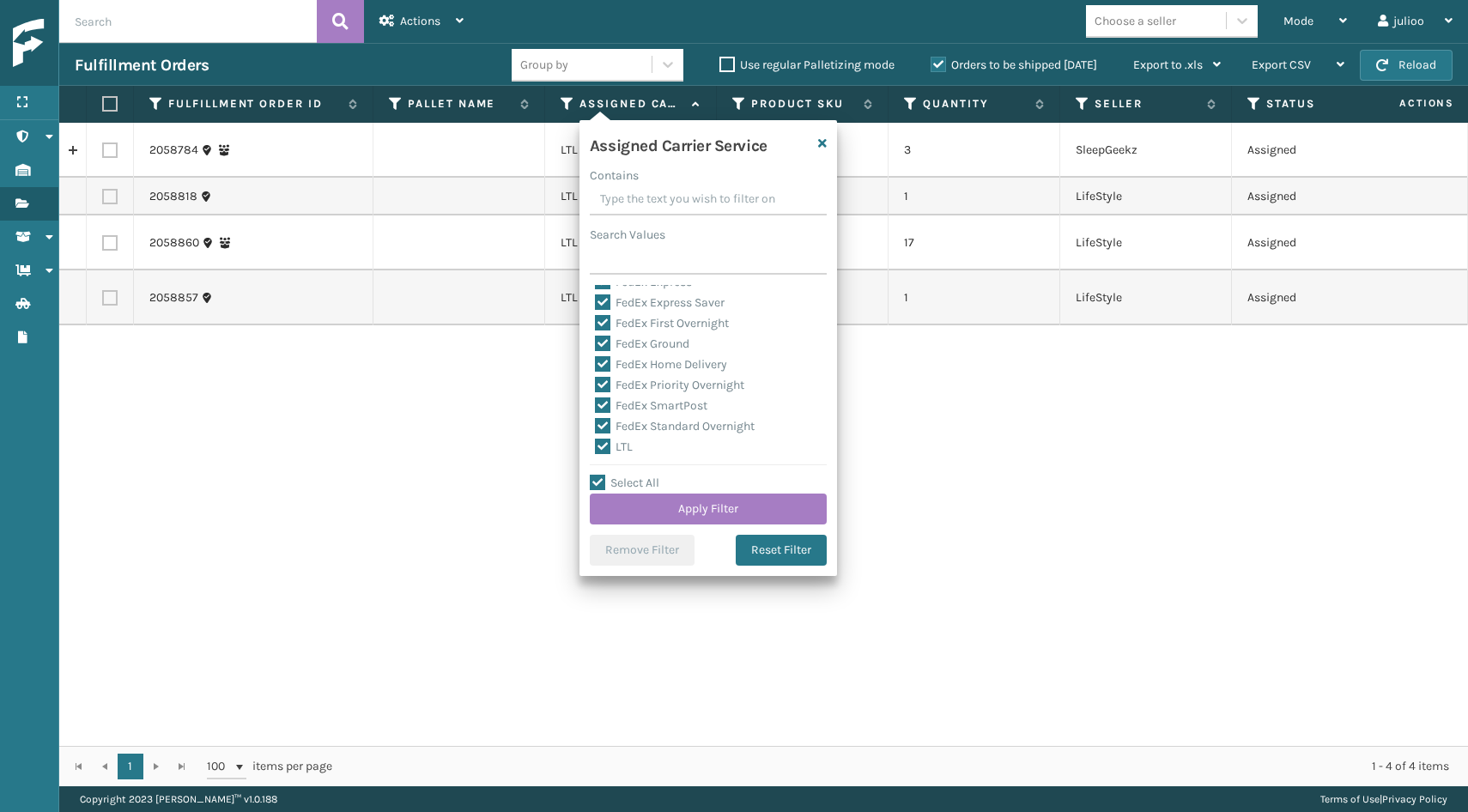
scroll to position [96, 0]
click at [608, 446] on label "LTL" at bounding box center [614, 446] width 38 height 14
click at [596, 446] on input "LTL" at bounding box center [595, 441] width 1 height 11
checkbox input "false"
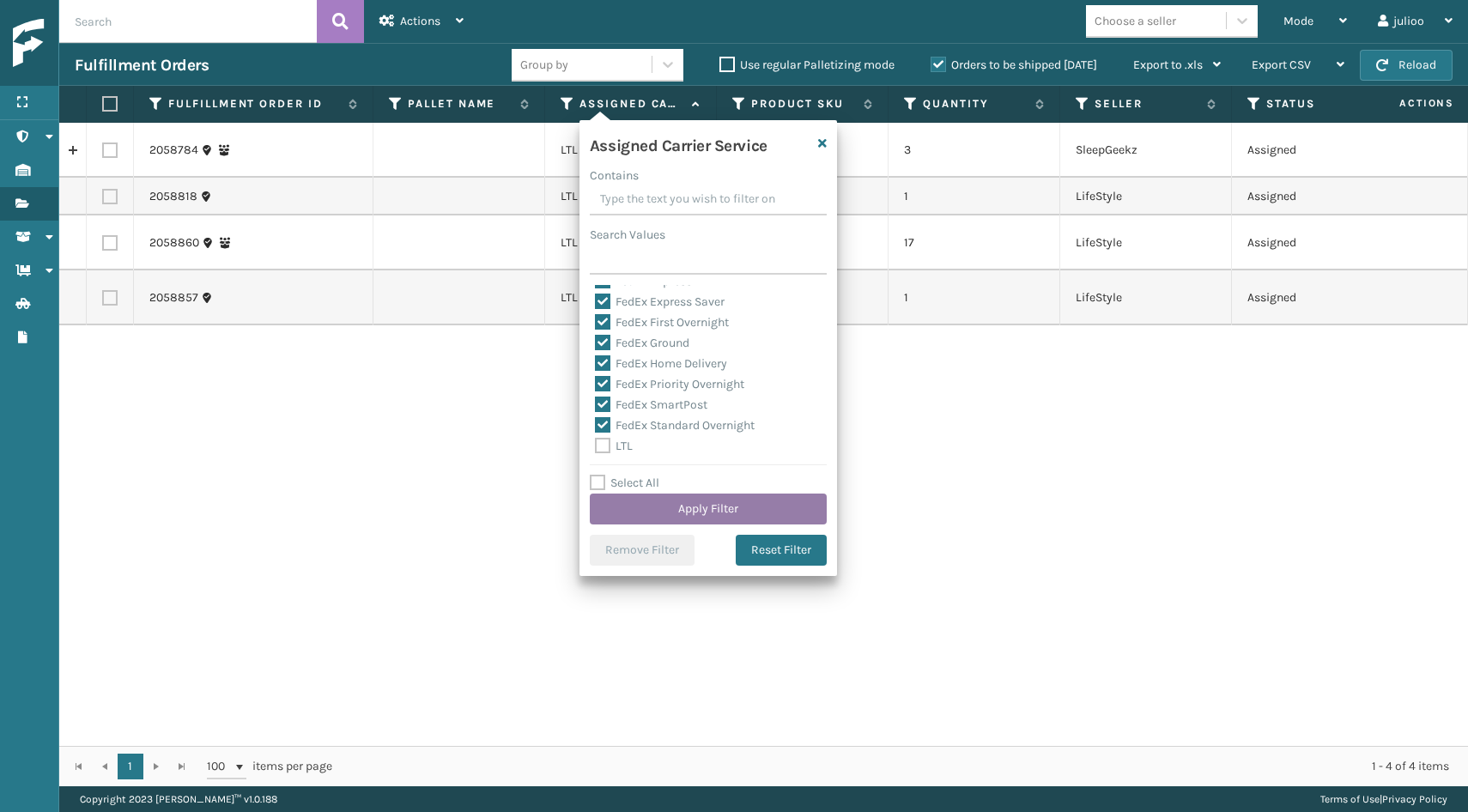
click at [666, 505] on button "Apply Filter" at bounding box center [708, 509] width 237 height 31
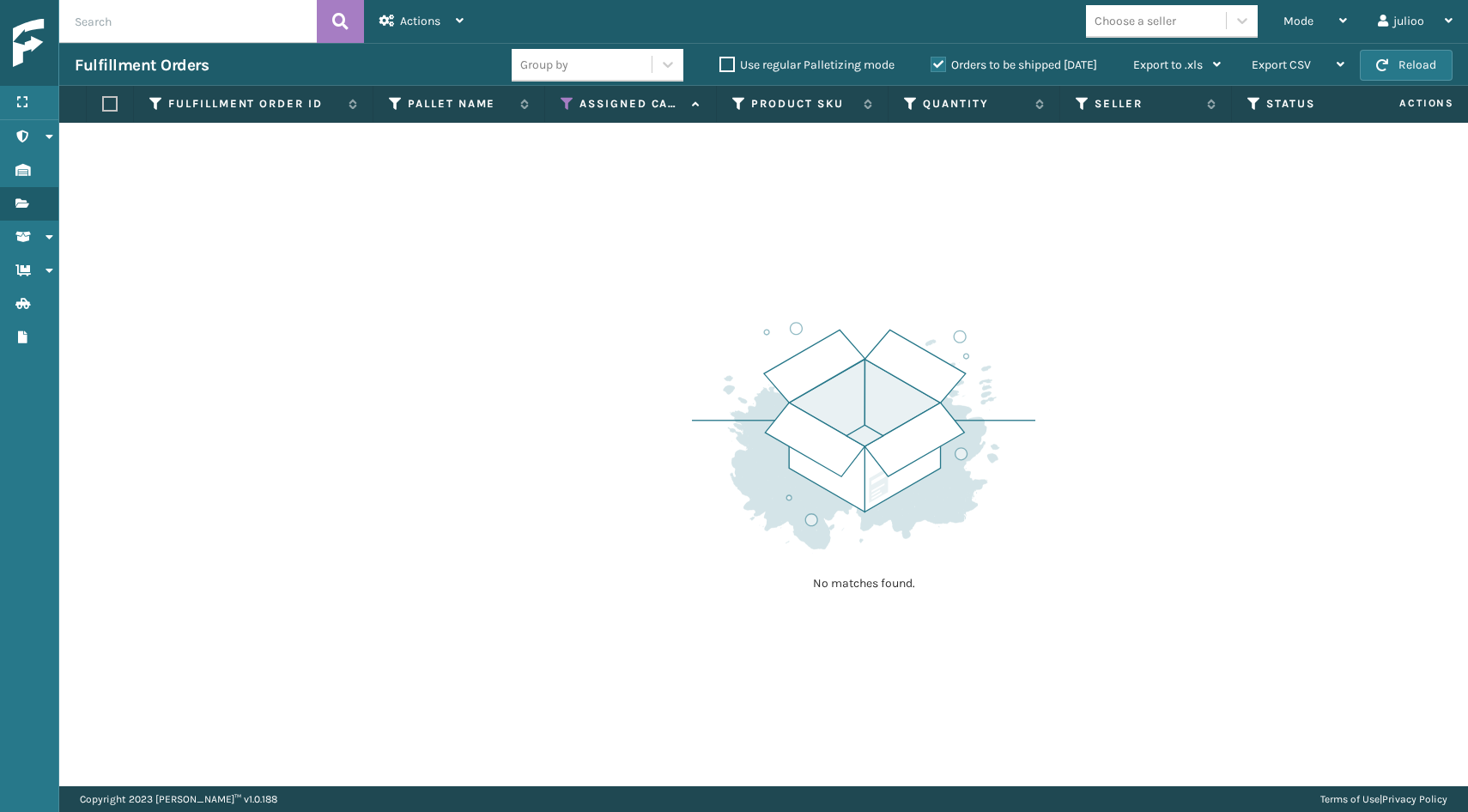
click at [666, 505] on div "No matches found." at bounding box center [763, 454] width 1409 height 663
click at [1408, 74] on button "Reload" at bounding box center [1406, 65] width 93 height 31
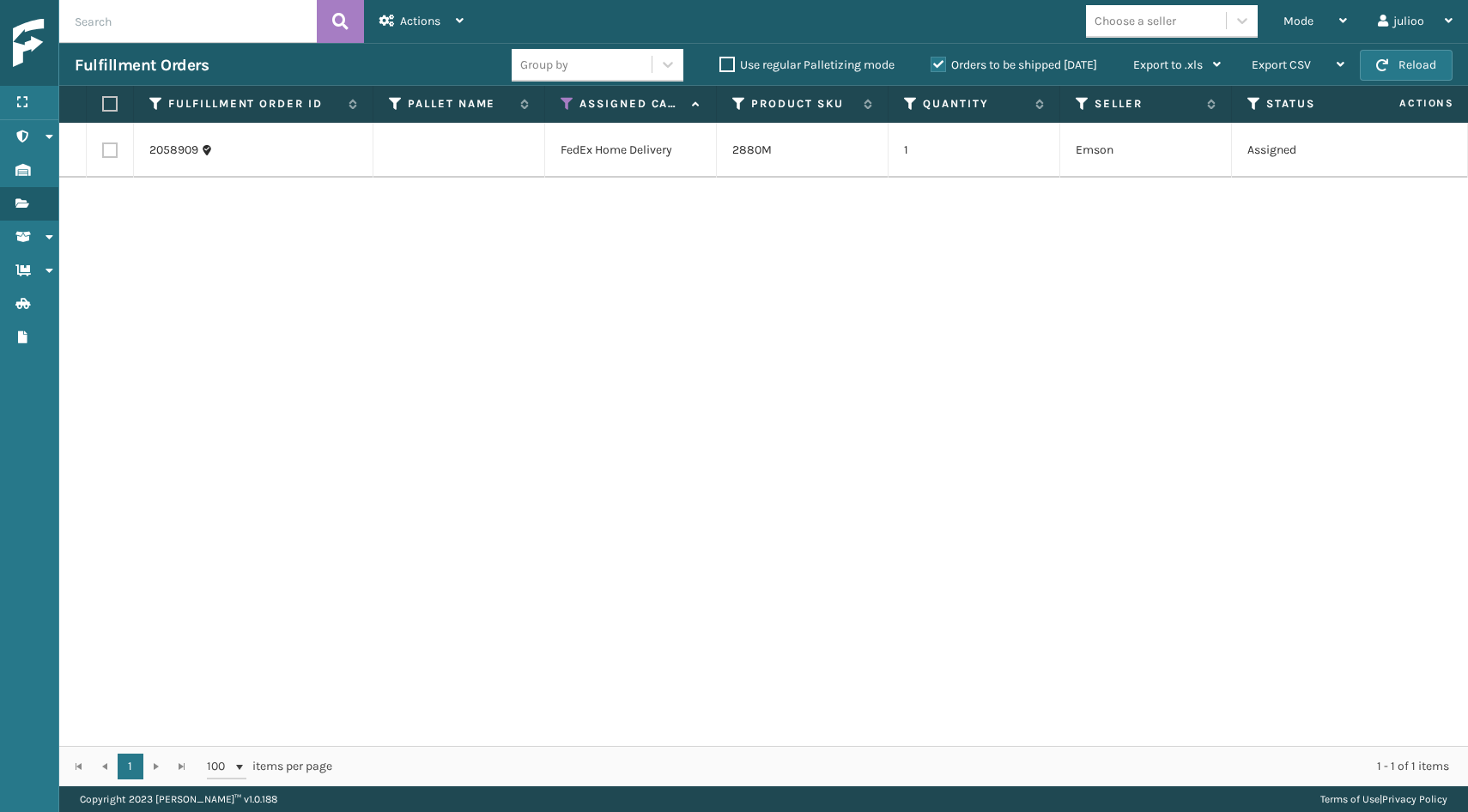
click at [1408, 74] on button "Reload" at bounding box center [1406, 65] width 93 height 31
